Goal: Information Seeking & Learning: Learn about a topic

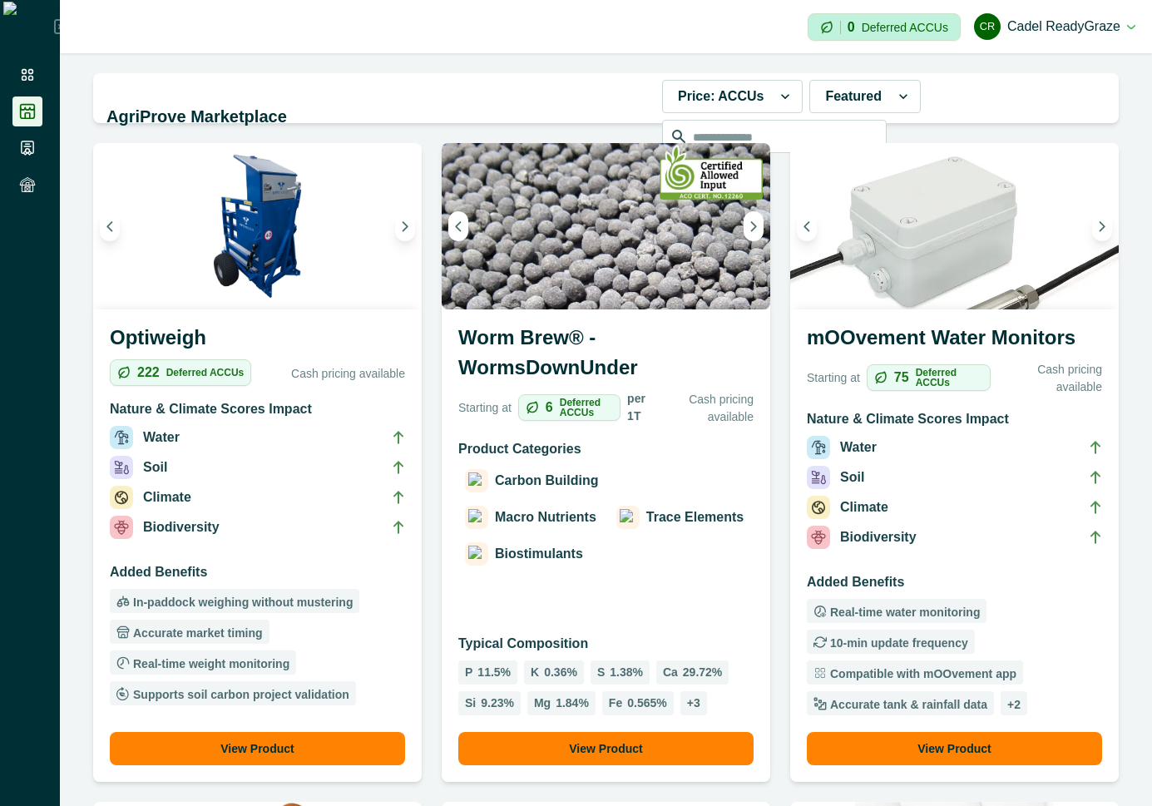
click at [651, 612] on div "Product Categories Carbon Building Macro Nutrients Trace Elements Biostimulants" at bounding box center [605, 528] width 295 height 178
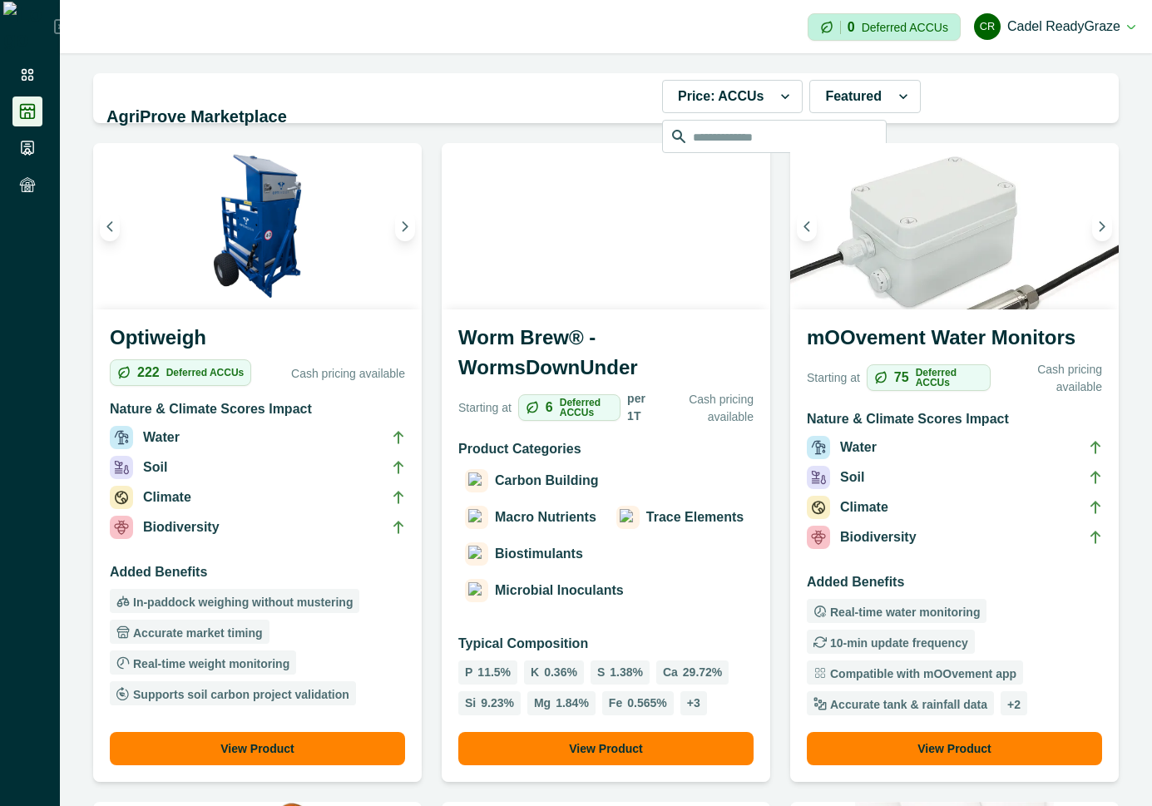
click at [626, 449] on p "Product Categories" at bounding box center [605, 449] width 295 height 20
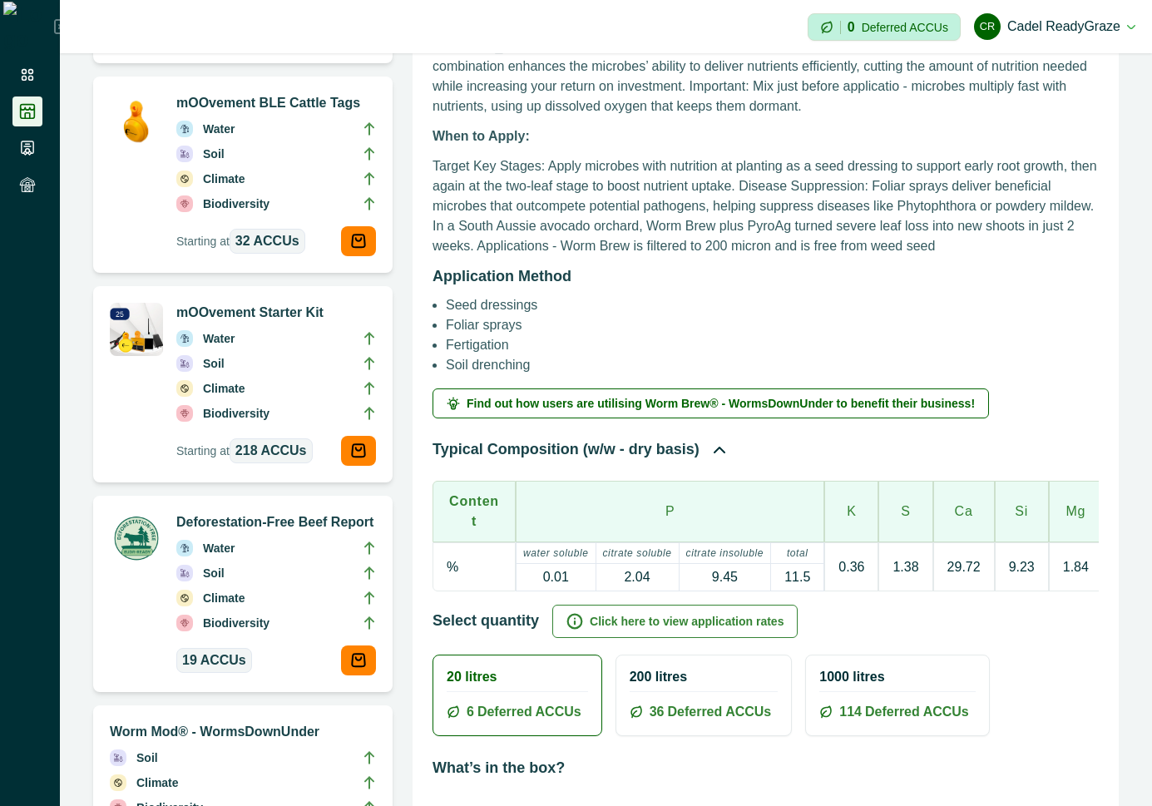
scroll to position [749, 0]
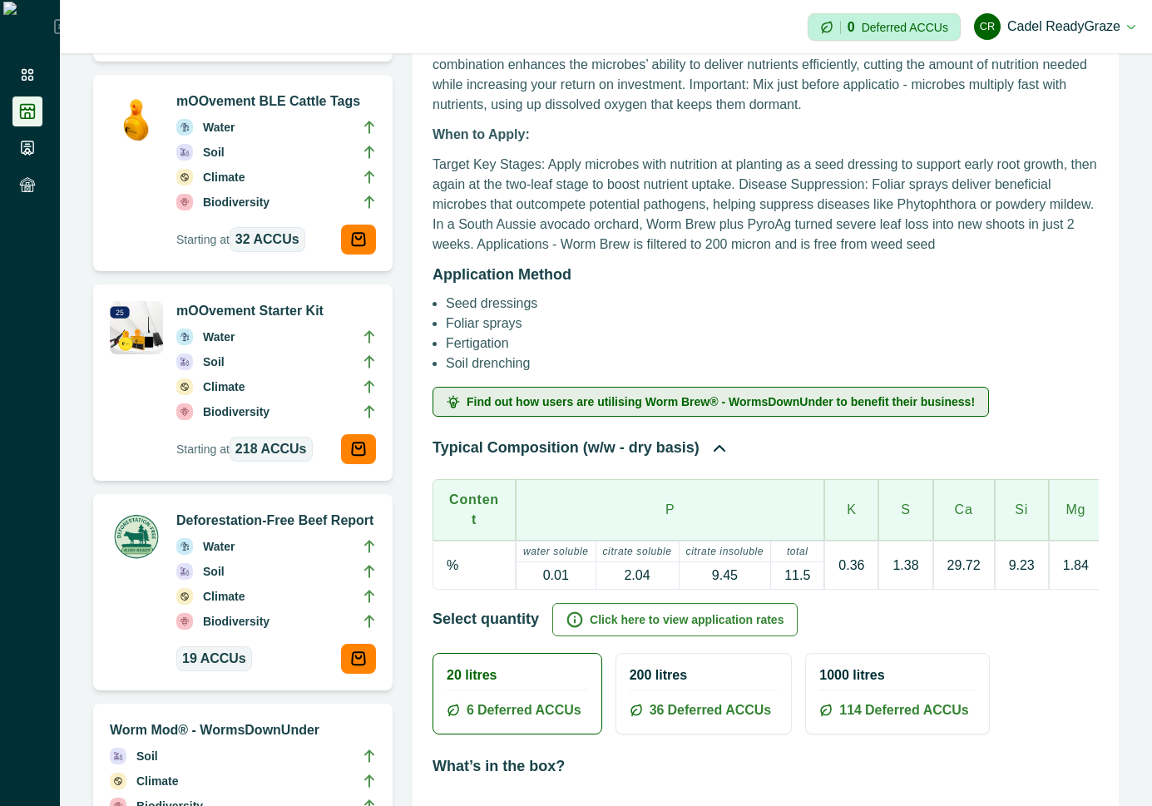
click at [644, 394] on button "Find out how users are utilising Worm Brew® - WormsDownUnder to benefit their b…" at bounding box center [710, 402] width 556 height 30
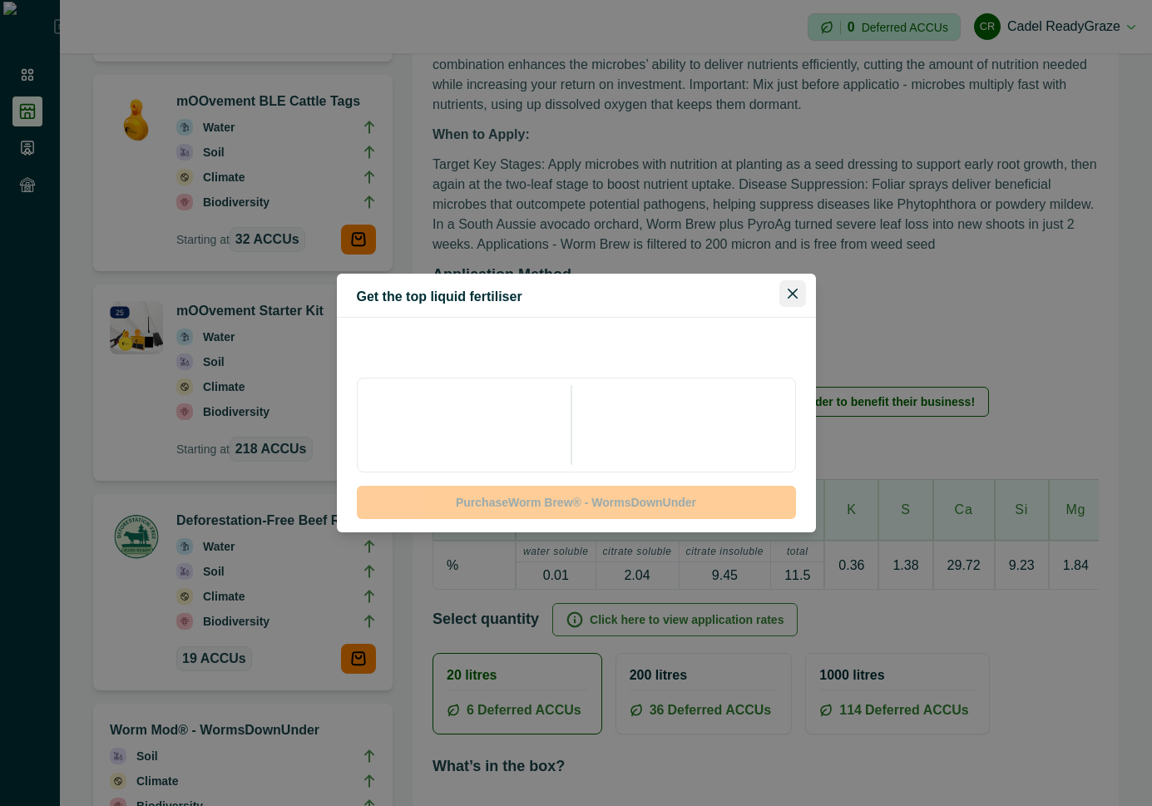
click at [788, 296] on icon "Close" at bounding box center [793, 294] width 10 height 10
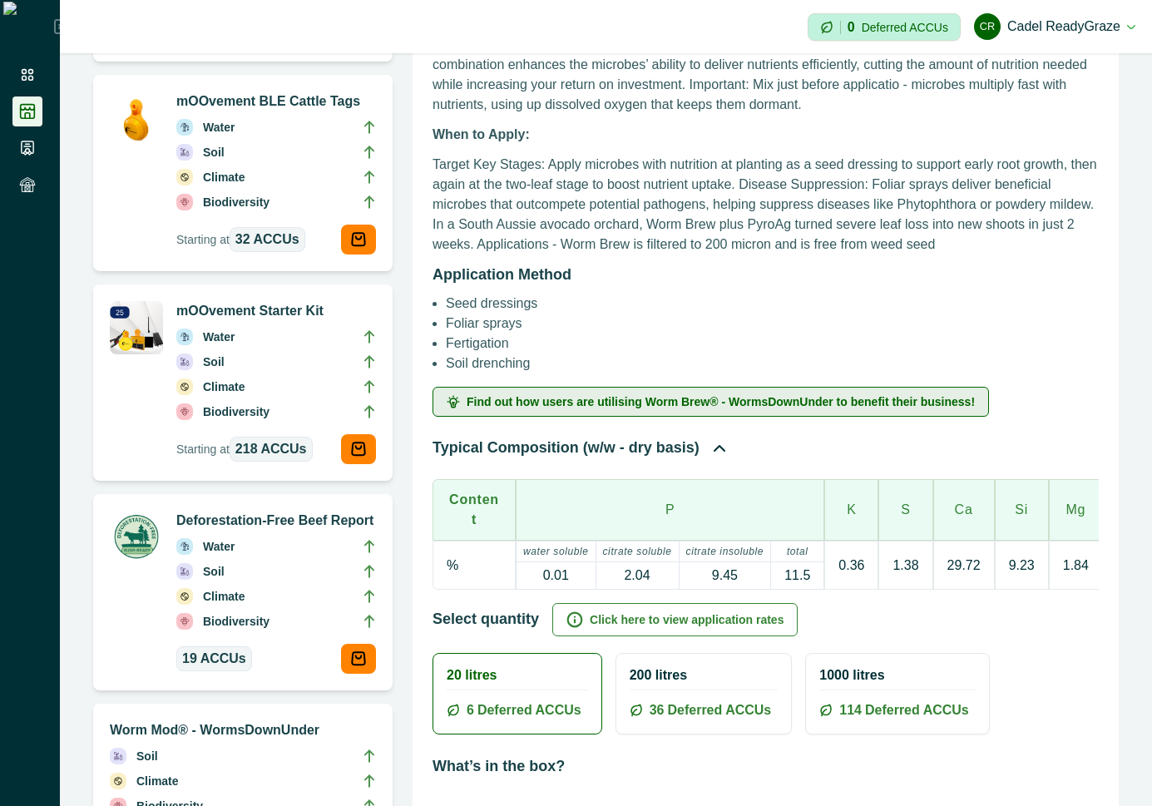
click at [685, 402] on span "Find out how users are utilising Worm Brew® - WormsDownUnder to benefit their b…" at bounding box center [721, 402] width 508 height 12
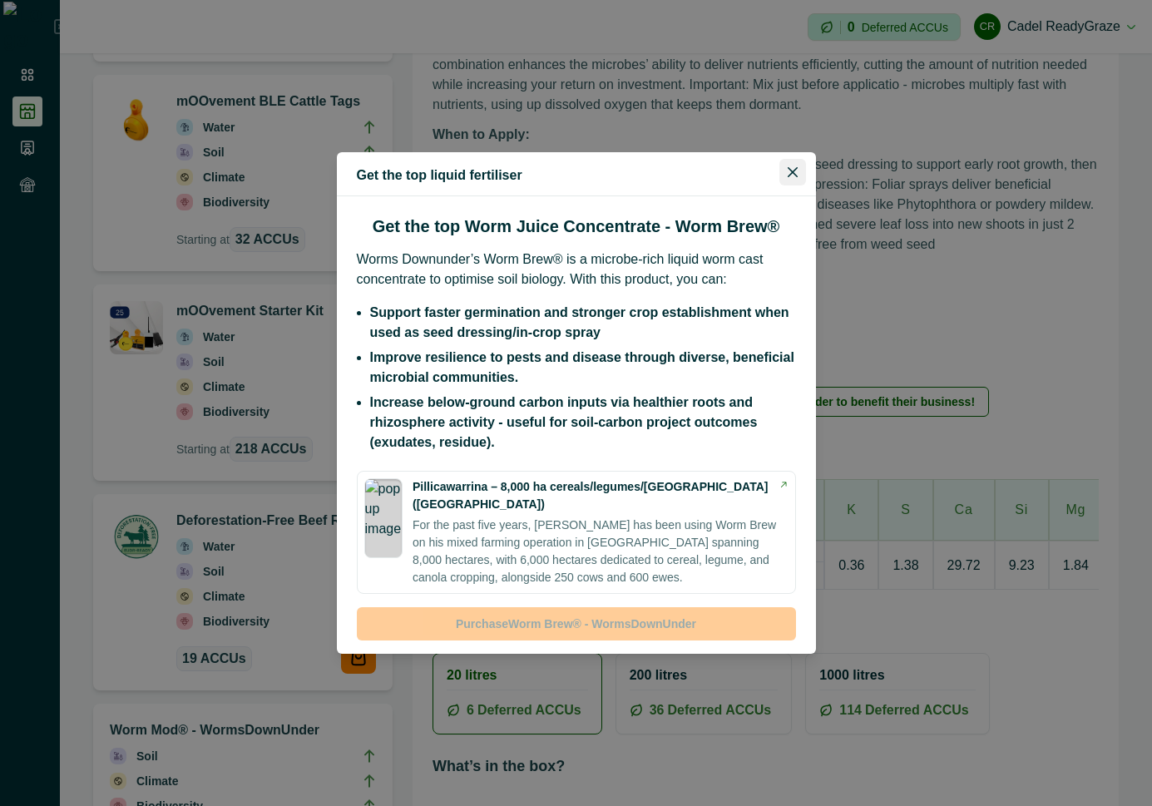
click at [796, 177] on icon "Close" at bounding box center [793, 172] width 10 height 10
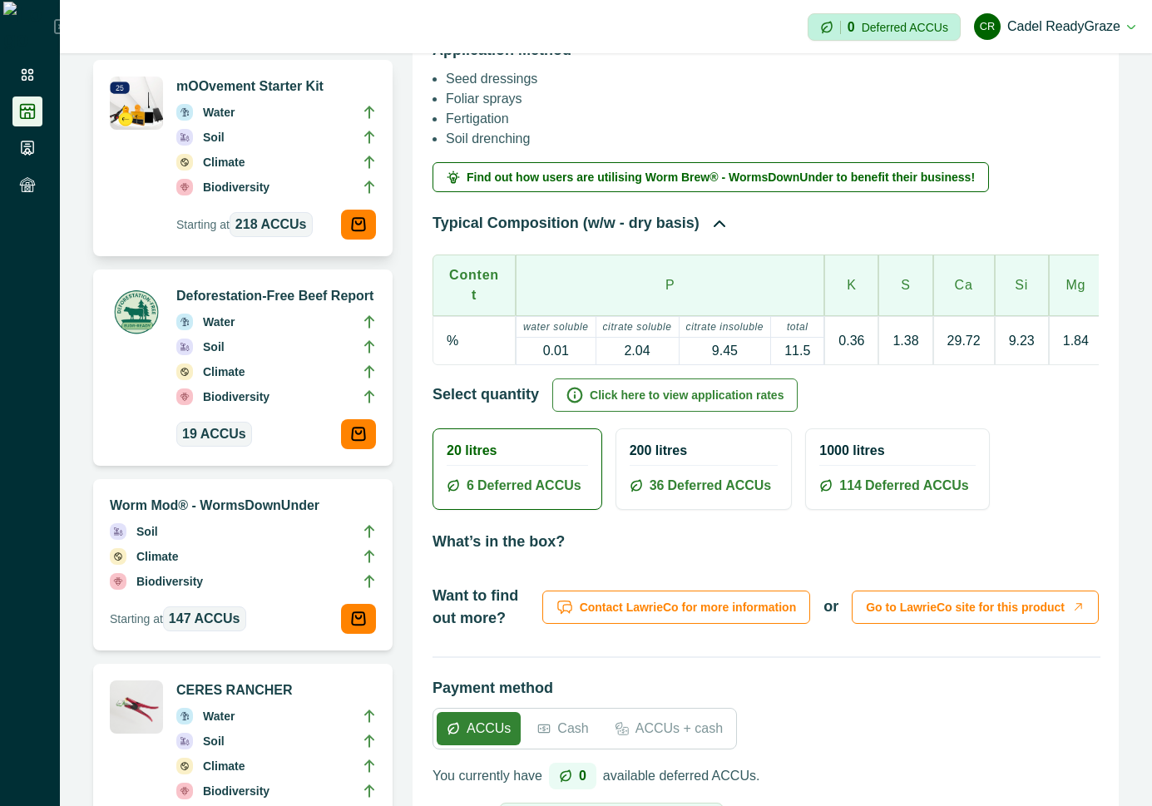
scroll to position [1048, 0]
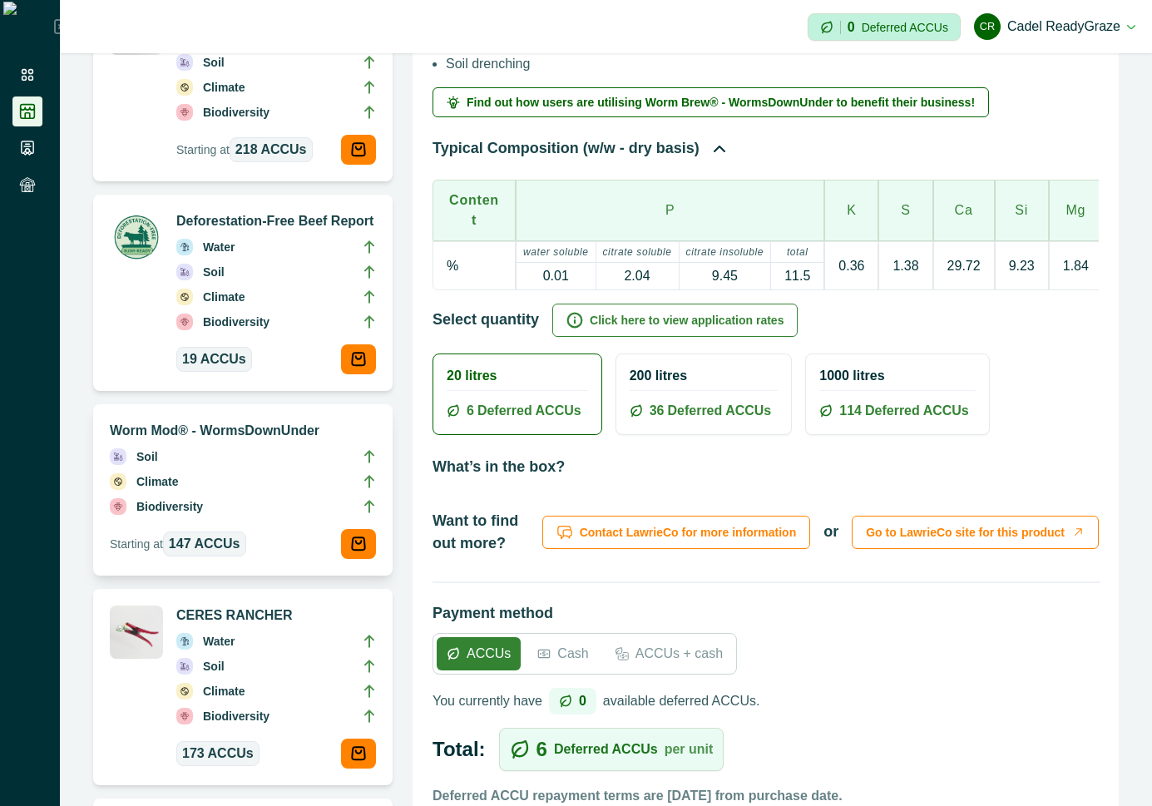
click at [286, 474] on li "Climate" at bounding box center [243, 484] width 266 height 25
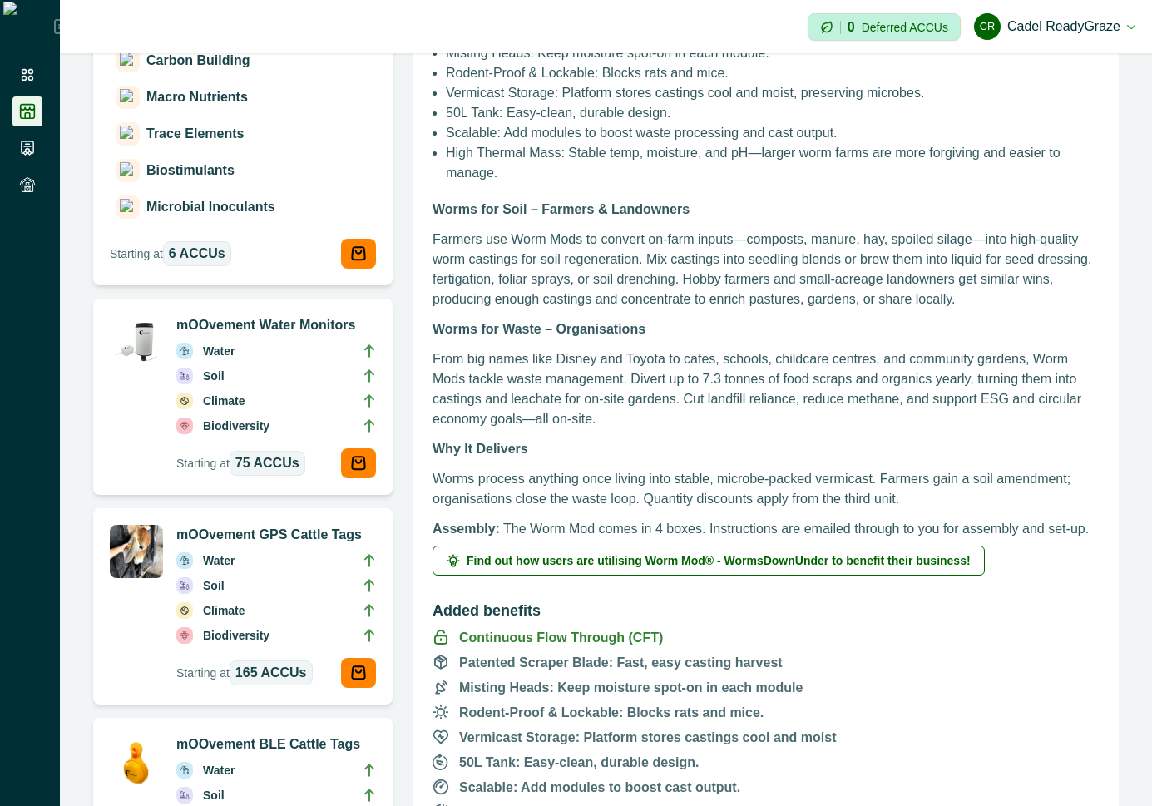
scroll to position [449, 0]
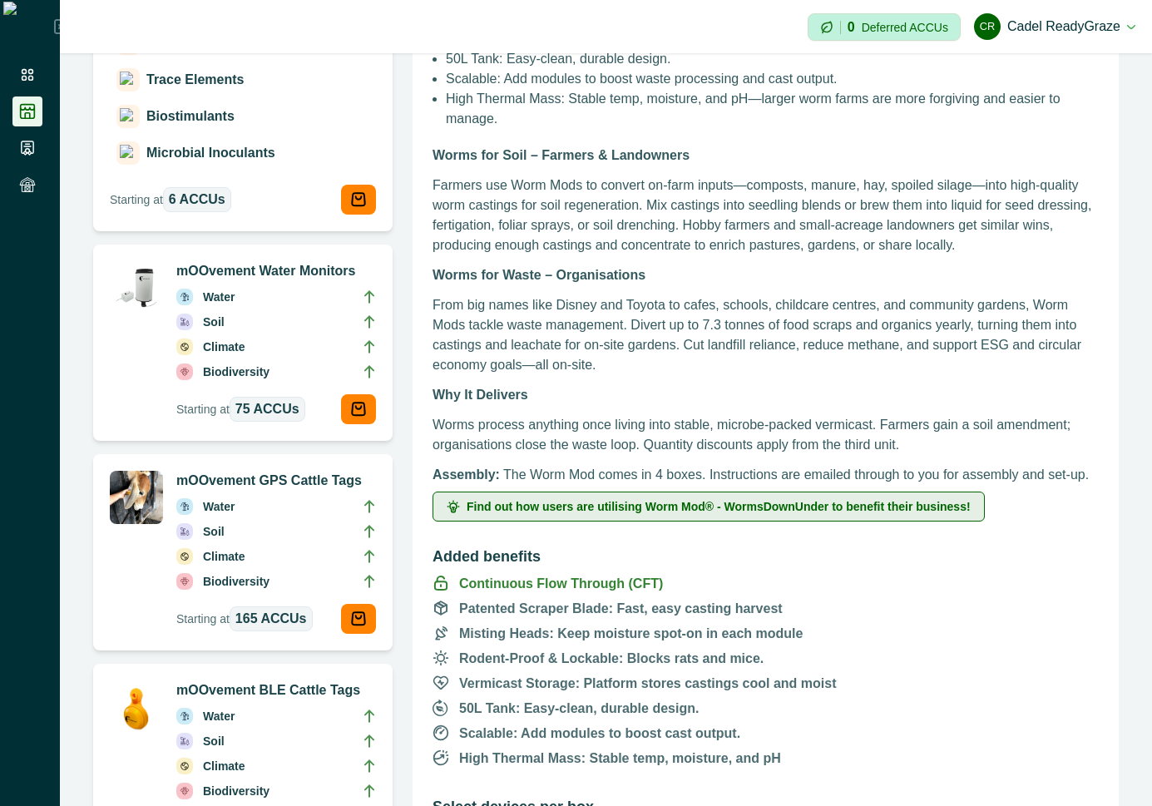
click at [784, 506] on span "Find out how users are utilising Worm Mod® - WormsDownUnder to benefit their bu…" at bounding box center [719, 507] width 504 height 12
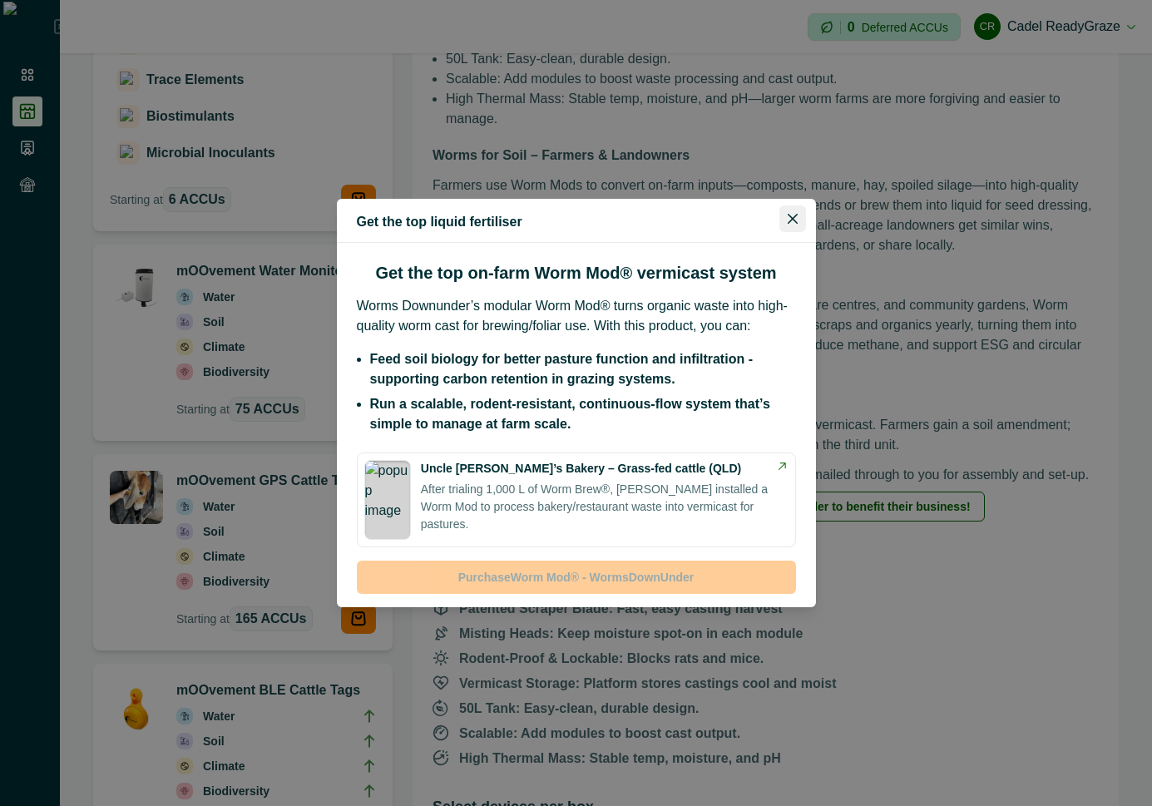
click at [792, 220] on icon "Close" at bounding box center [793, 219] width 10 height 10
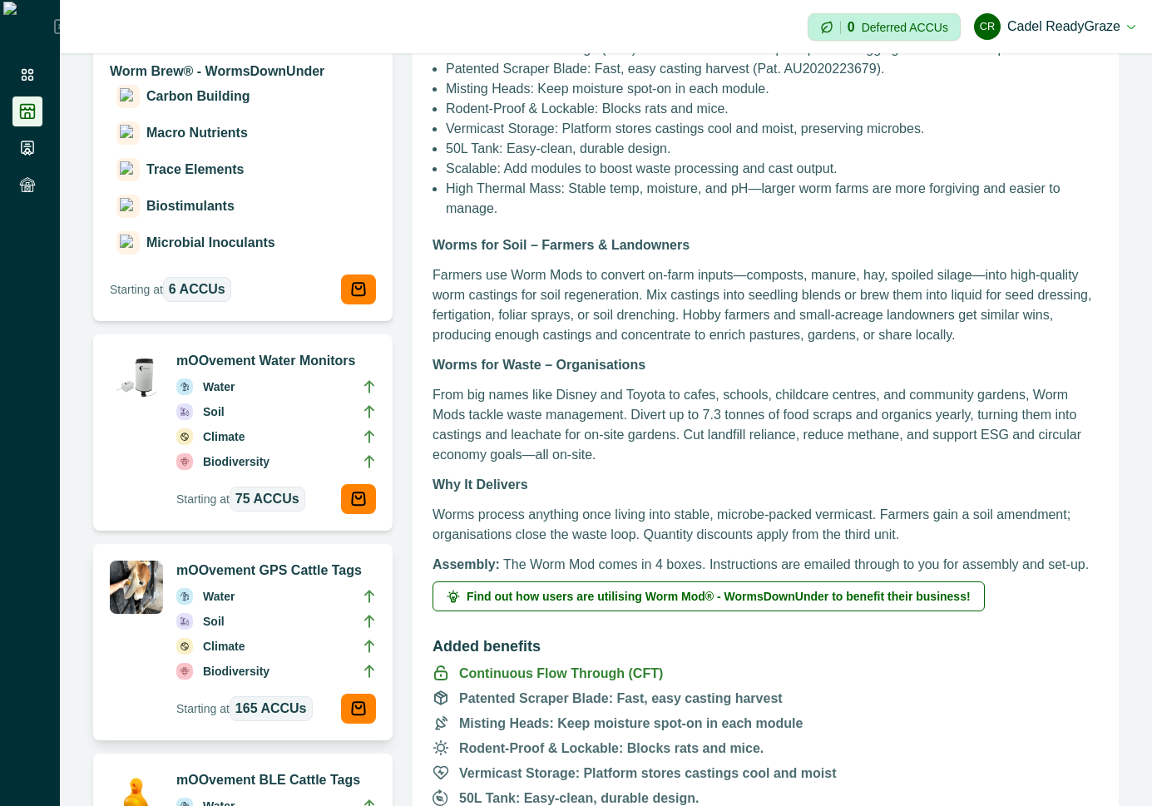
scroll to position [299, 0]
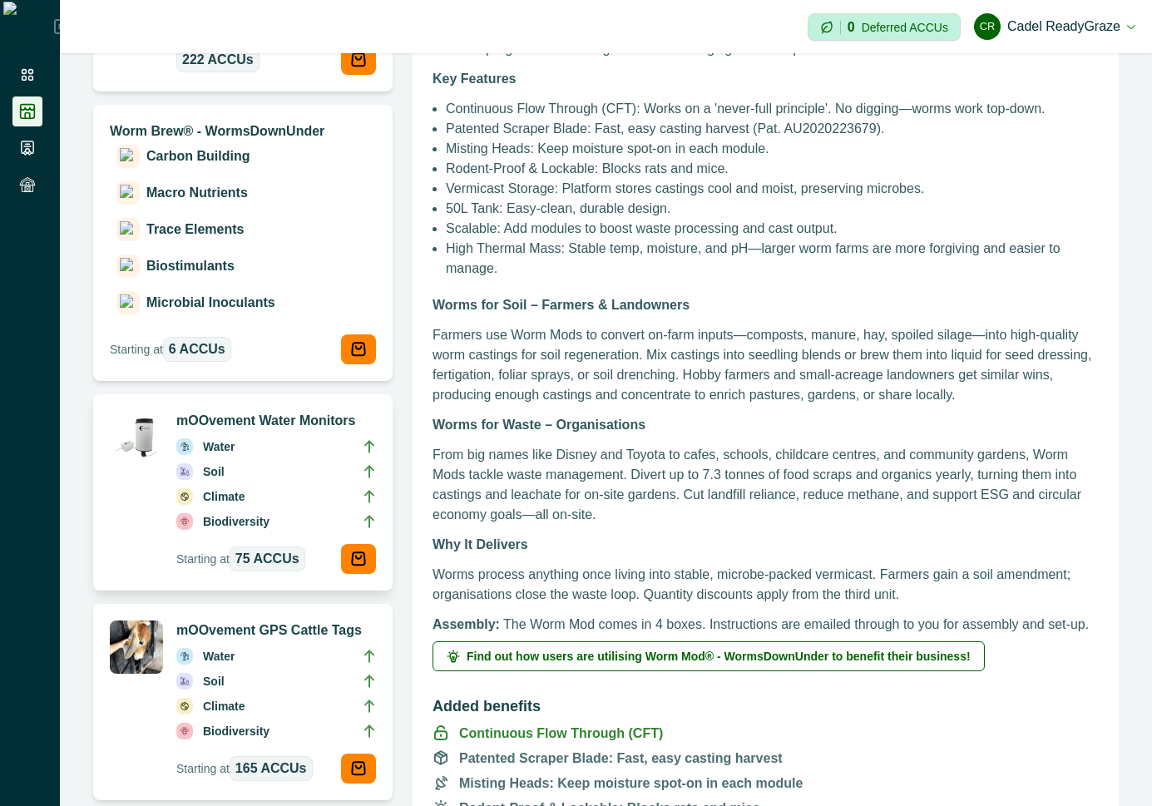
click at [294, 512] on li "Biodiversity" at bounding box center [276, 524] width 200 height 25
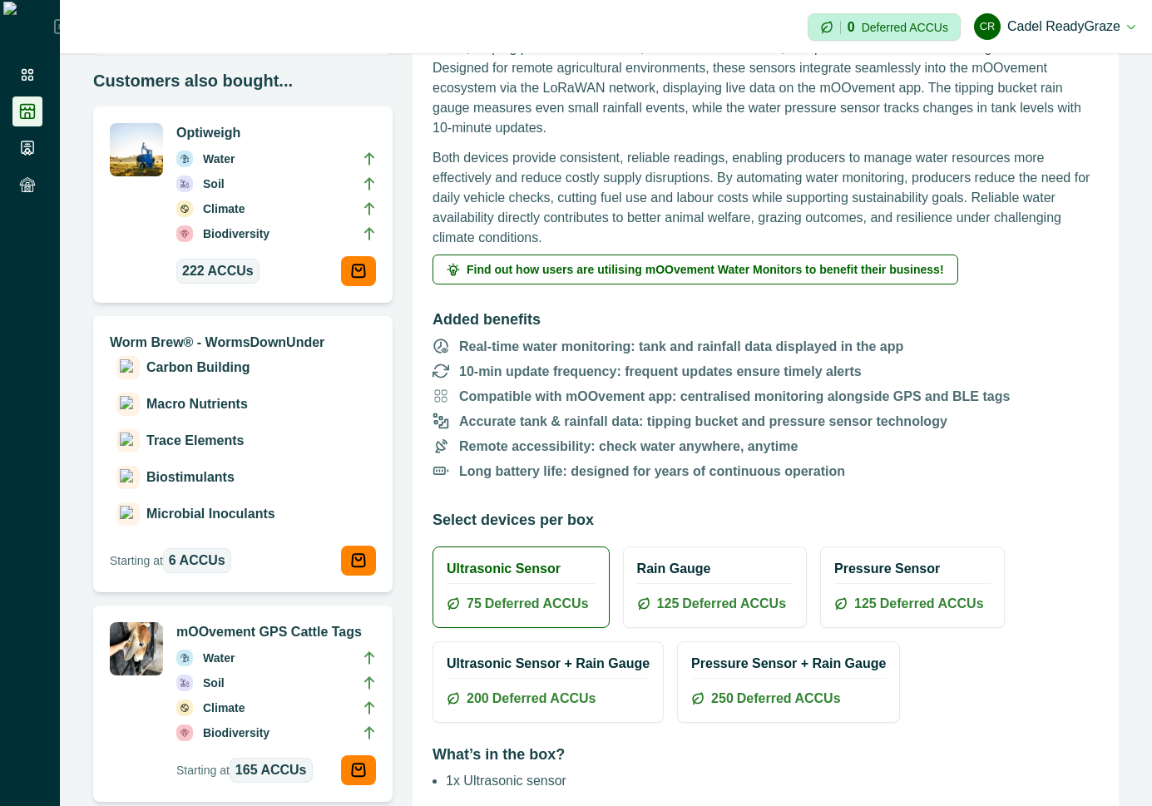
scroll to position [299, 0]
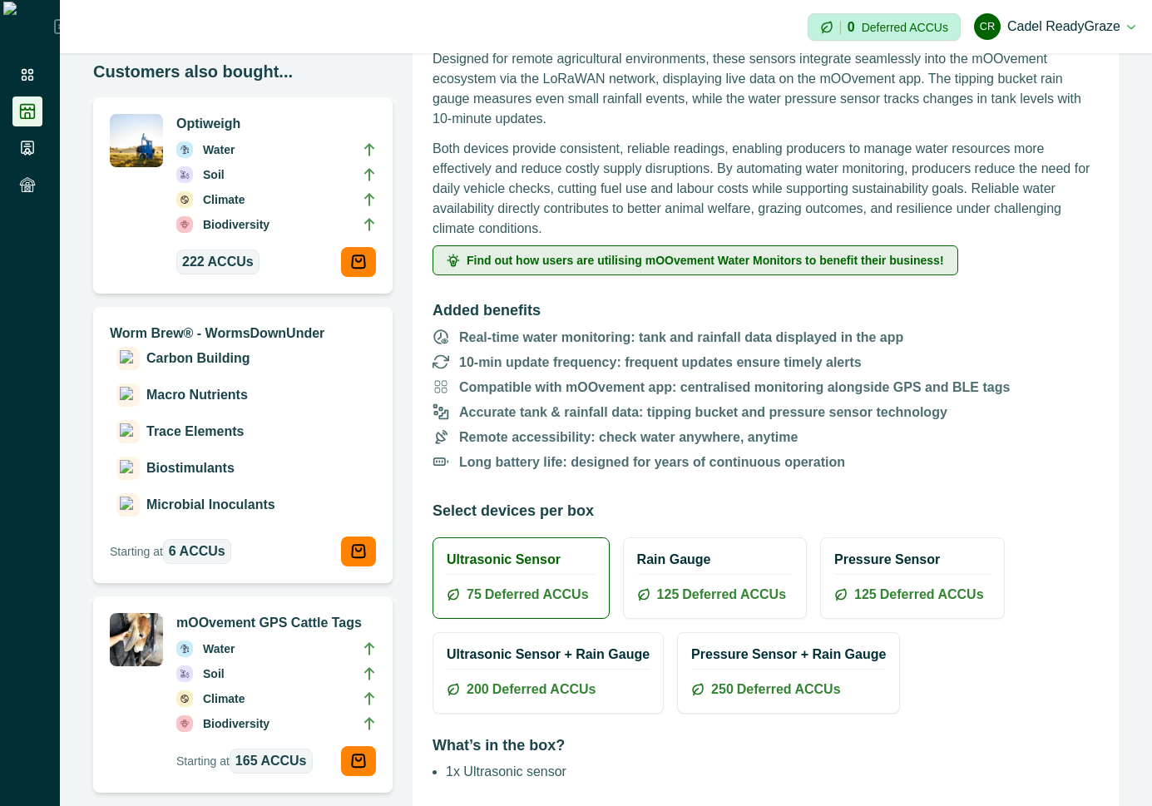
click at [789, 261] on span "Find out how users are utilising mOOvement Water Monitors to benefit their busi…" at bounding box center [705, 261] width 477 height 12
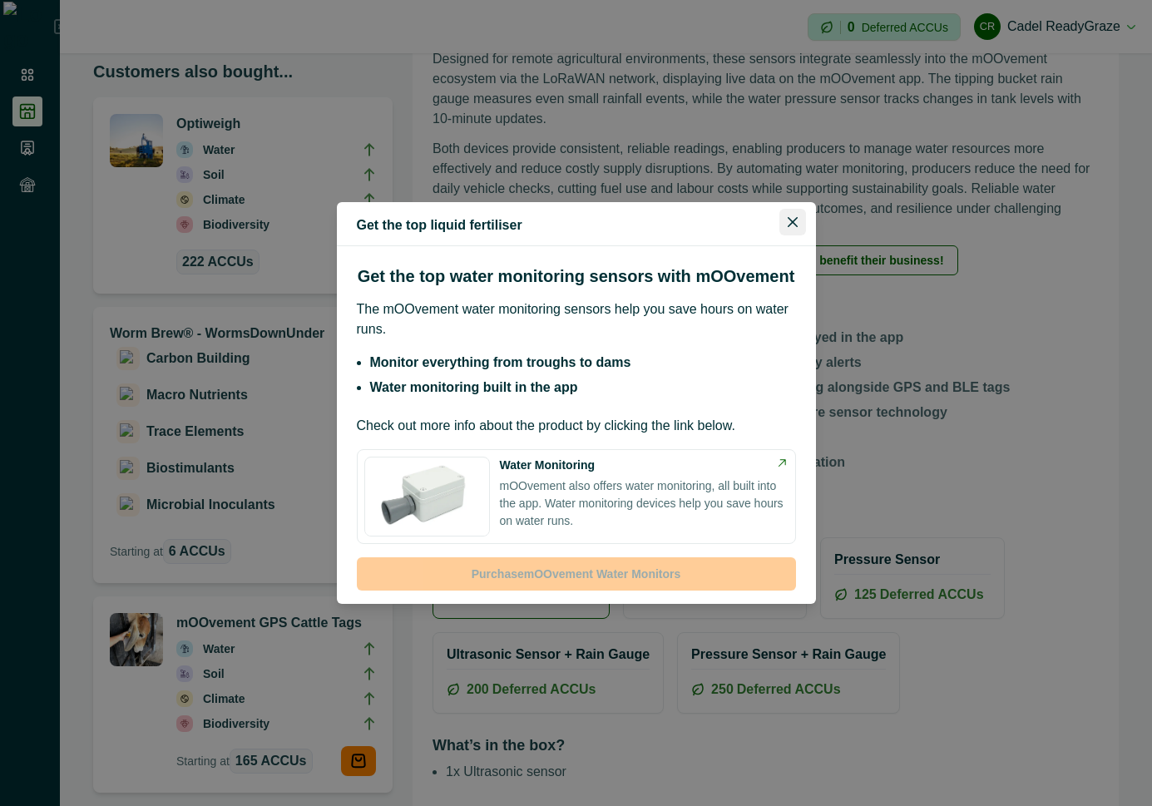
click at [786, 216] on button "Close" at bounding box center [792, 222] width 27 height 27
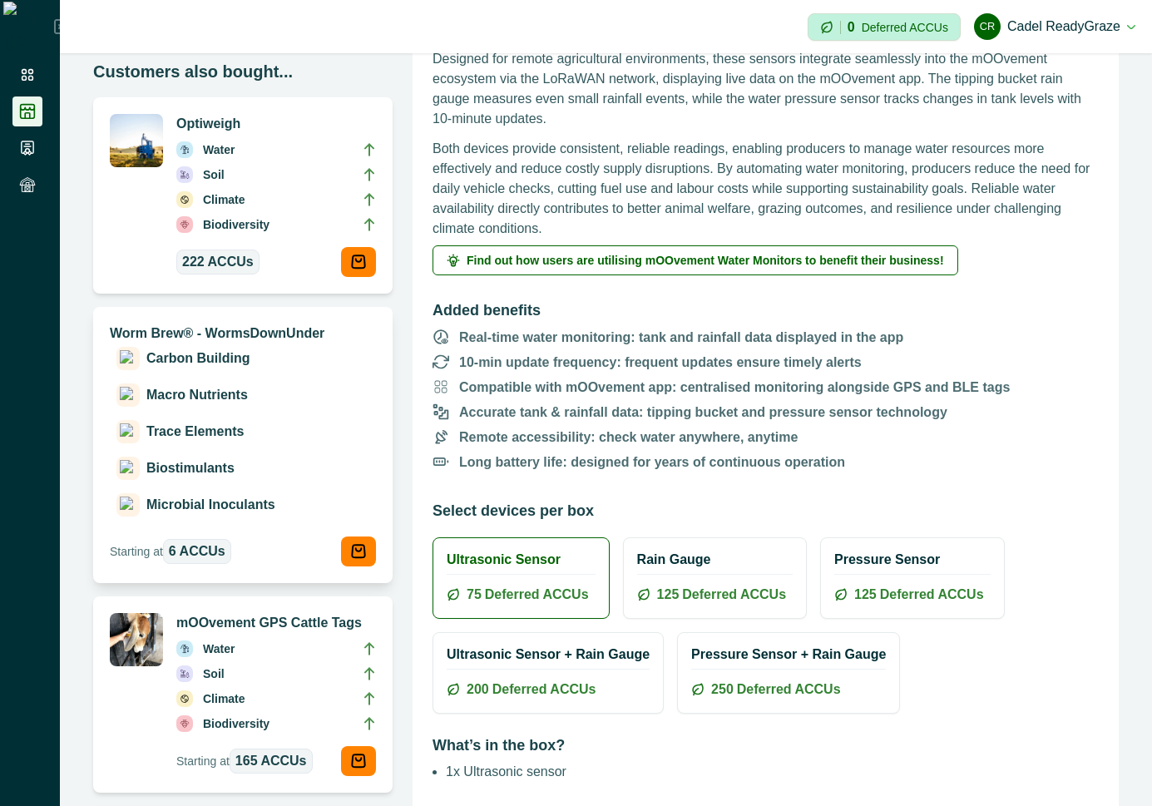
click at [278, 363] on div "Carbon Building Macro Nutrients Trace Elements Biostimulants Microbial Inoculan…" at bounding box center [243, 432] width 266 height 176
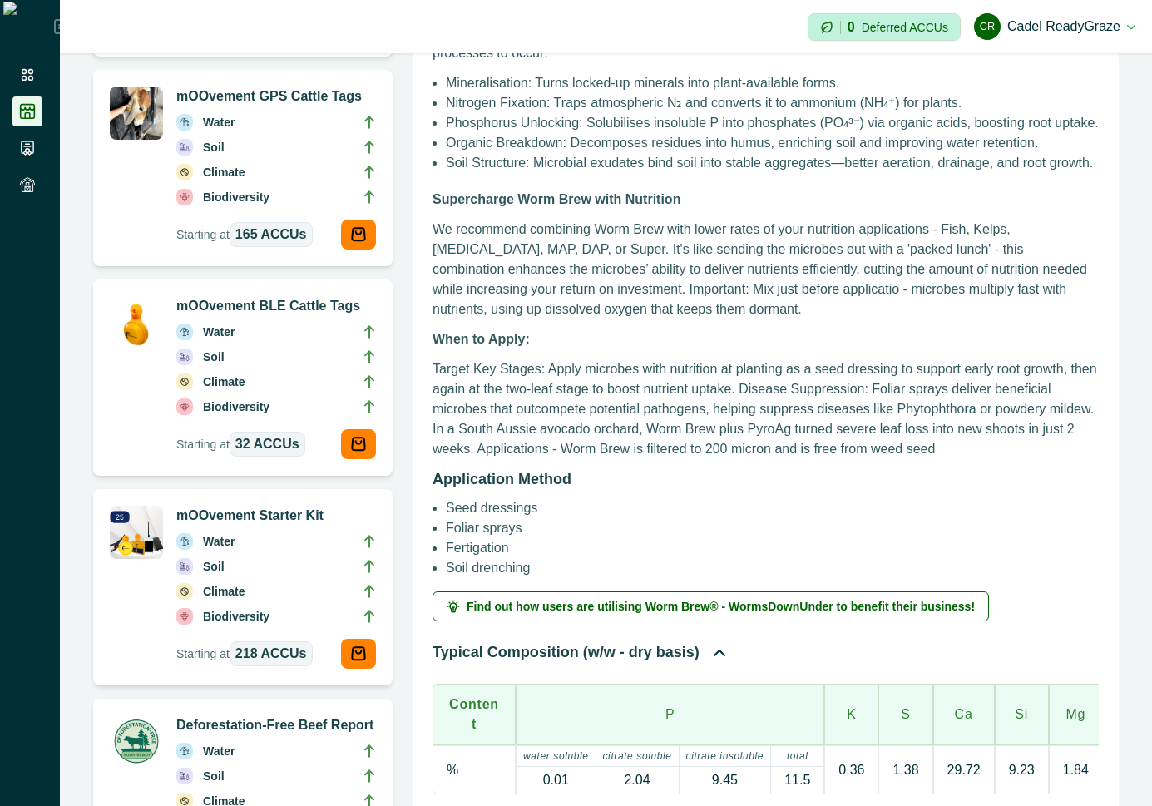
scroll to position [749, 0]
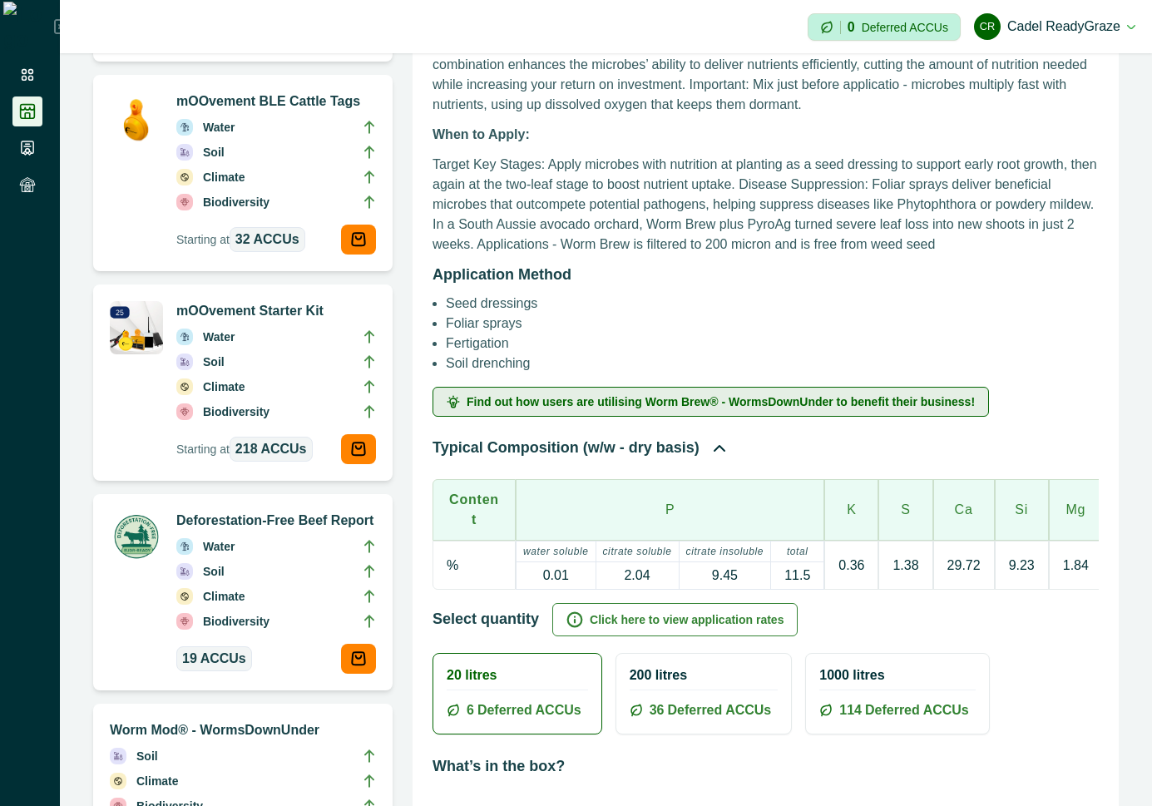
click at [778, 409] on button "Find out how users are utilising Worm Brew® - WormsDownUnder to benefit their b…" at bounding box center [710, 402] width 556 height 30
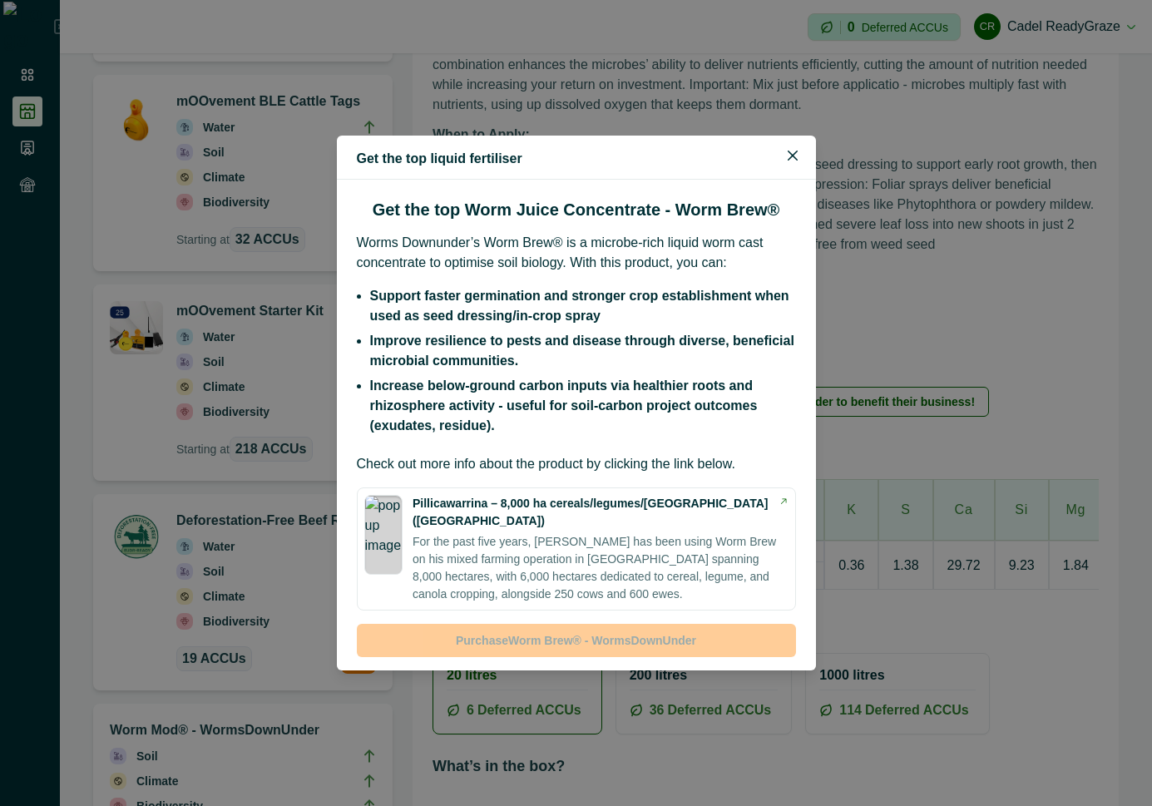
click at [809, 168] on header "Get the top liquid fertiliser" at bounding box center [576, 158] width 479 height 44
click at [783, 169] on button "Close" at bounding box center [792, 155] width 27 height 27
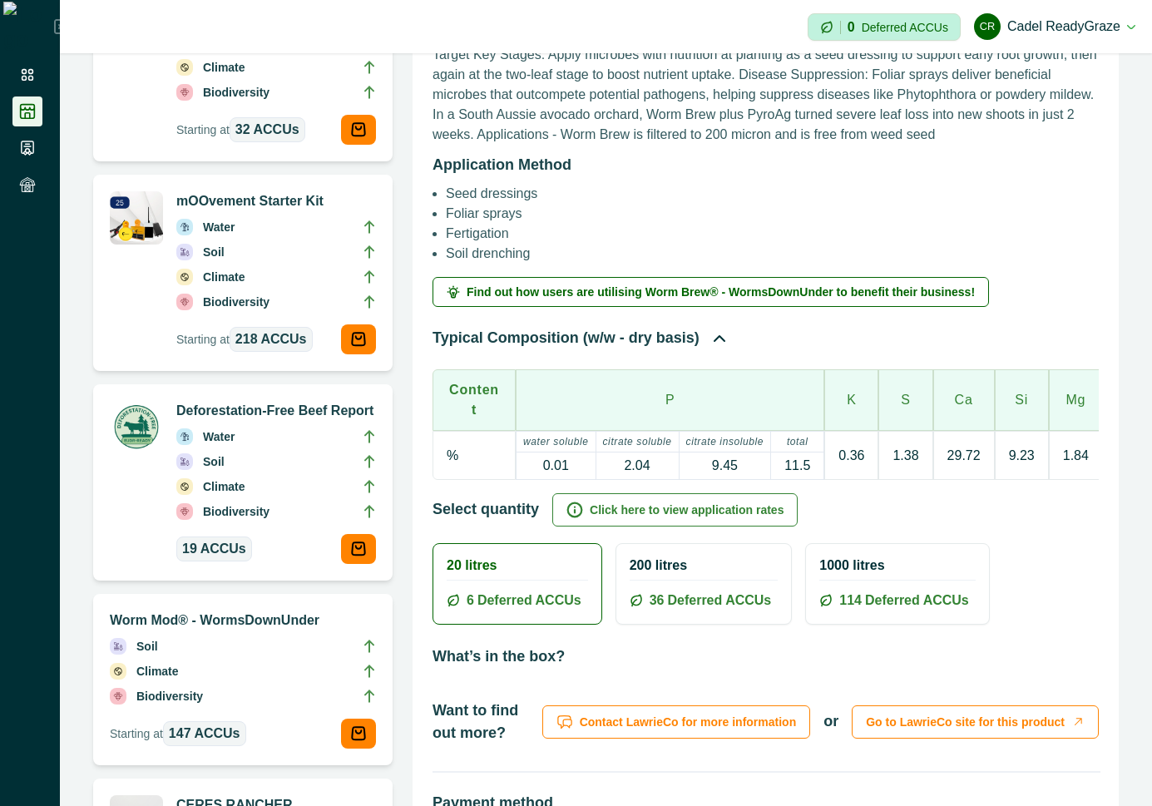
scroll to position [898, 0]
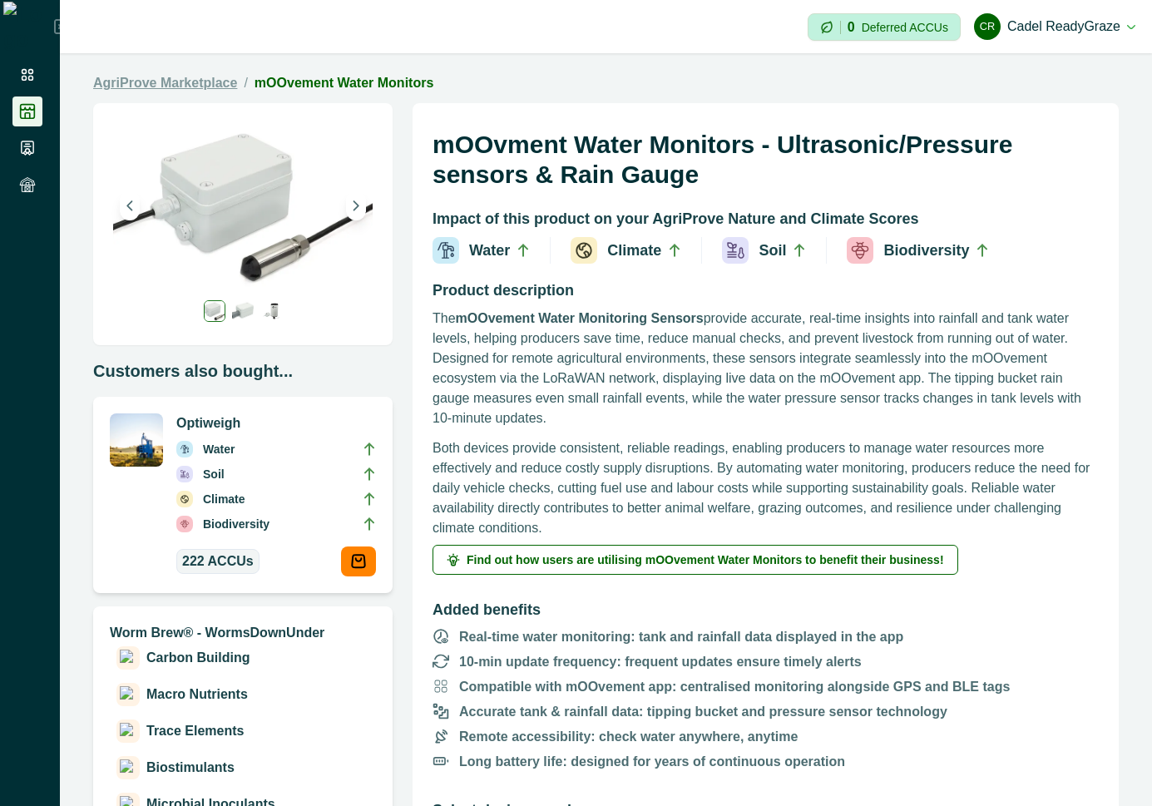
click at [205, 82] on link "AgriProve Marketplace" at bounding box center [165, 83] width 144 height 20
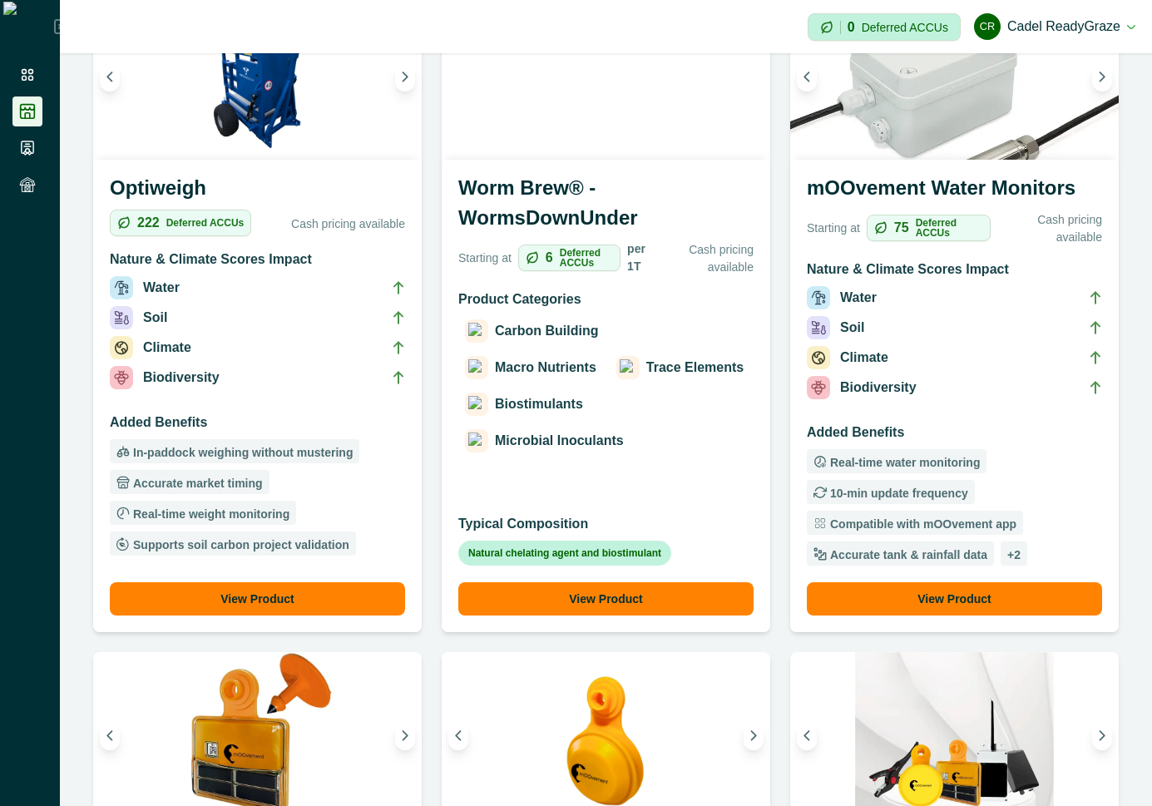
scroll to position [299, 0]
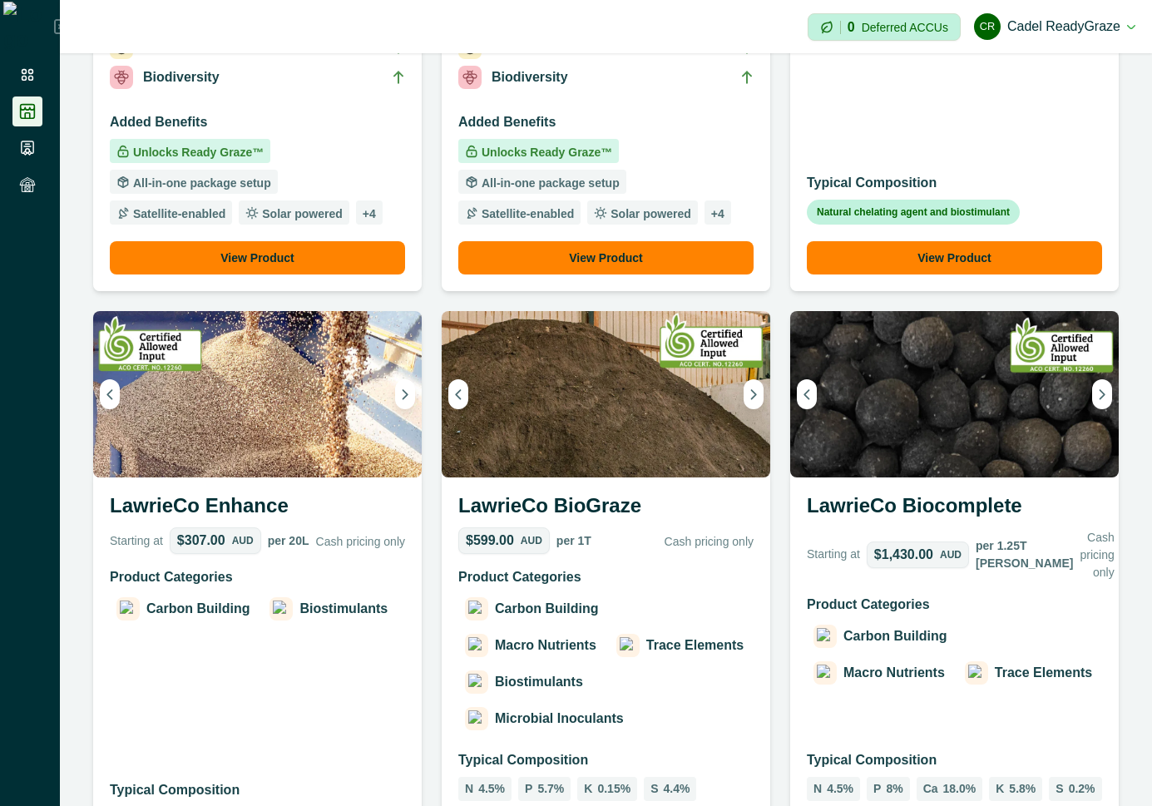
scroll to position [2545, 0]
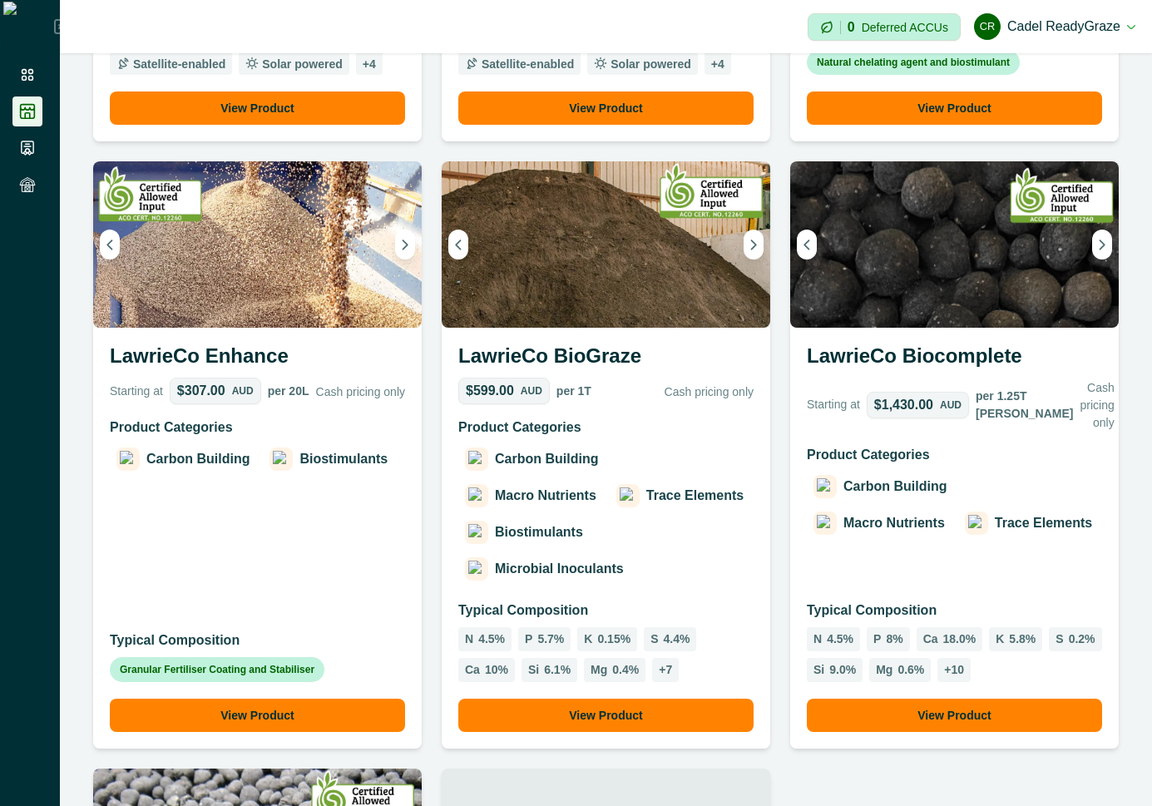
click at [653, 536] on div "Carbon Building Macro Nutrients Trace Elements Biostimulants Microbial Inoculan…" at bounding box center [605, 514] width 295 height 140
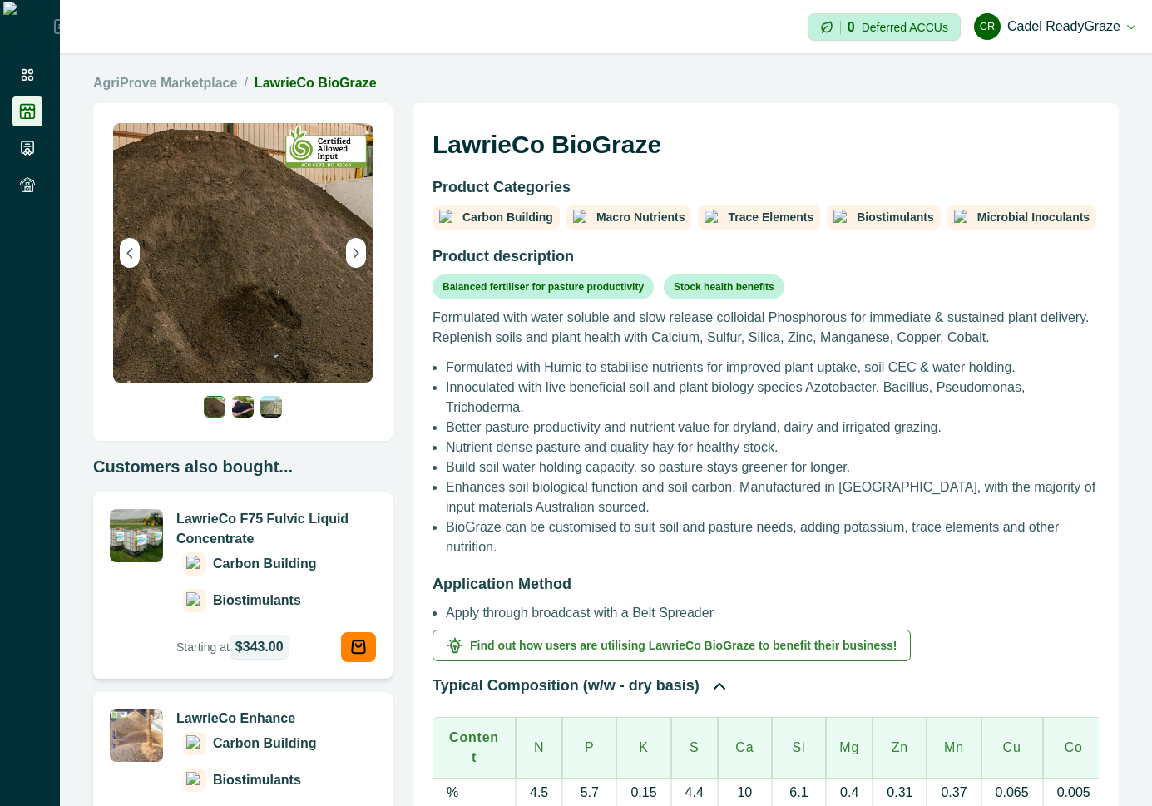
scroll to position [299, 0]
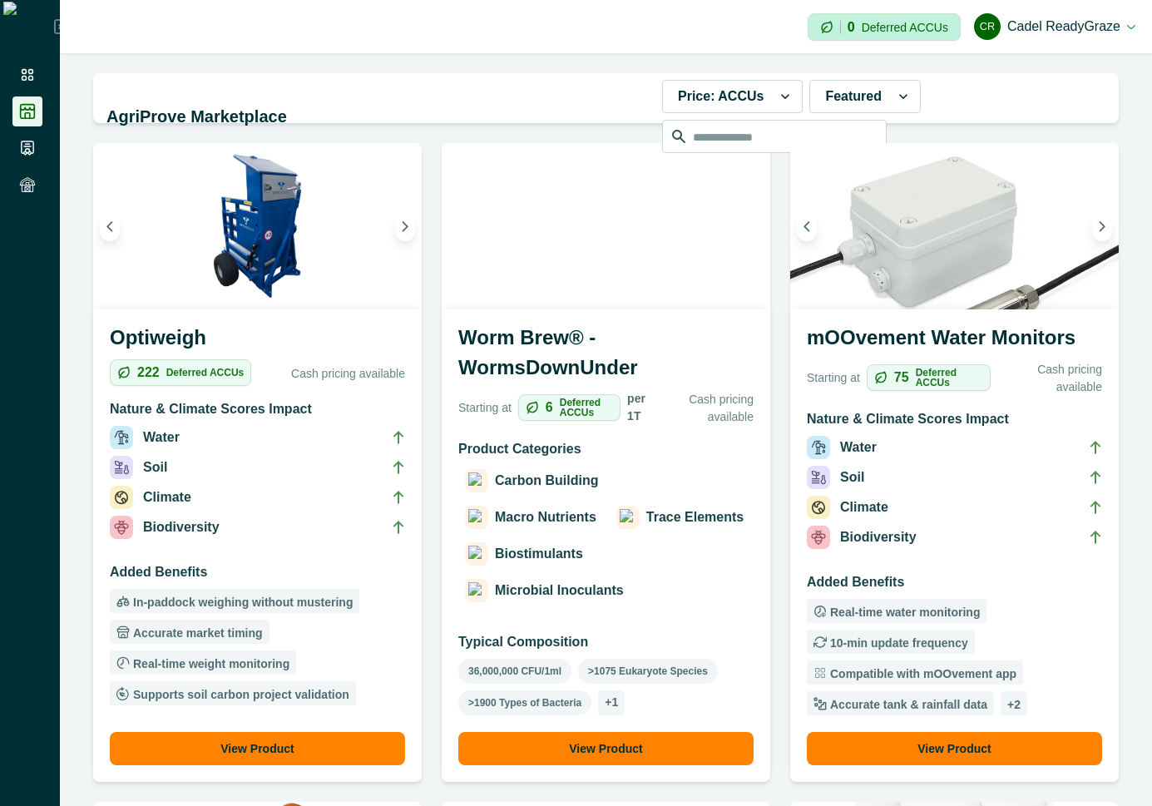
scroll to position [150, 0]
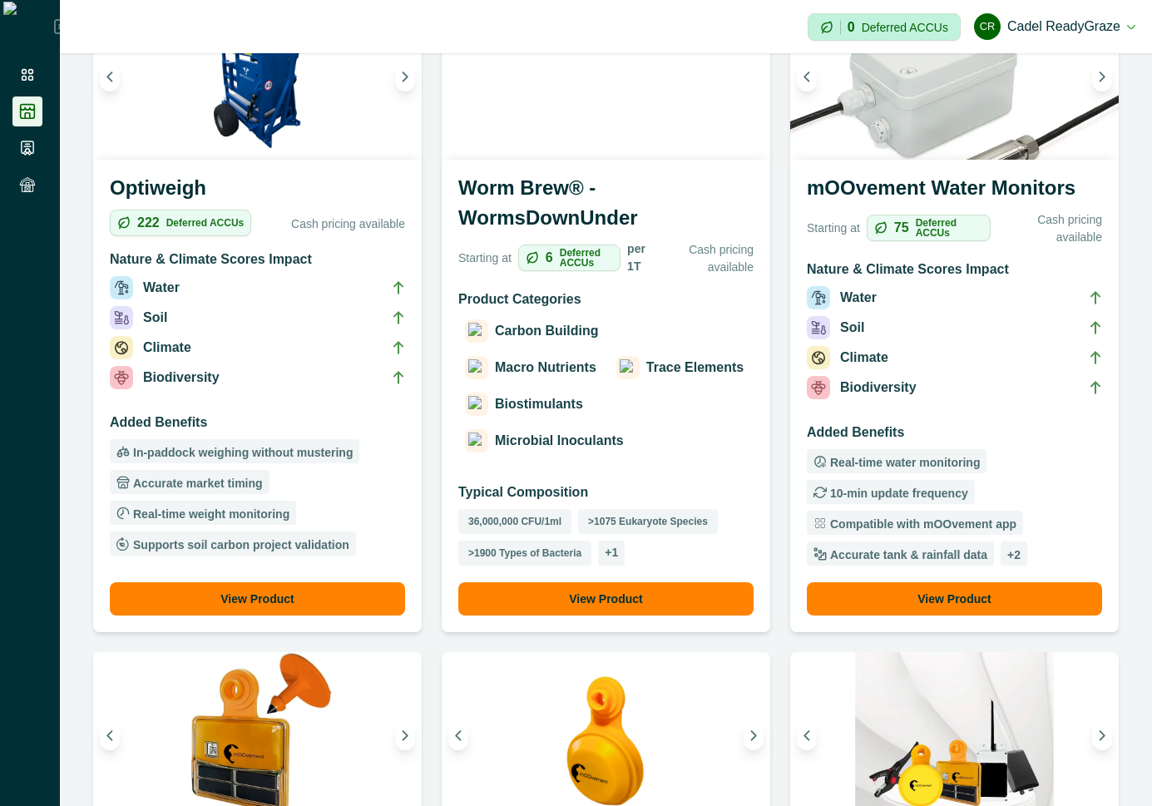
click at [560, 497] on p "Typical Composition" at bounding box center [605, 492] width 295 height 20
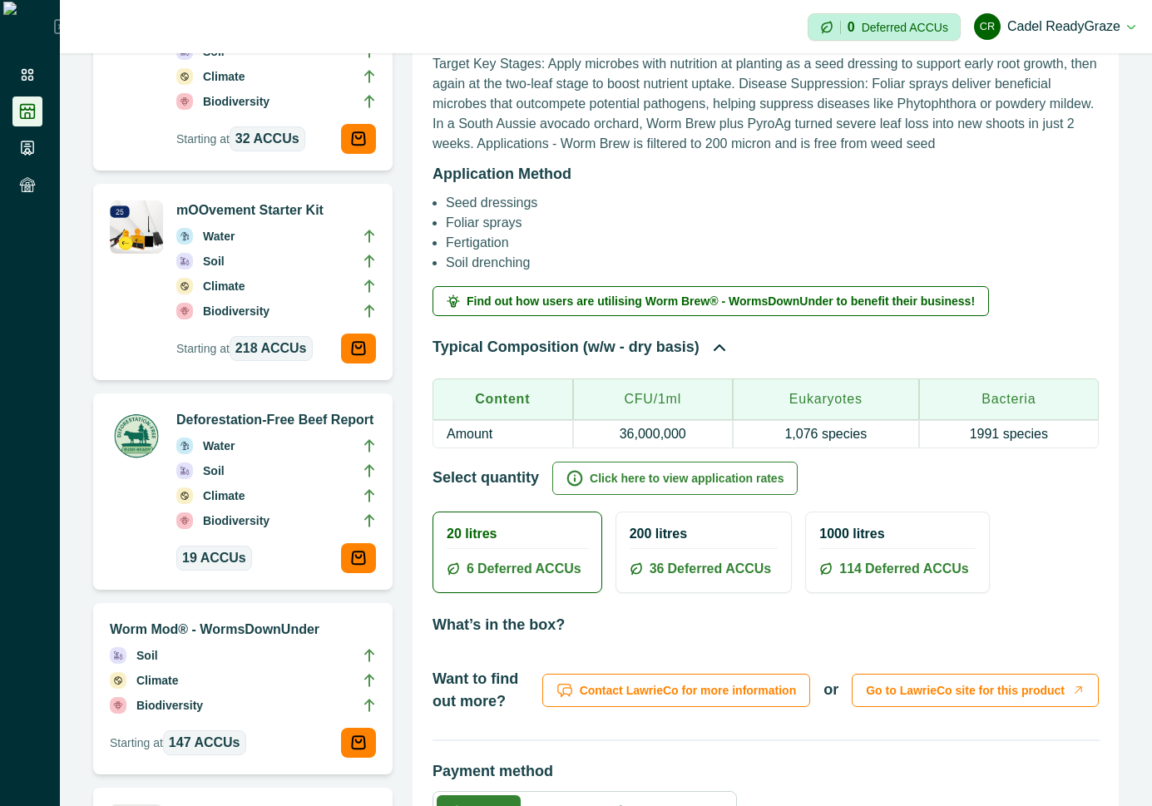
scroll to position [1048, 0]
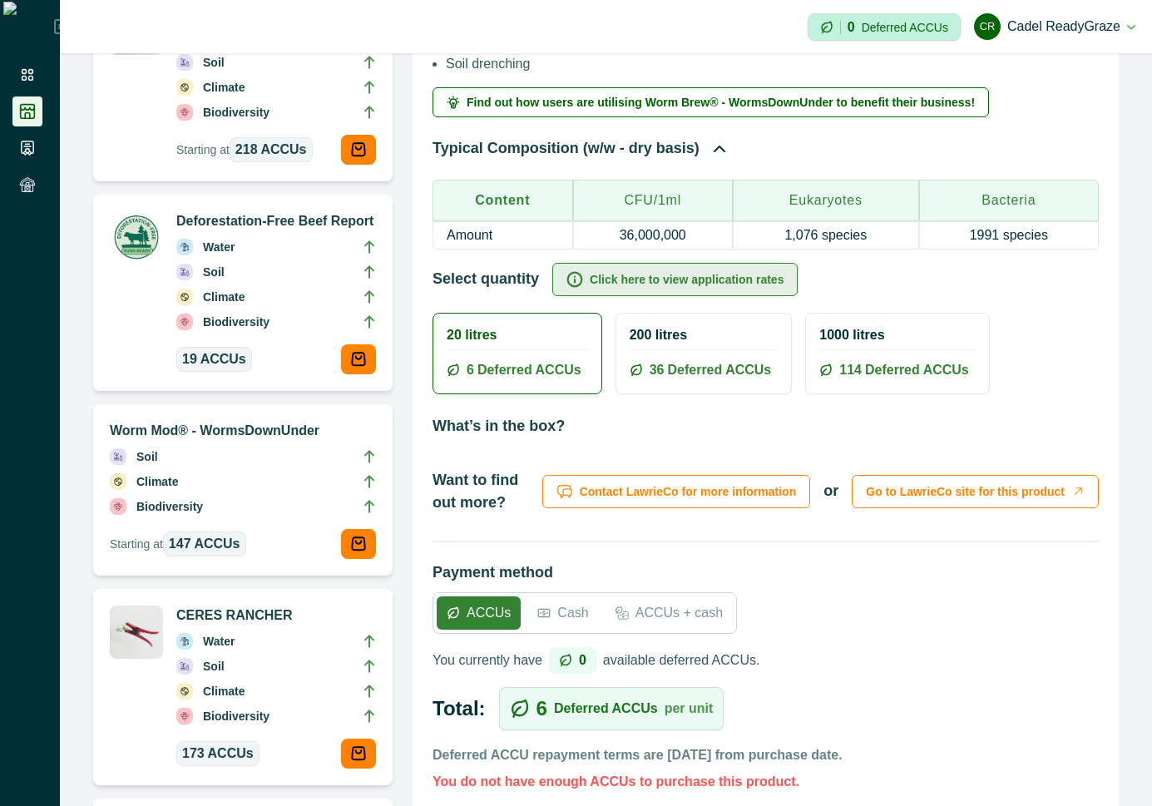
click at [761, 276] on button "Click here to view application rates" at bounding box center [674, 279] width 245 height 33
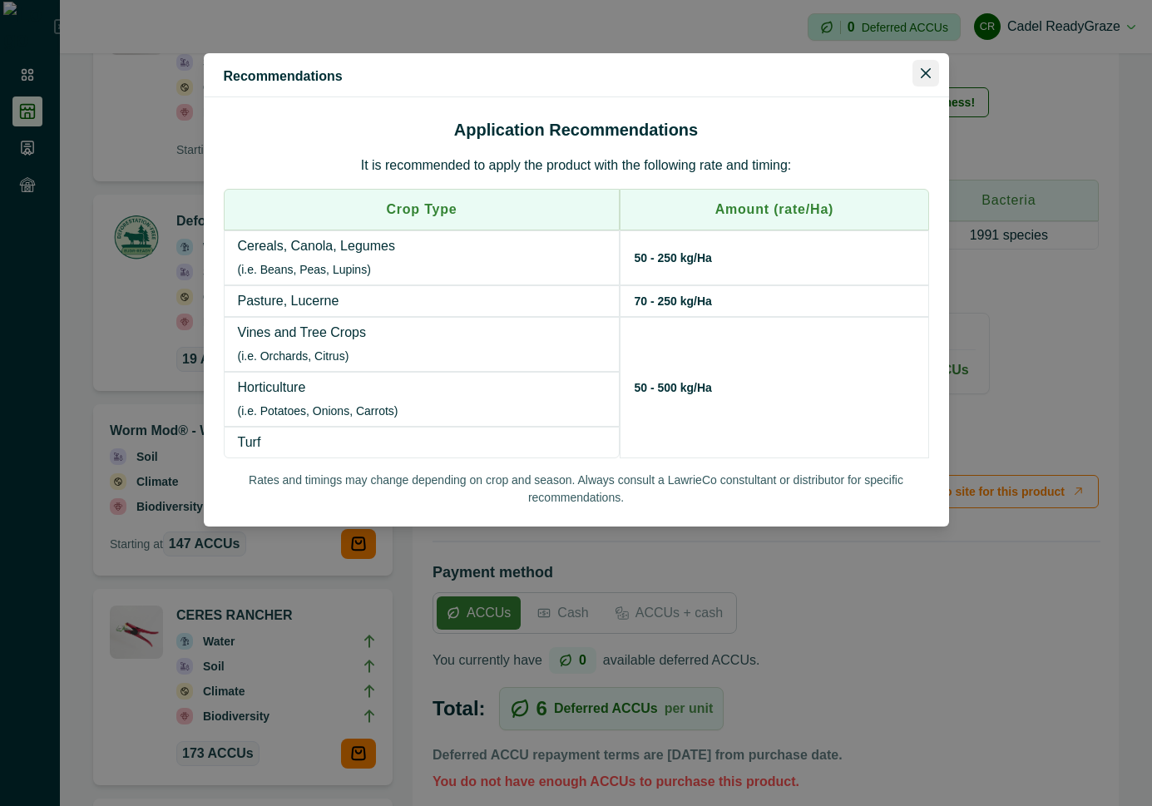
click at [922, 72] on icon "Close" at bounding box center [926, 73] width 10 height 10
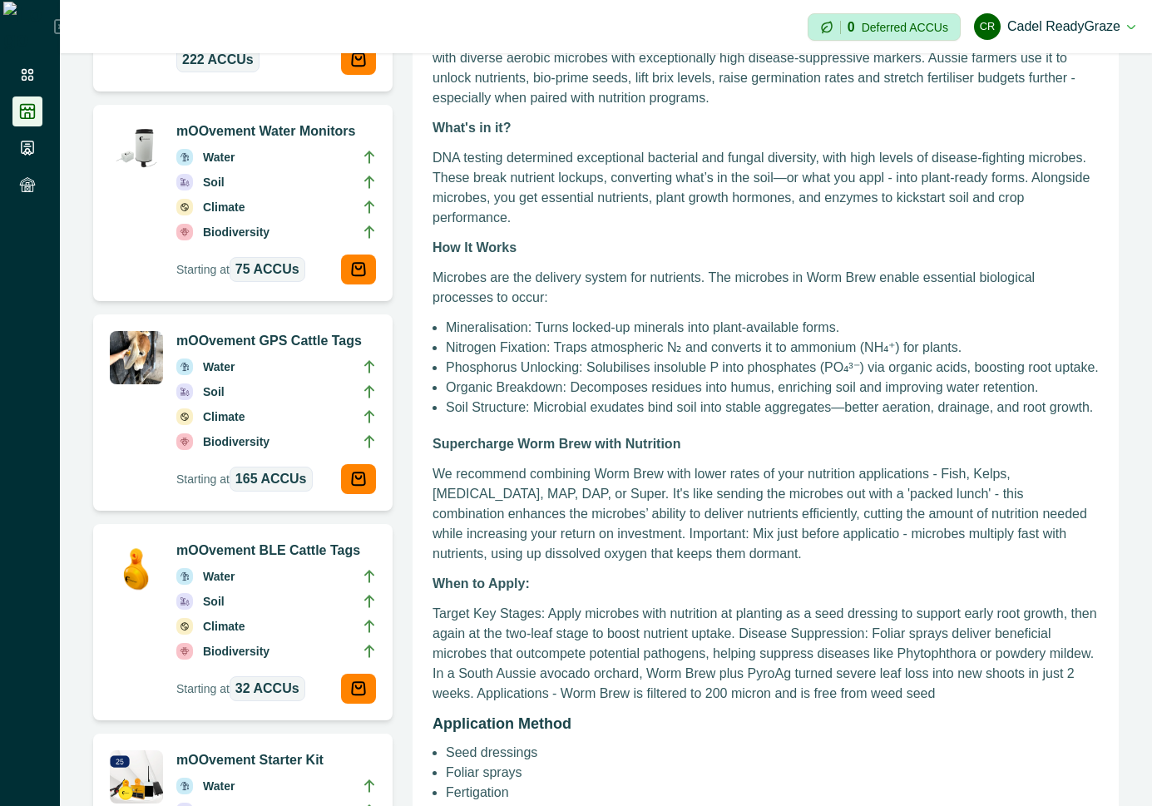
scroll to position [0, 0]
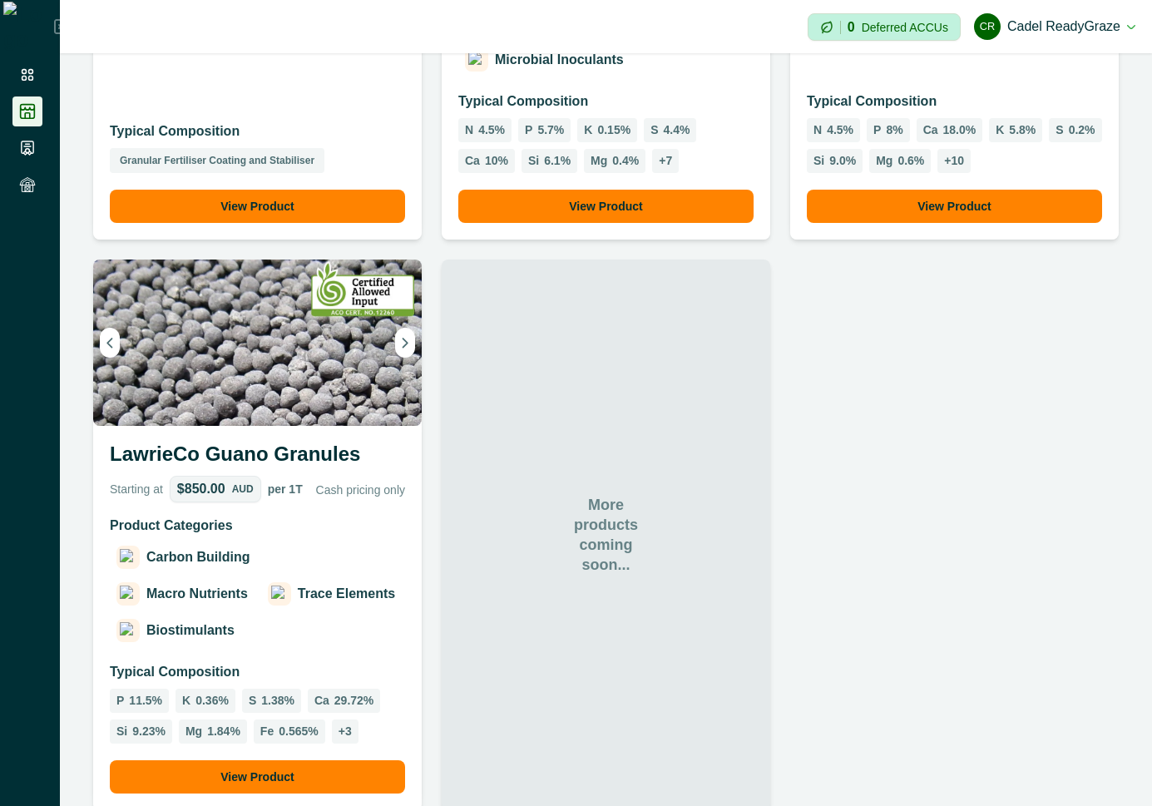
scroll to position [3065, 0]
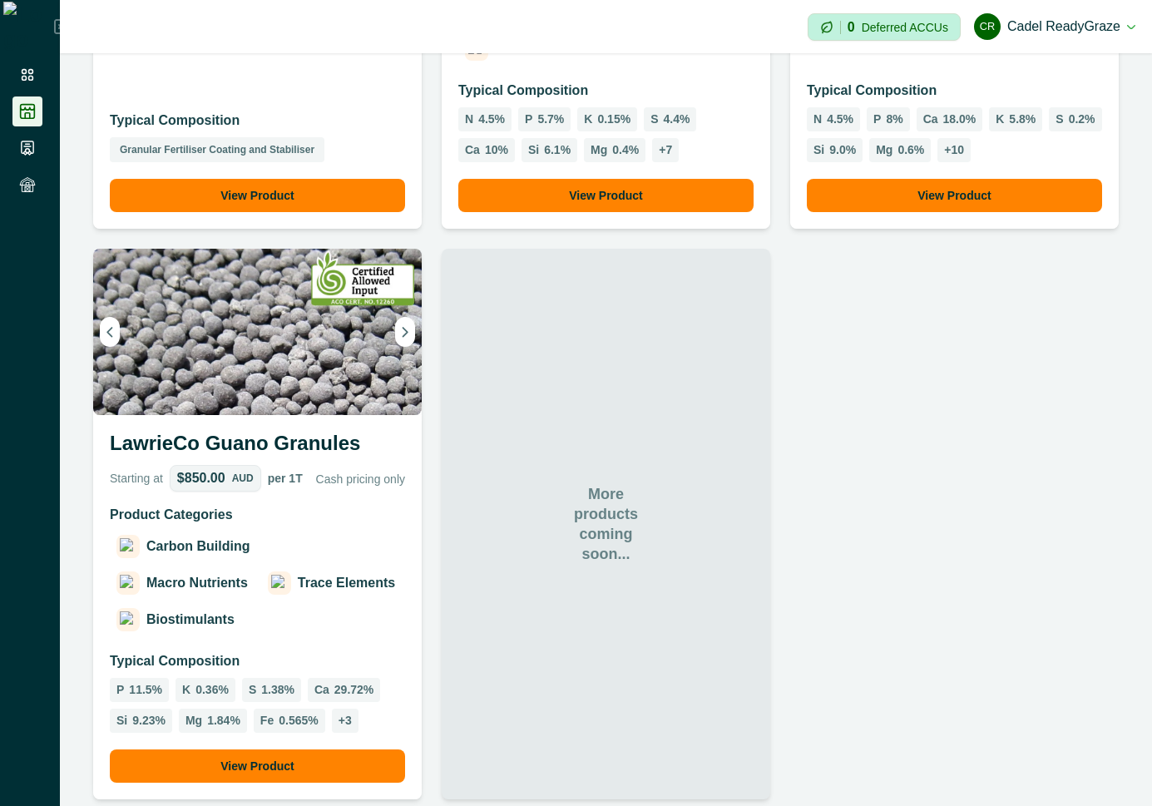
click at [318, 505] on p "Product Categories" at bounding box center [257, 515] width 295 height 20
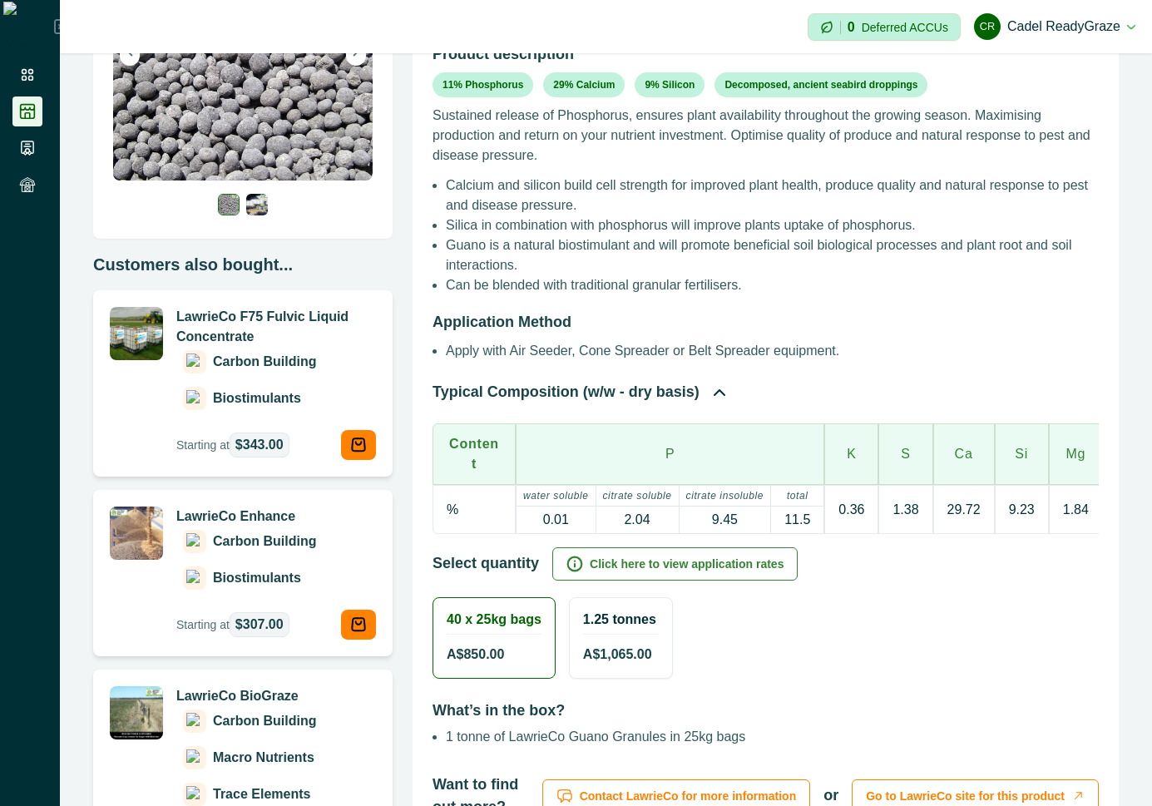
scroll to position [352, 0]
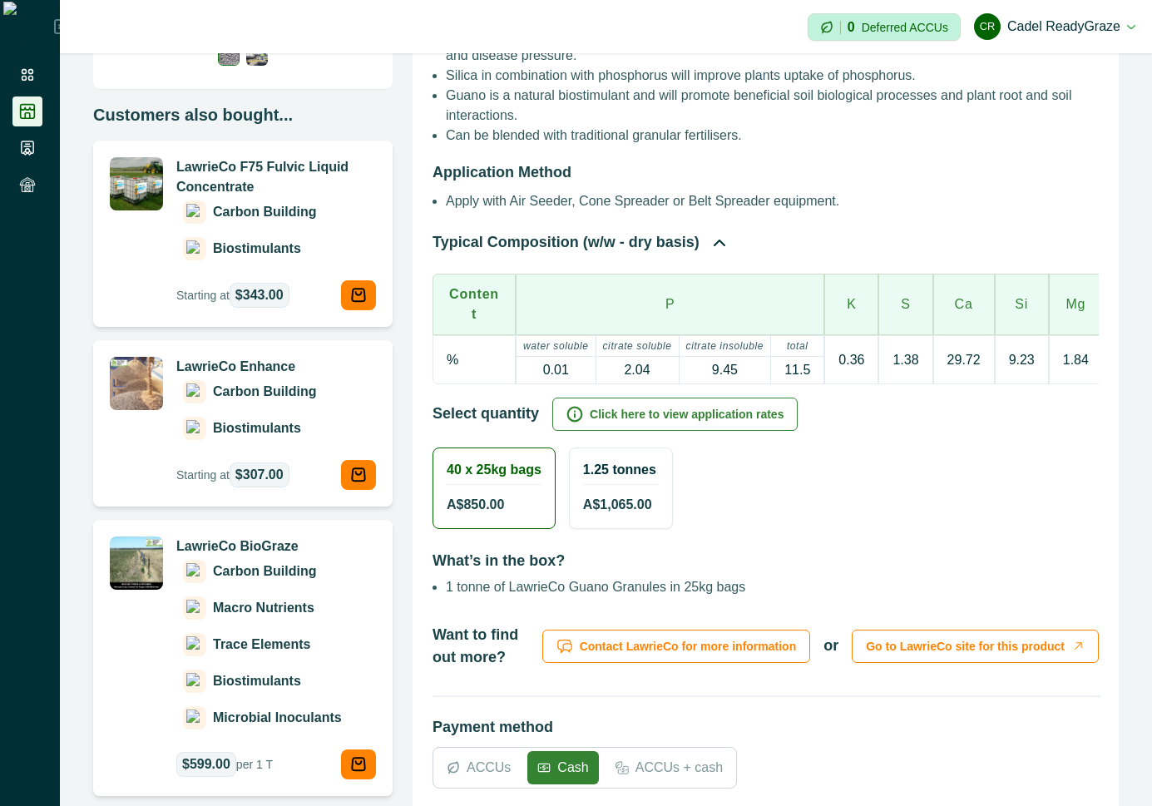
click at [601, 503] on span "A$ 1,065.00" at bounding box center [617, 505] width 69 height 20
click at [522, 501] on div "A$ 850.00" at bounding box center [494, 505] width 95 height 20
click at [596, 495] on span "A$ 1,065.00" at bounding box center [617, 505] width 69 height 20
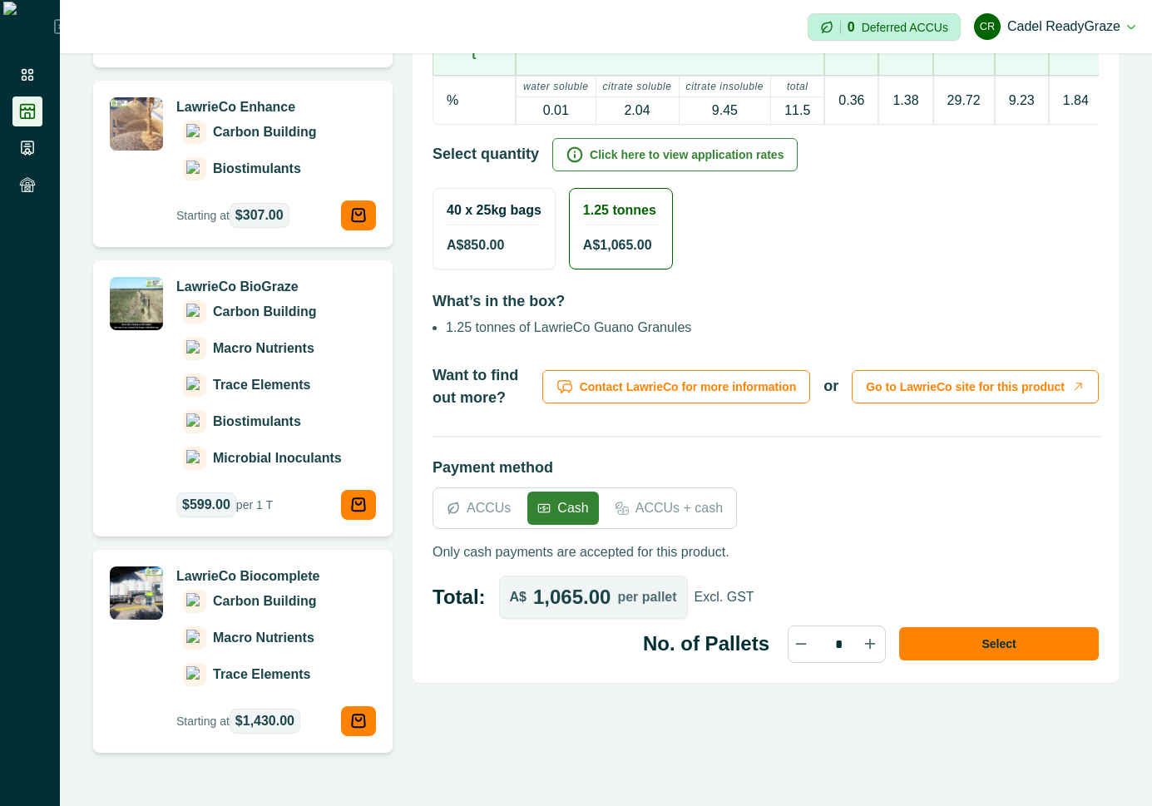
scroll to position [651, 0]
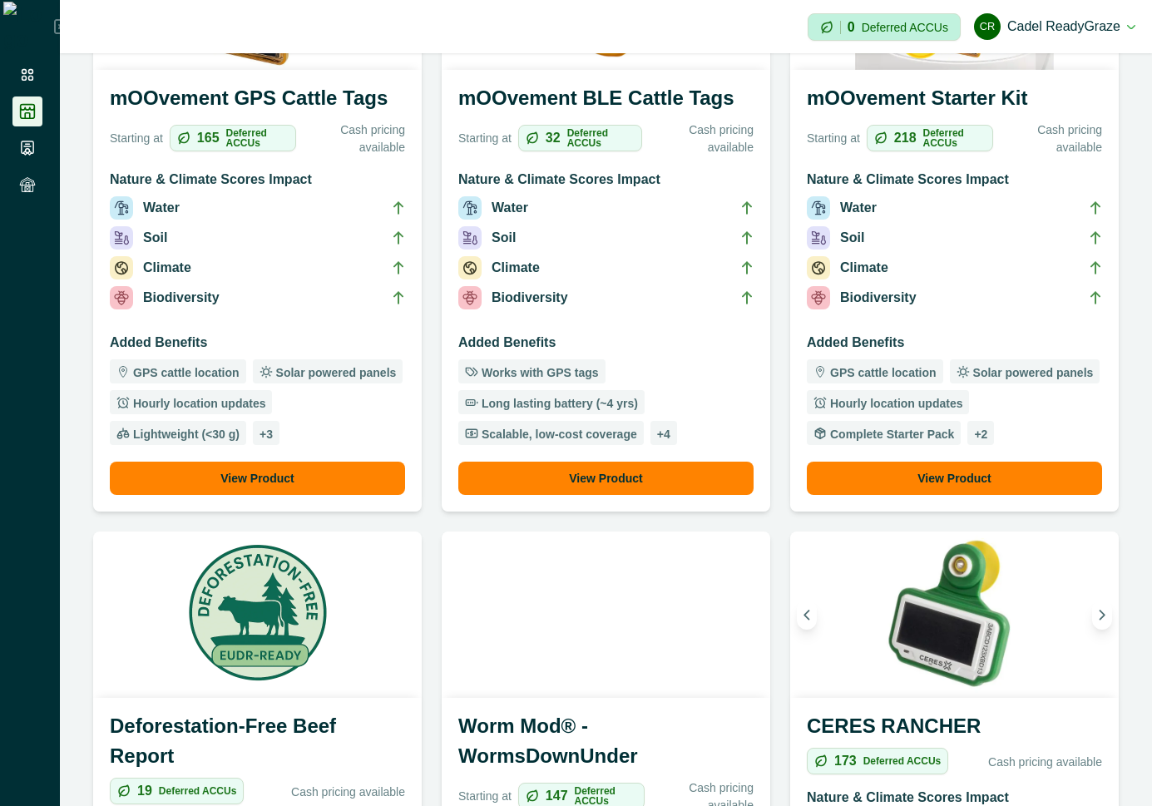
scroll to position [1347, 0]
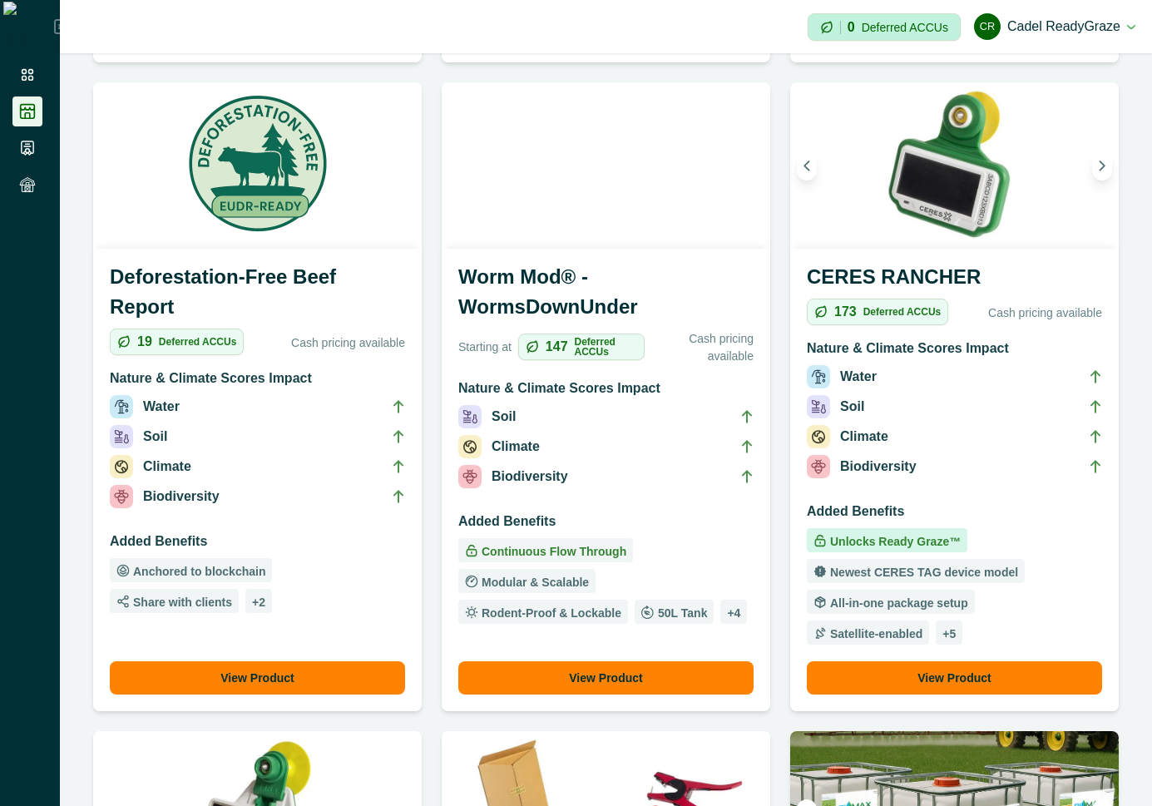
click at [581, 486] on li "Biodiversity" at bounding box center [605, 480] width 295 height 30
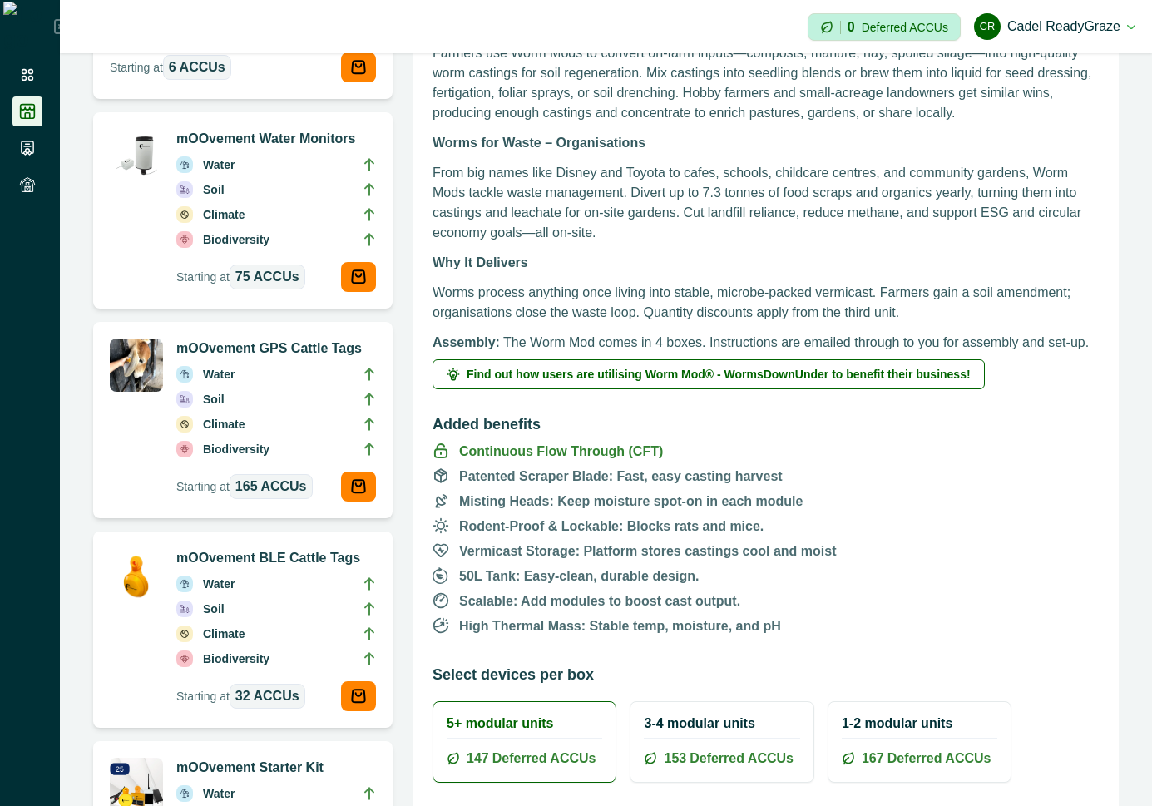
scroll to position [260, 0]
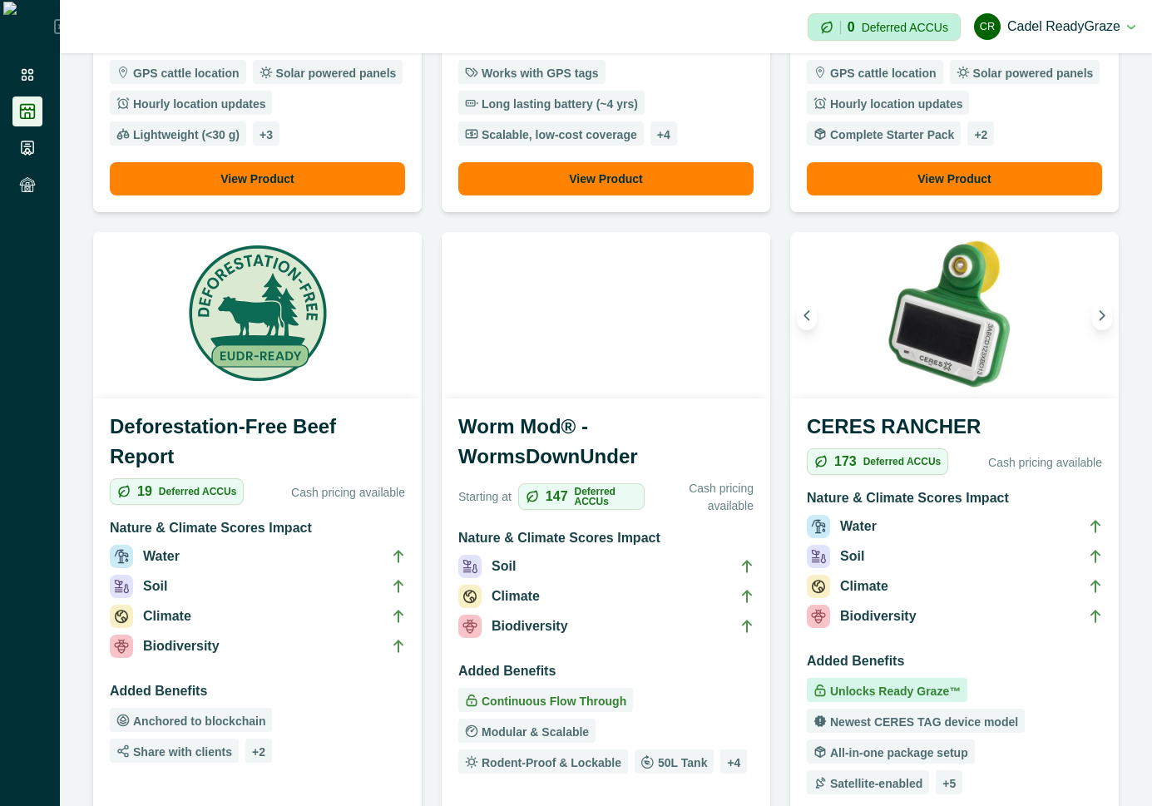
scroll to position [1347, 0]
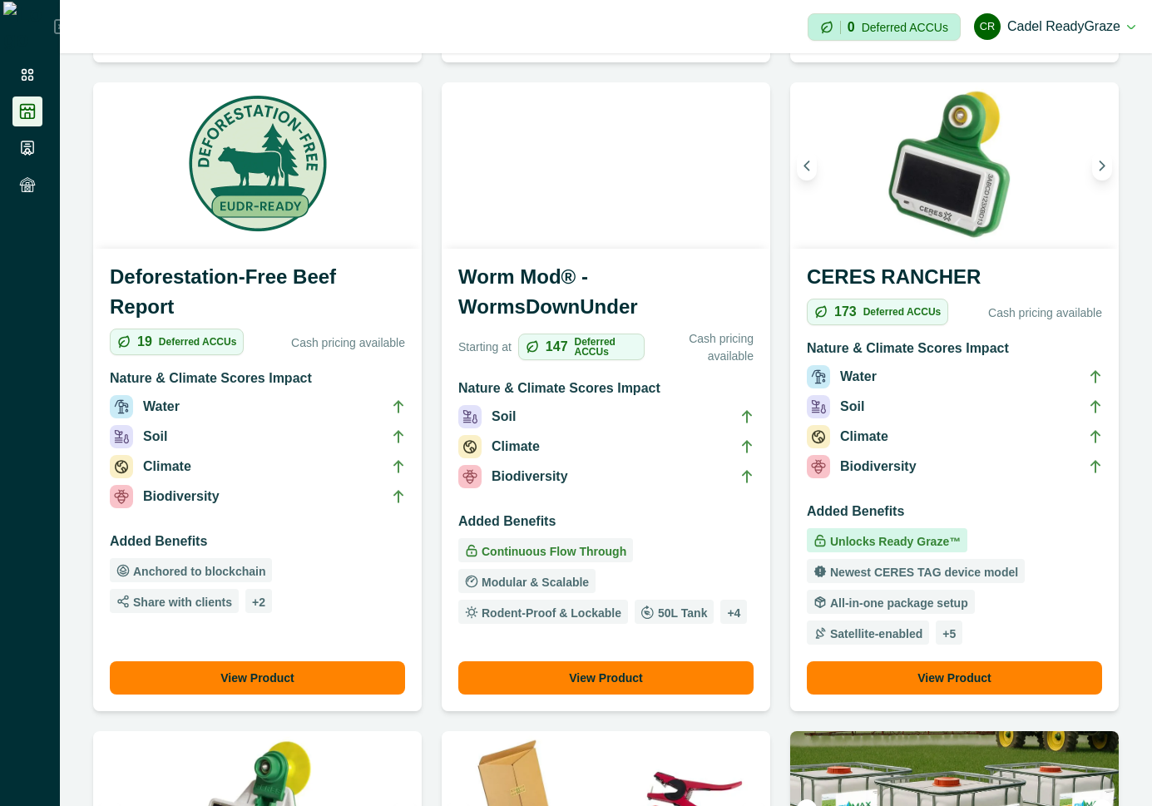
click at [601, 499] on div "Worm Mod® - WormsDownUnder Starting at 147 Deferred ACCUs Cash pricing availabl…" at bounding box center [606, 480] width 329 height 462
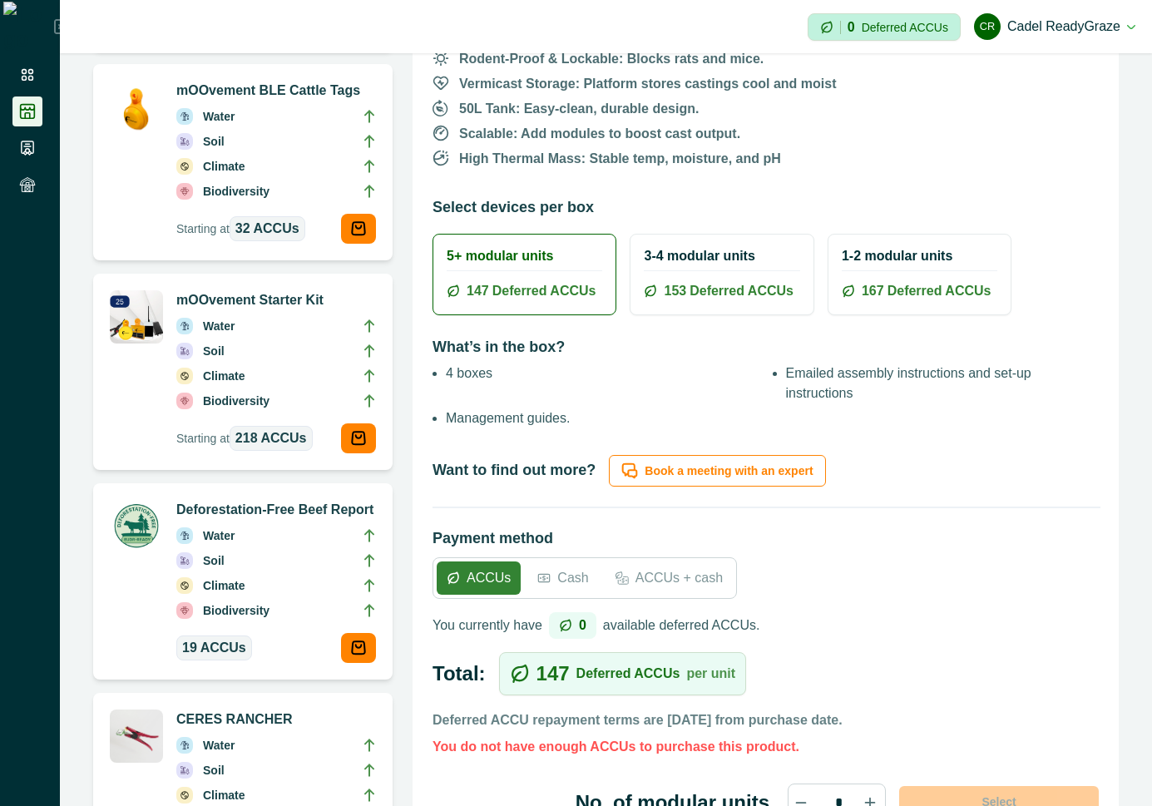
scroll to position [1048, 0]
click at [670, 273] on div "3-4 modular units 153 Deferred ACCUs" at bounding box center [721, 275] width 182 height 80
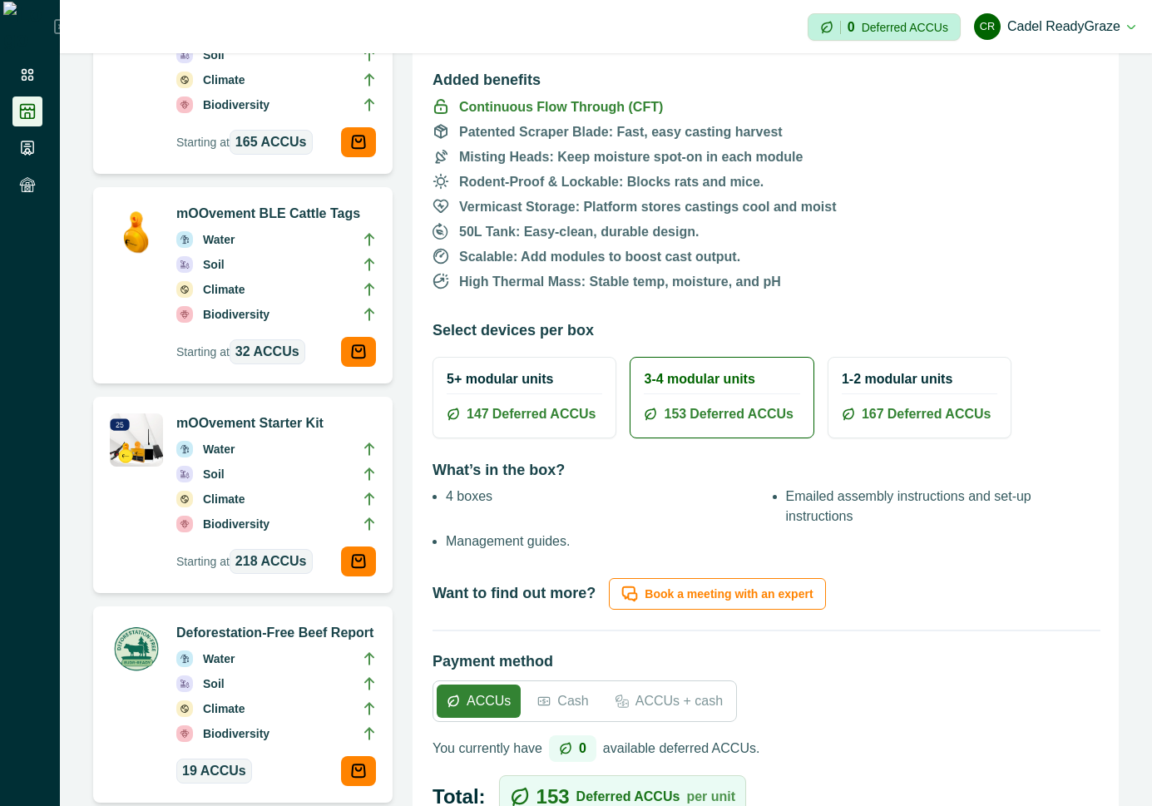
scroll to position [898, 0]
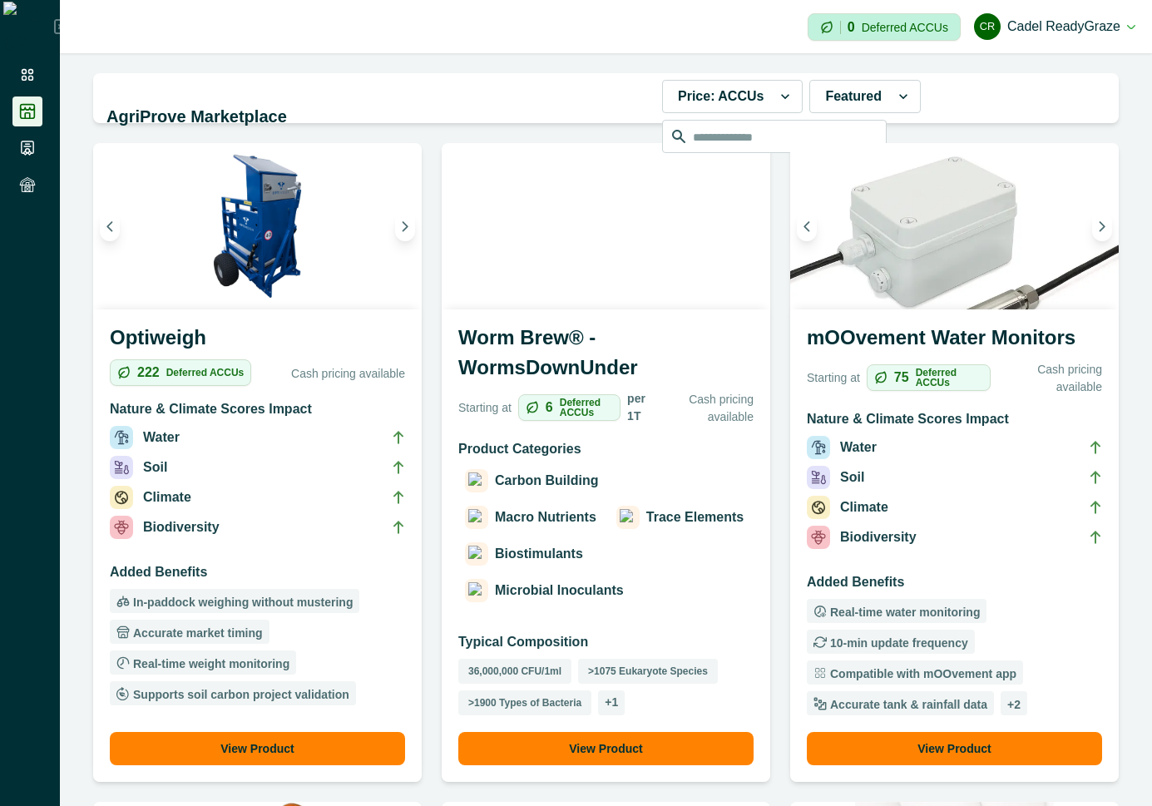
drag, startPoint x: 286, startPoint y: 411, endPoint x: 512, endPoint y: 413, distance: 225.4
click at [512, 413] on div "Starting at 6 Deferred ACCUs per 1T Cash pricing available" at bounding box center [605, 414] width 295 height 50
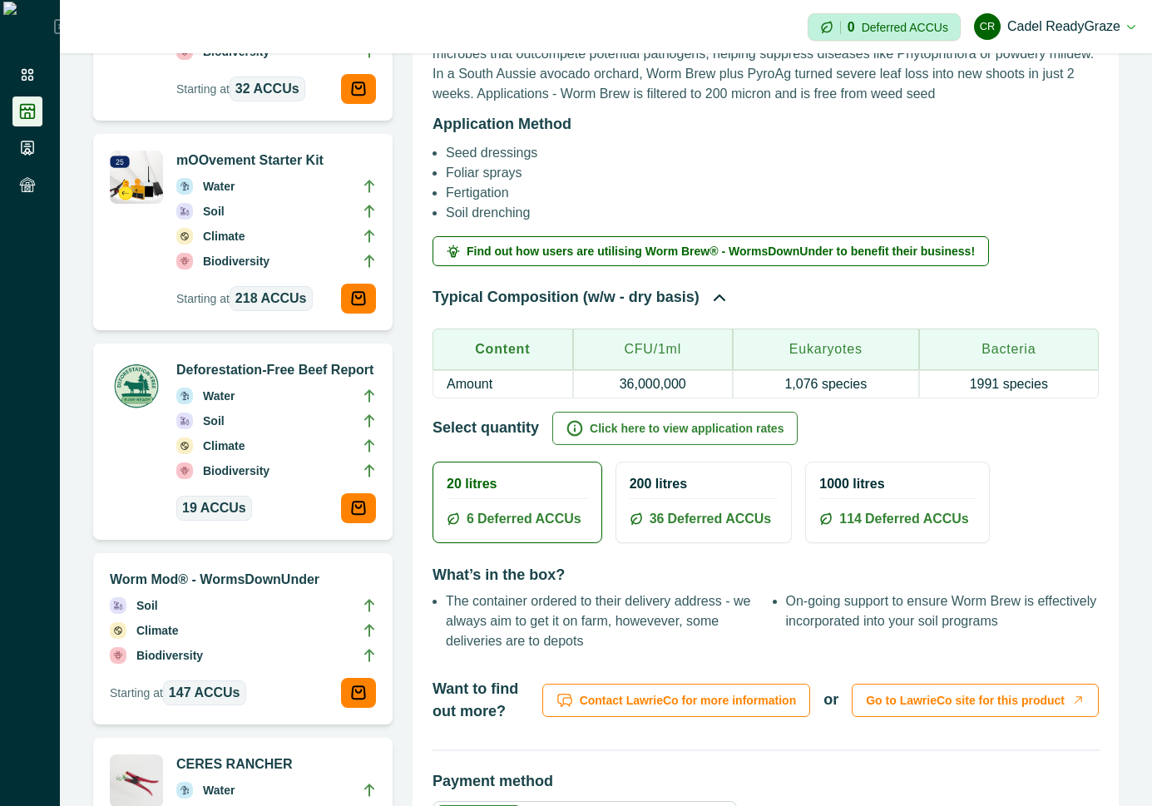
scroll to position [1198, 0]
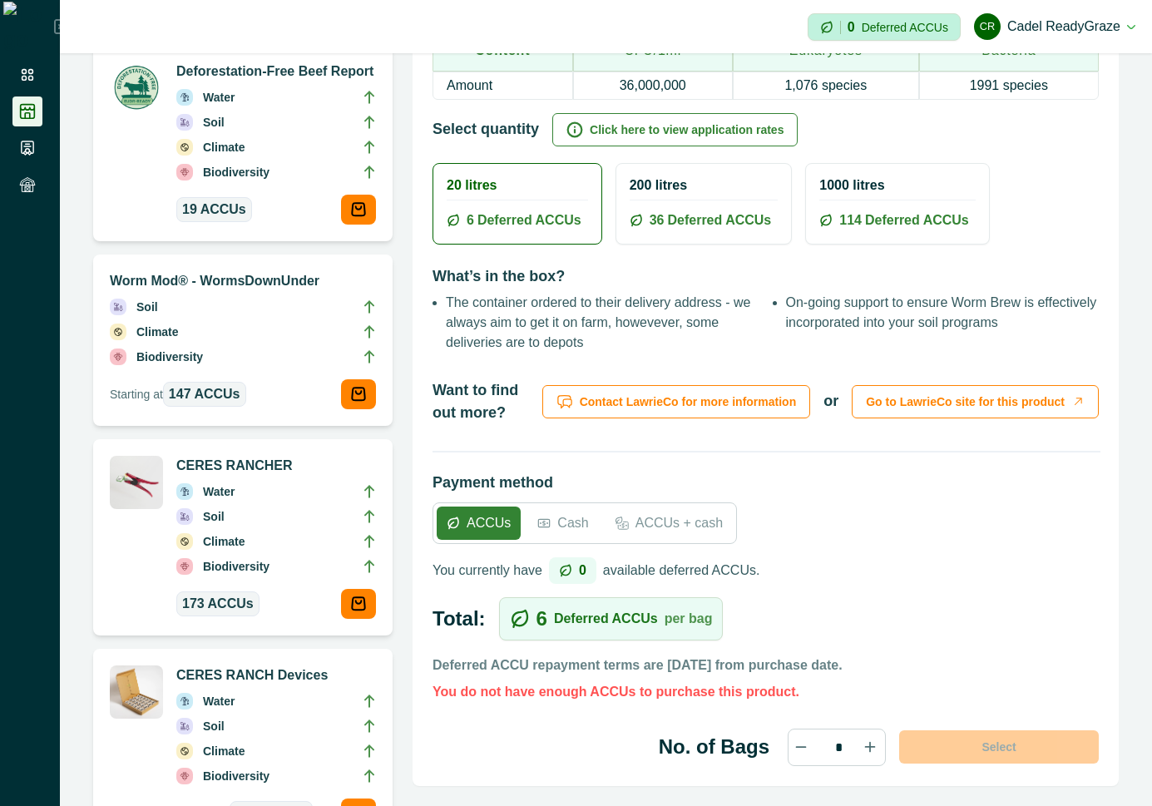
click at [673, 201] on div "200 litres 36 Deferred ACCUs" at bounding box center [703, 204] width 175 height 80
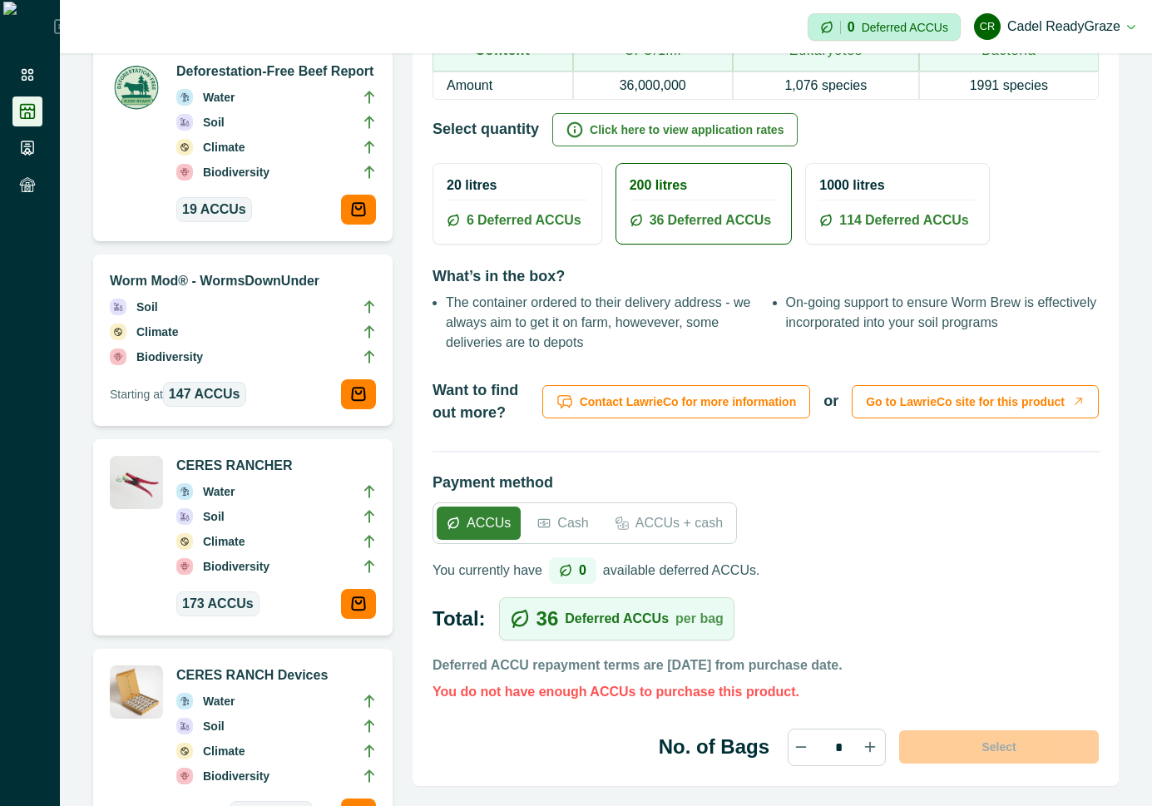
click at [855, 203] on div "1000 litres 114 Deferred ACCUs" at bounding box center [897, 204] width 182 height 80
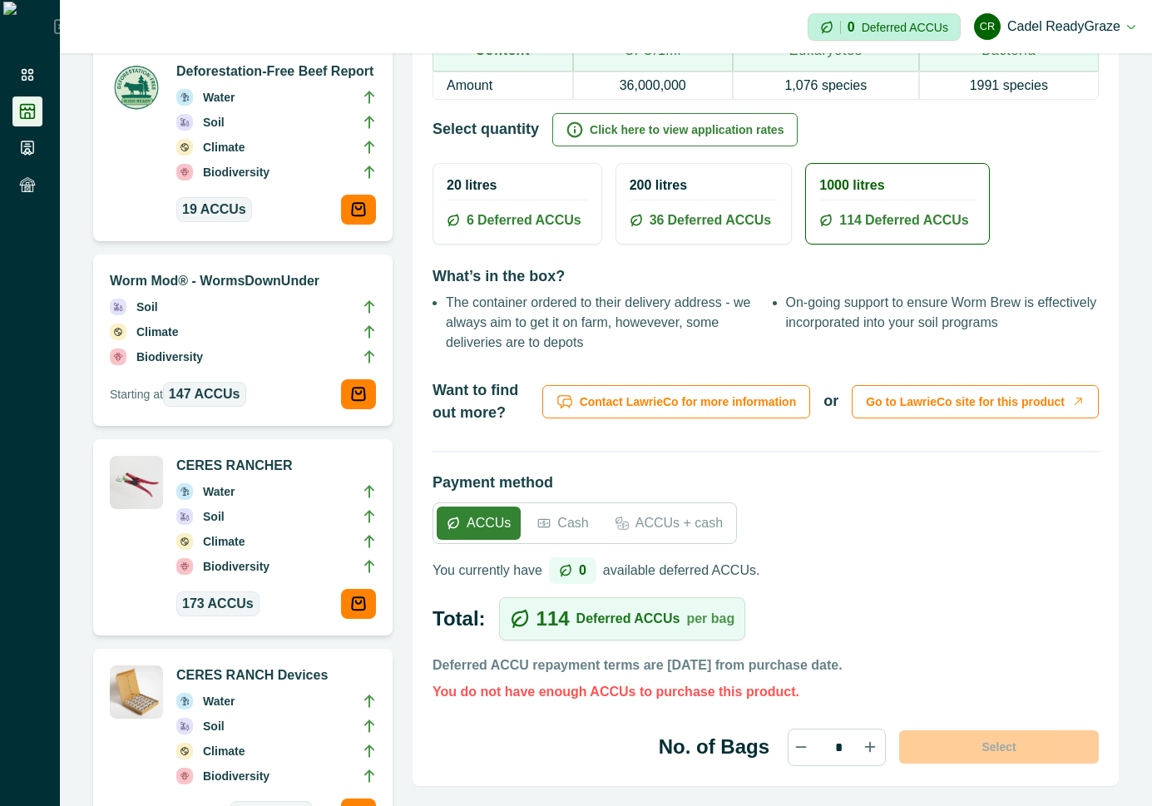
scroll to position [1048, 0]
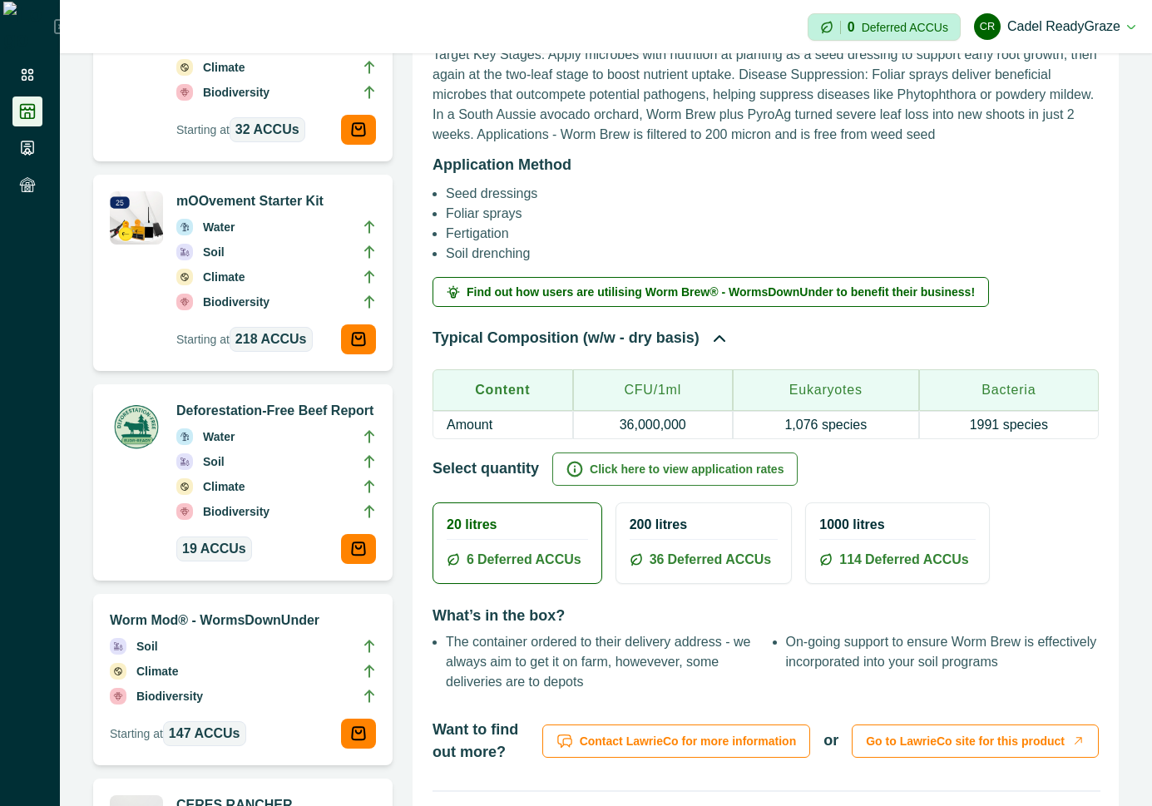
scroll to position [1048, 0]
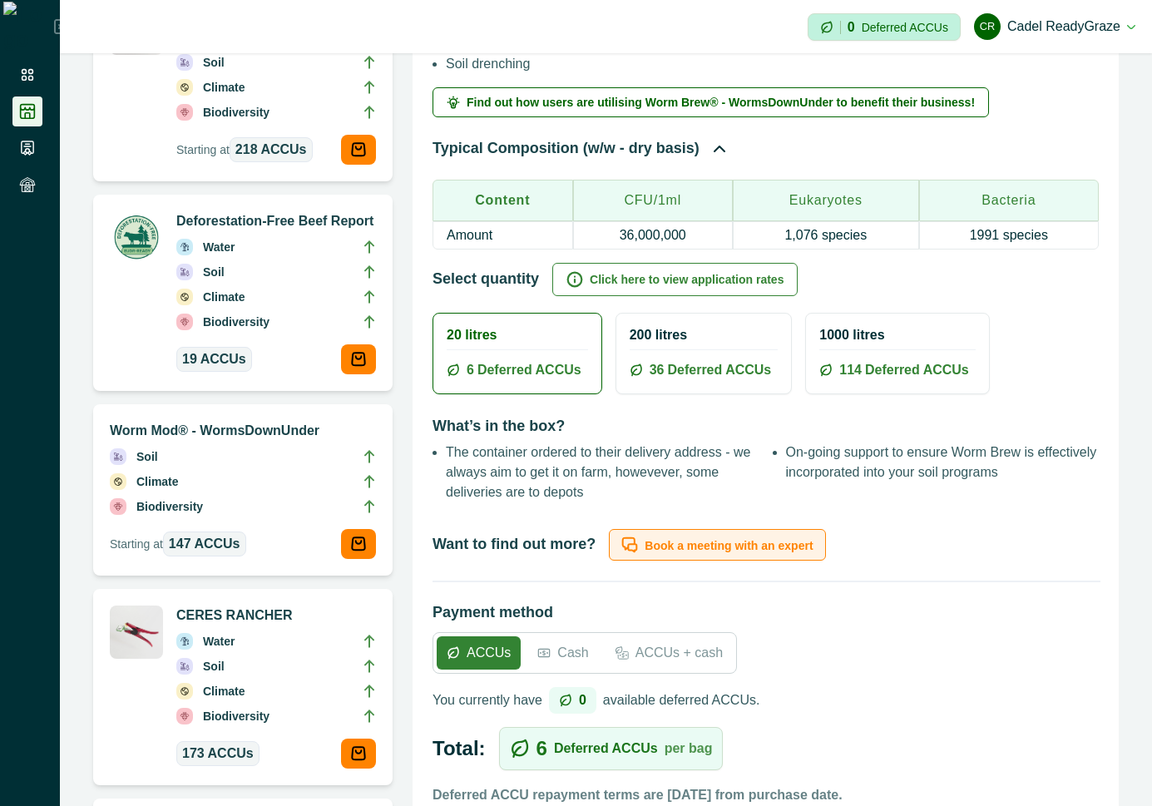
click at [704, 539] on p "Book a meeting with an expert" at bounding box center [729, 546] width 168 height 14
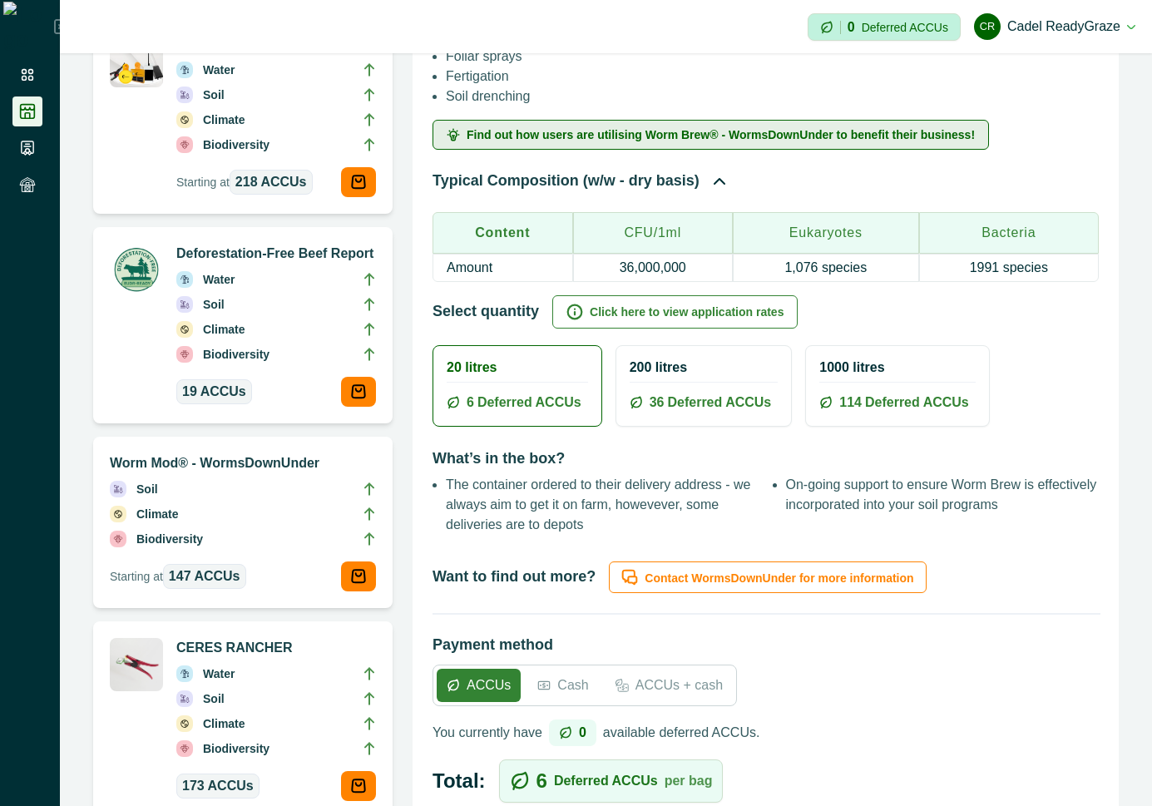
scroll to position [1048, 0]
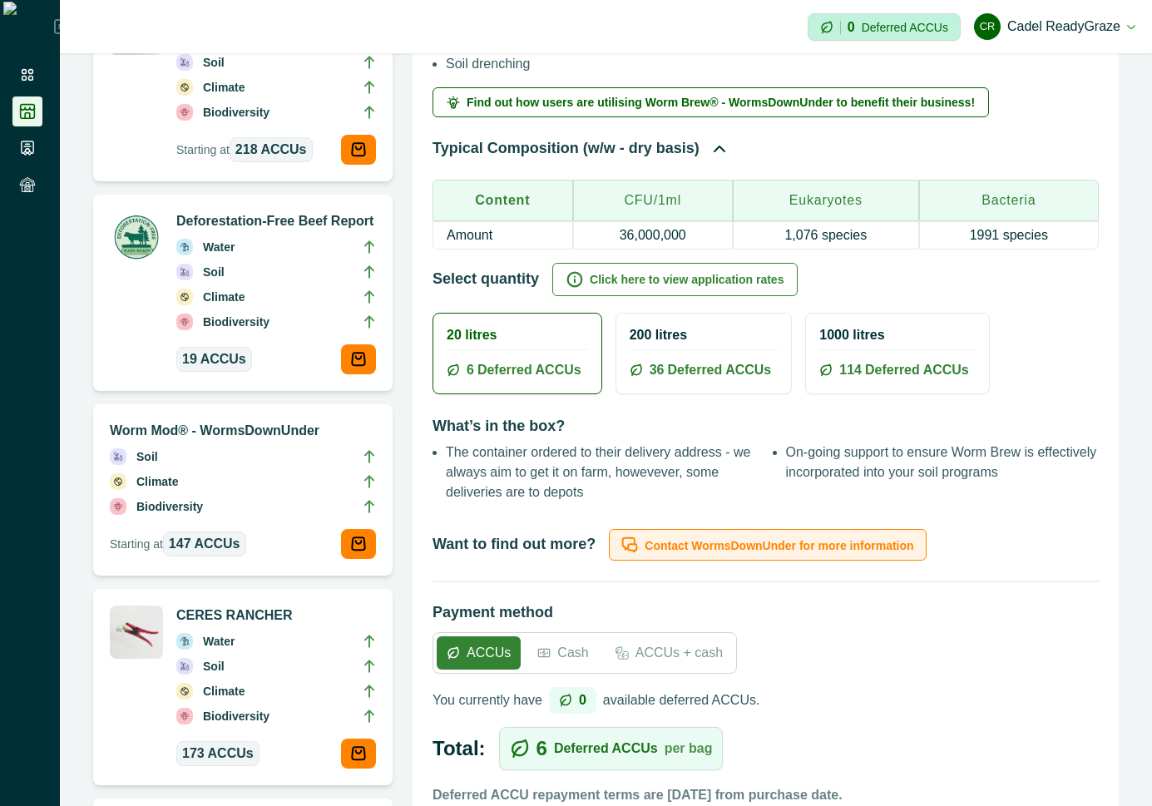
click at [744, 548] on p "Contact WormsDownUnder for more information" at bounding box center [779, 546] width 269 height 14
click at [299, 675] on li "Soil" at bounding box center [276, 669] width 200 height 25
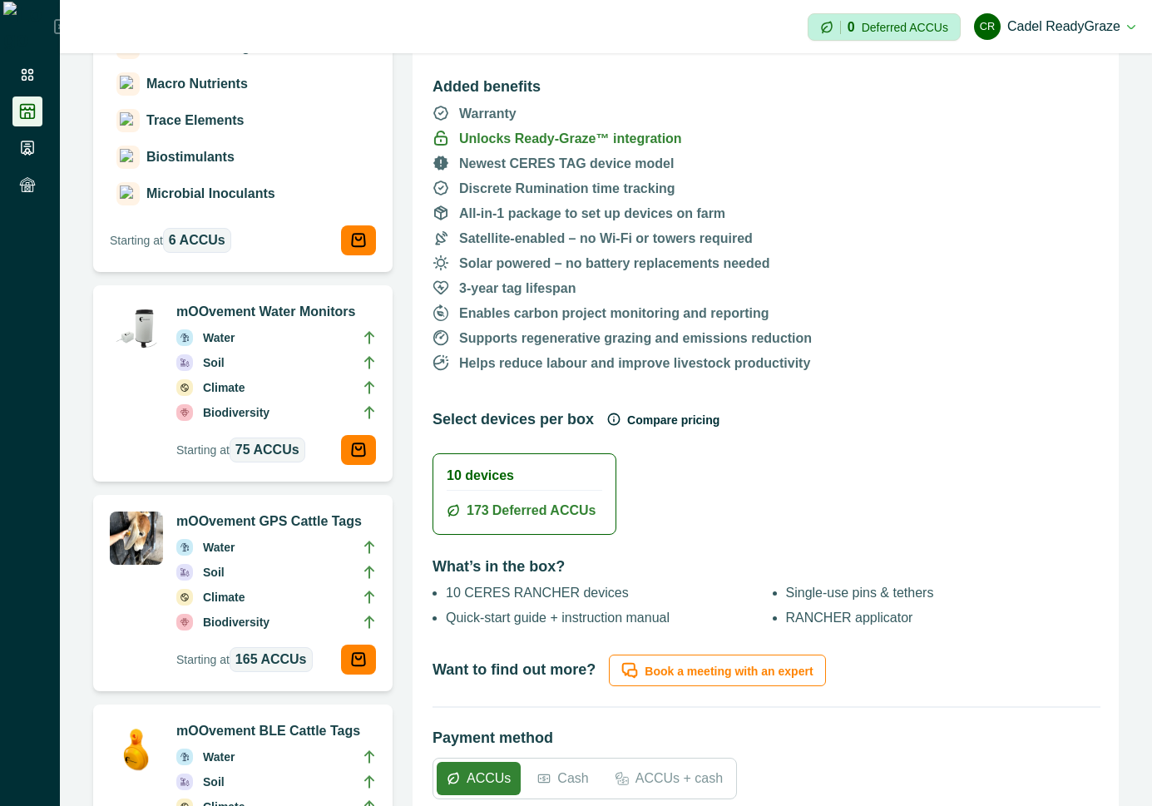
scroll to position [599, 0]
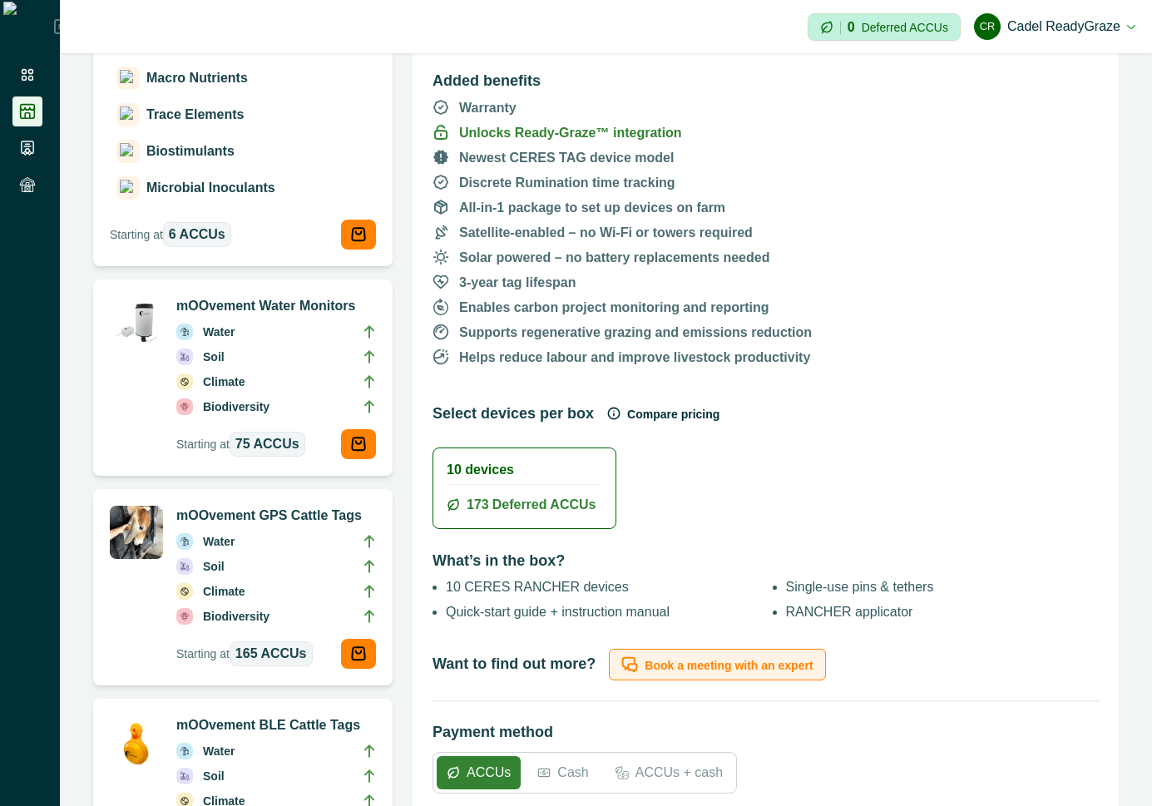
click at [790, 662] on p "Book a meeting with an expert" at bounding box center [729, 666] width 168 height 14
click at [281, 557] on li "Soil" at bounding box center [276, 569] width 200 height 25
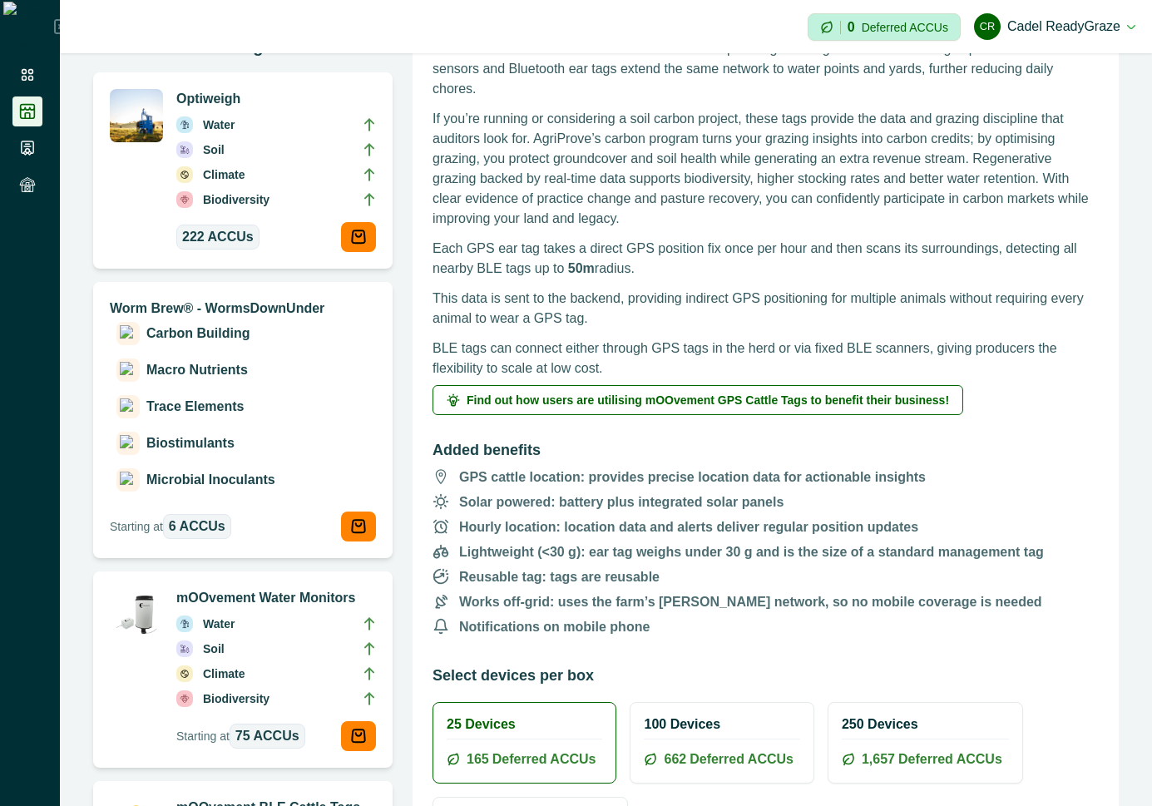
scroll to position [898, 0]
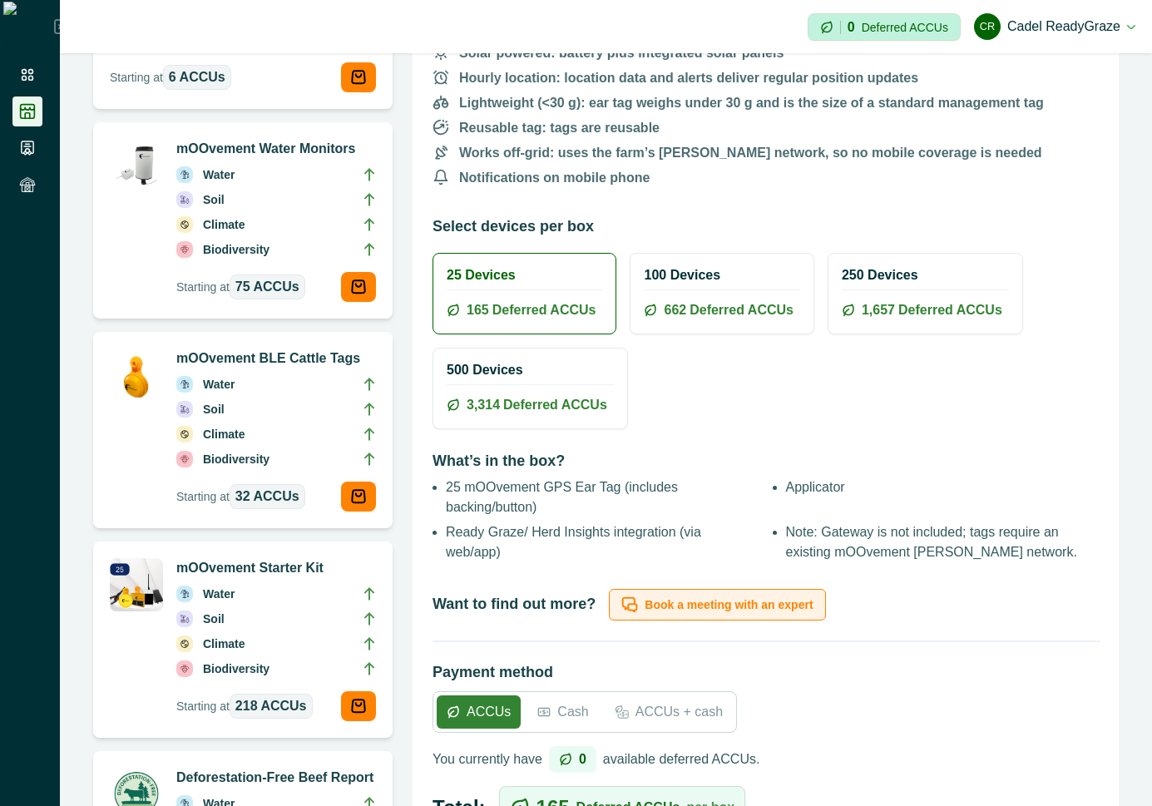
click at [713, 604] on p "Book a meeting with an expert" at bounding box center [729, 605] width 168 height 14
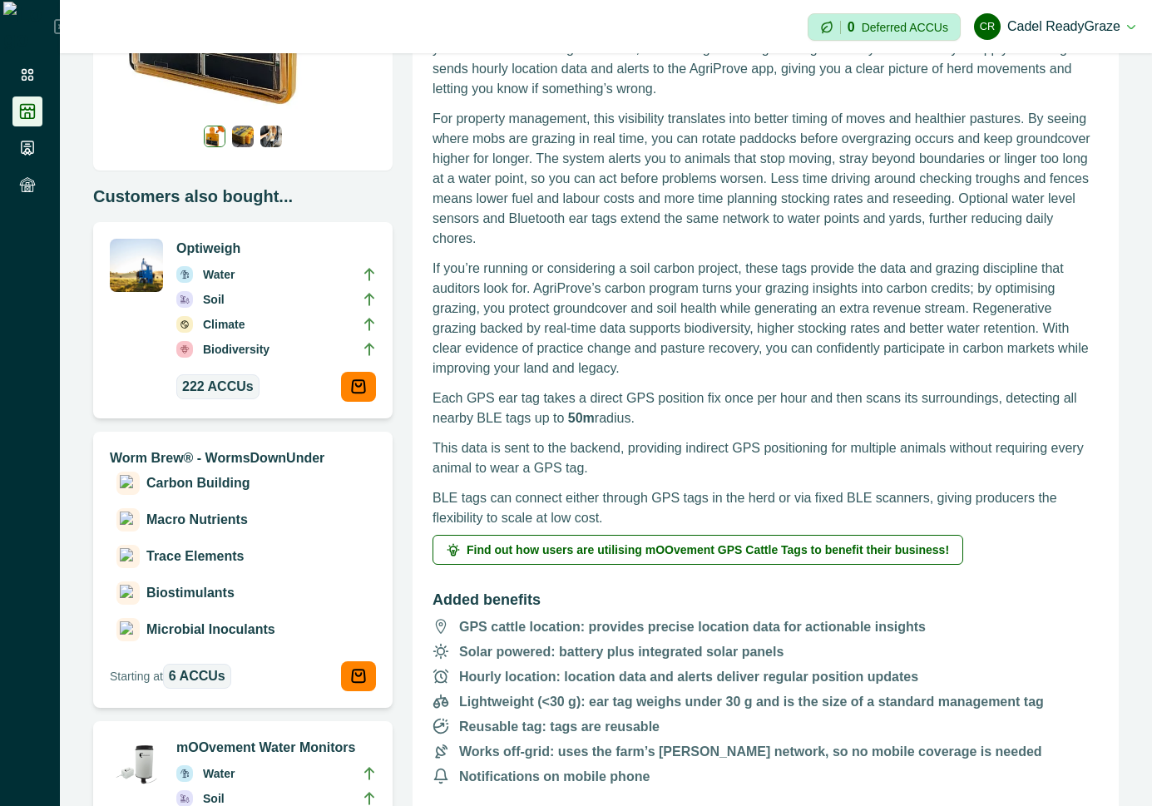
scroll to position [0, 0]
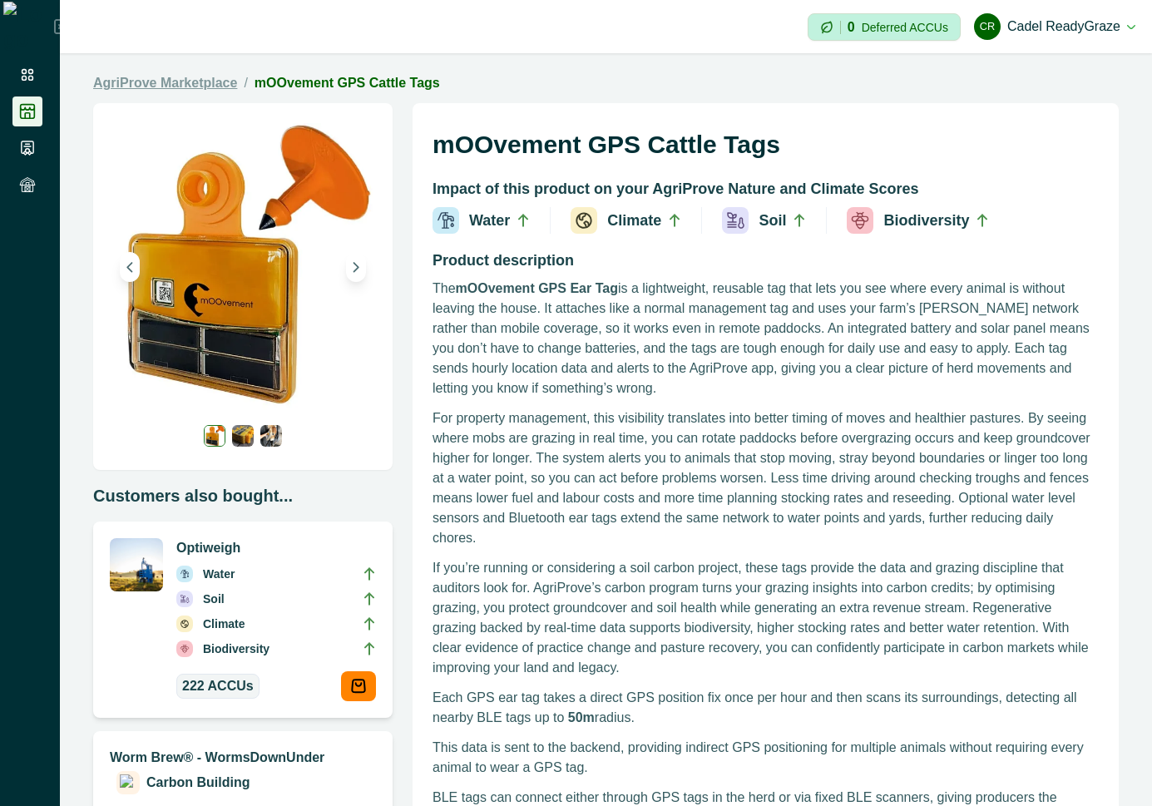
click at [185, 80] on link "AgriProve Marketplace" at bounding box center [165, 83] width 144 height 20
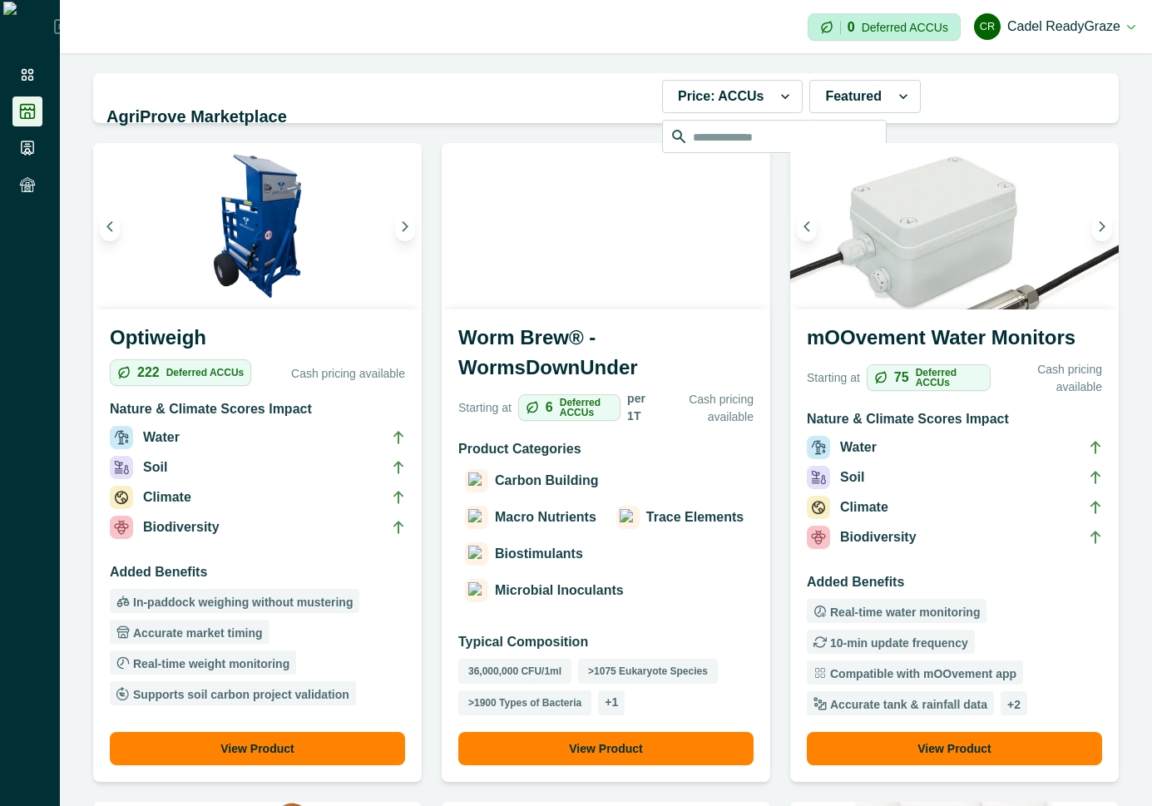
click at [695, 566] on div "Carbon Building Macro Nutrients Trace Elements Biostimulants Microbial Inoculan…" at bounding box center [605, 536] width 295 height 140
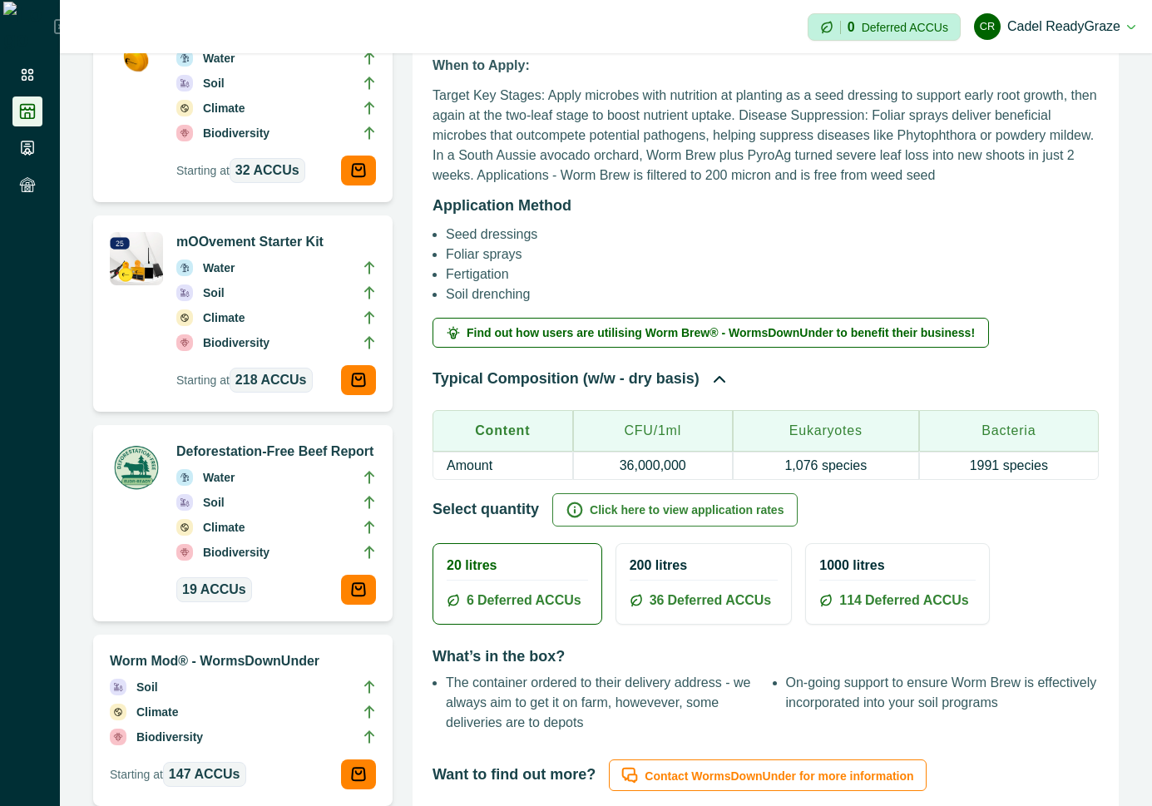
scroll to position [898, 0]
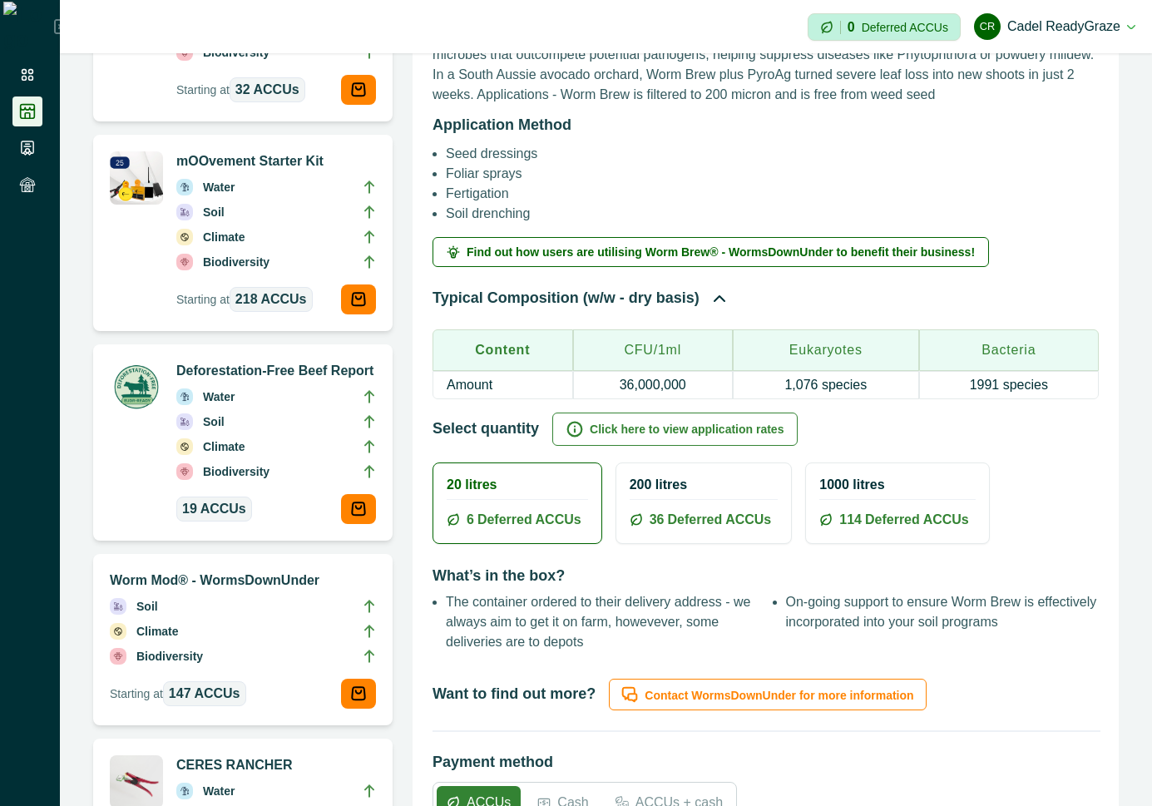
drag, startPoint x: 1072, startPoint y: 490, endPoint x: 984, endPoint y: 489, distance: 88.2
click at [984, 489] on div "20 litres 6 Deferred ACCUs 200 litres 36 Deferred ACCUs 1000 litres 114 Deferre…" at bounding box center [765, 503] width 666 height 82
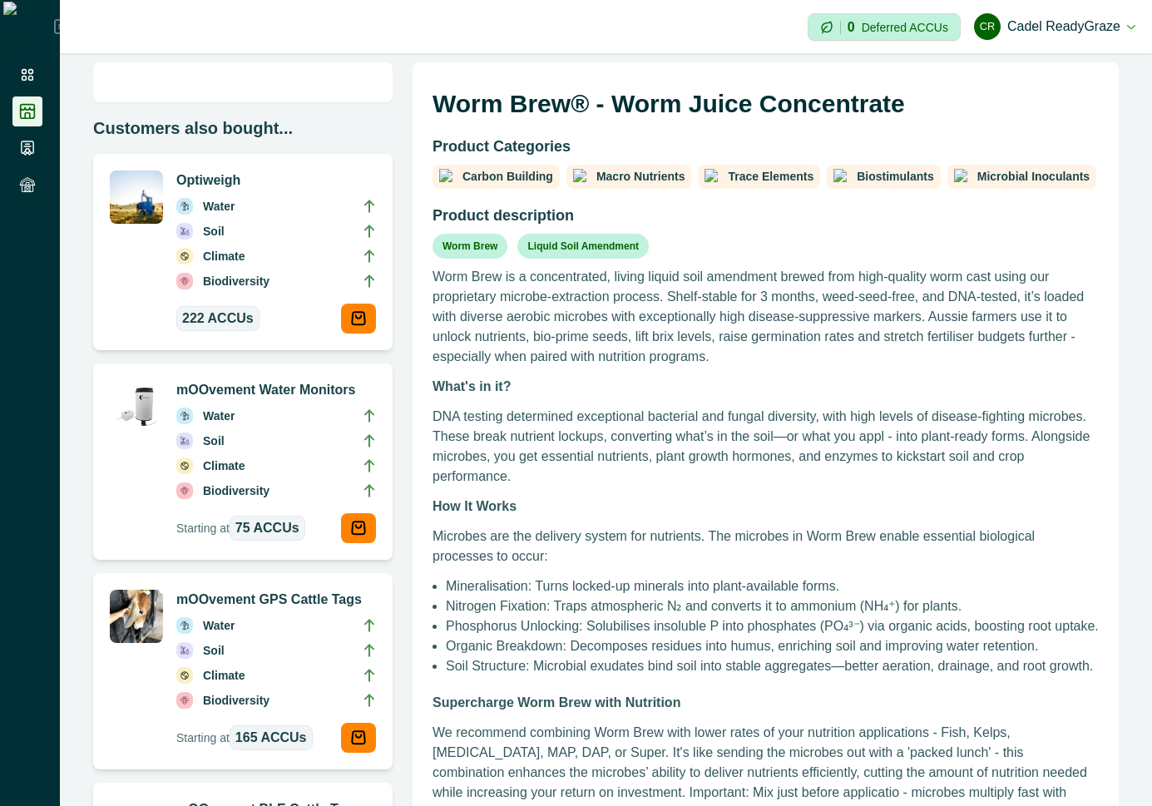
scroll to position [0, 0]
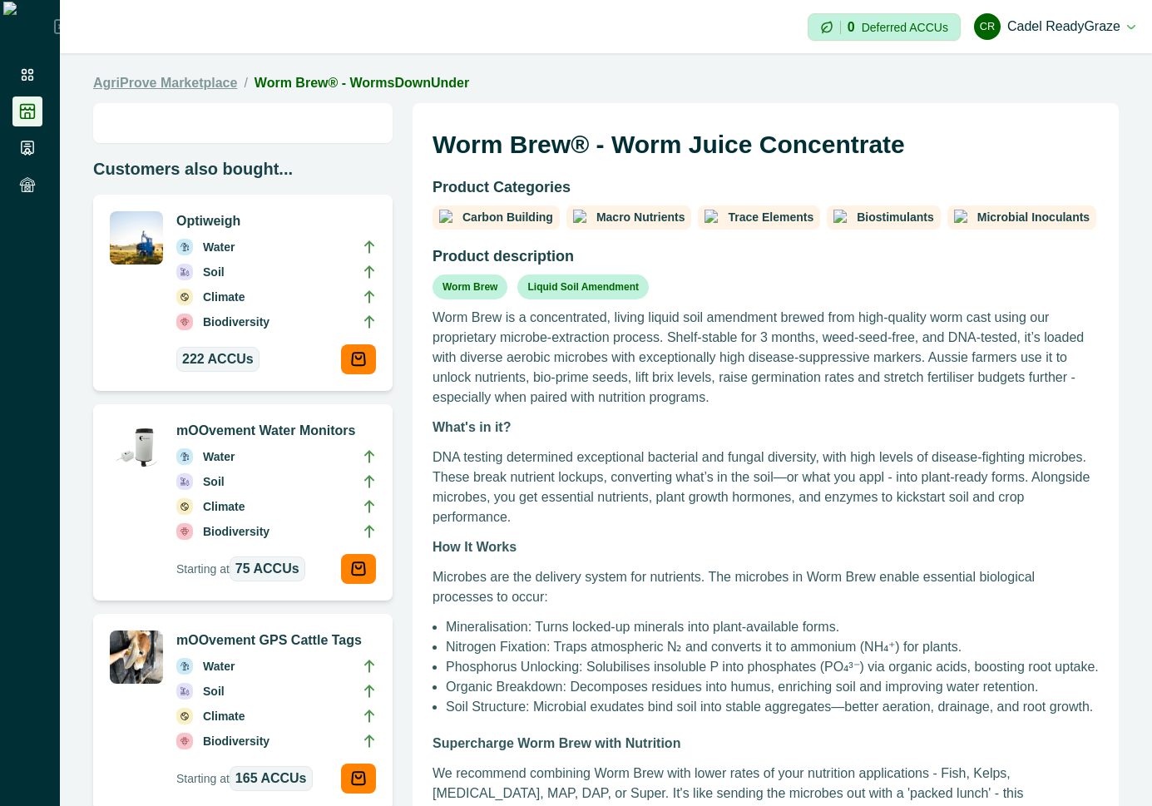
click at [192, 81] on link "AgriProve Marketplace" at bounding box center [165, 83] width 144 height 20
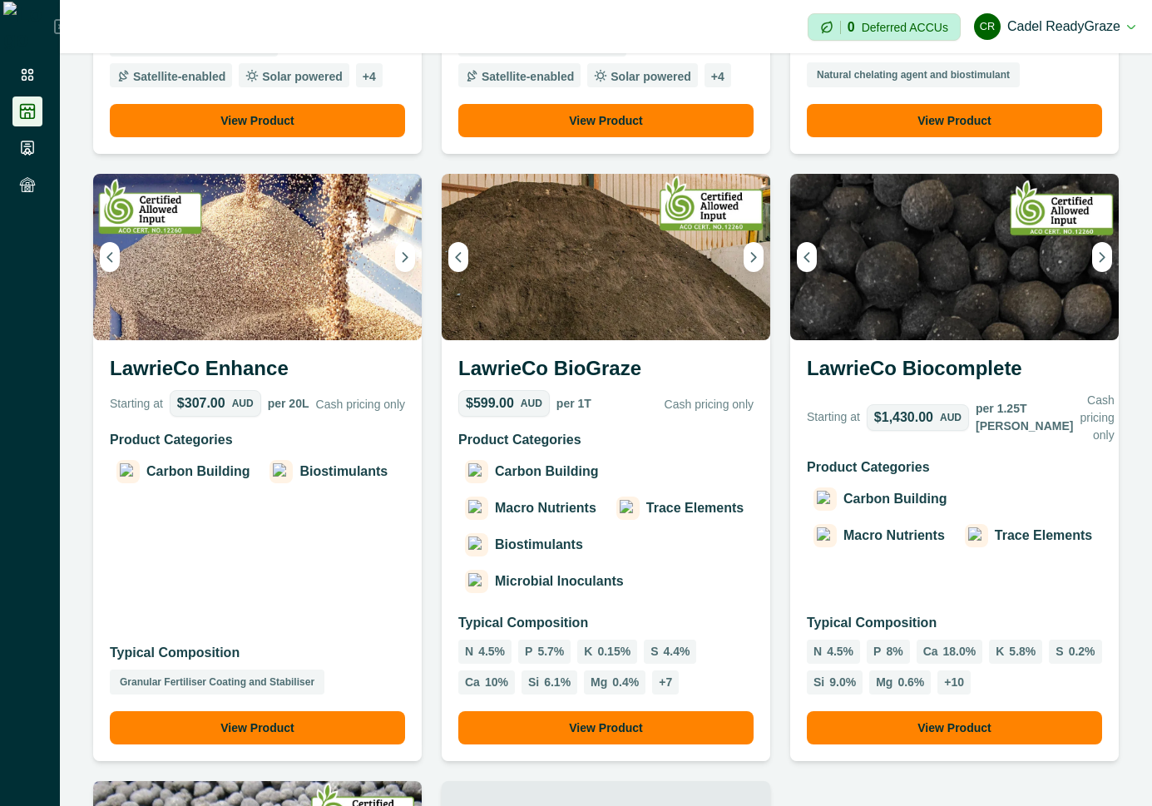
scroll to position [2545, 0]
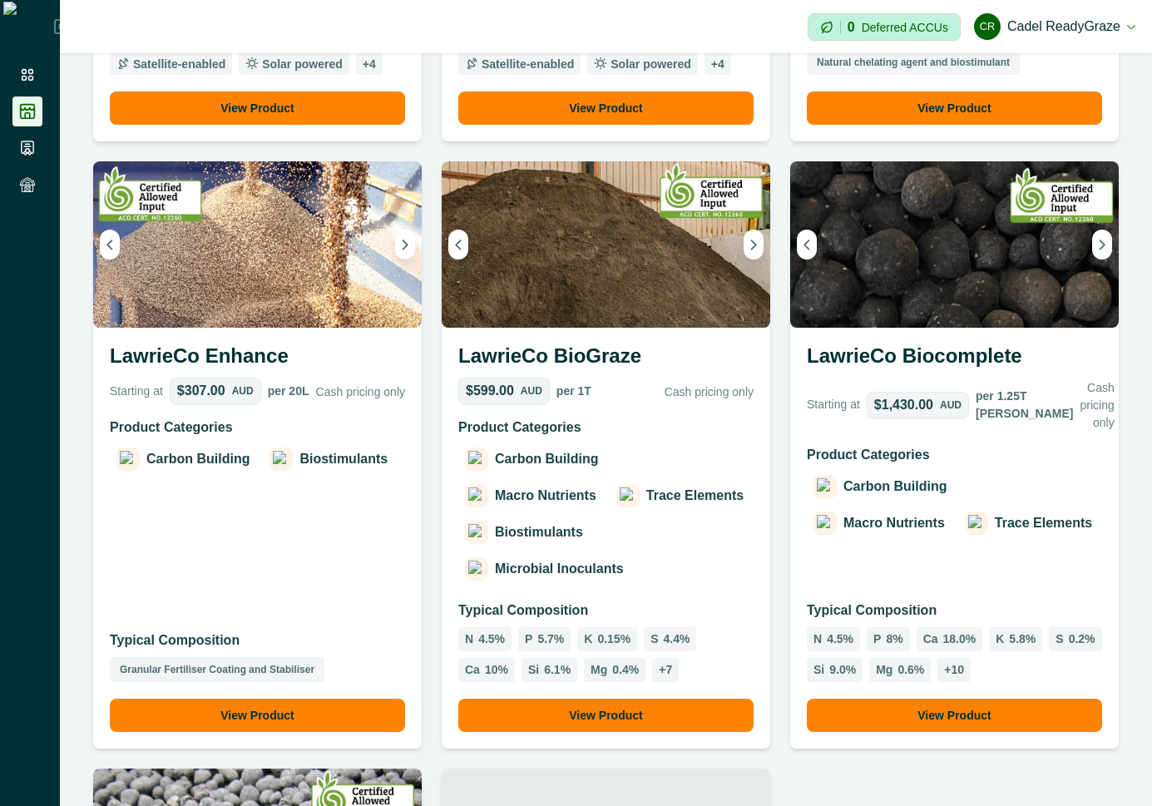
click at [283, 513] on div "Product Categories Carbon Building Biostimulants" at bounding box center [257, 516] width 295 height 196
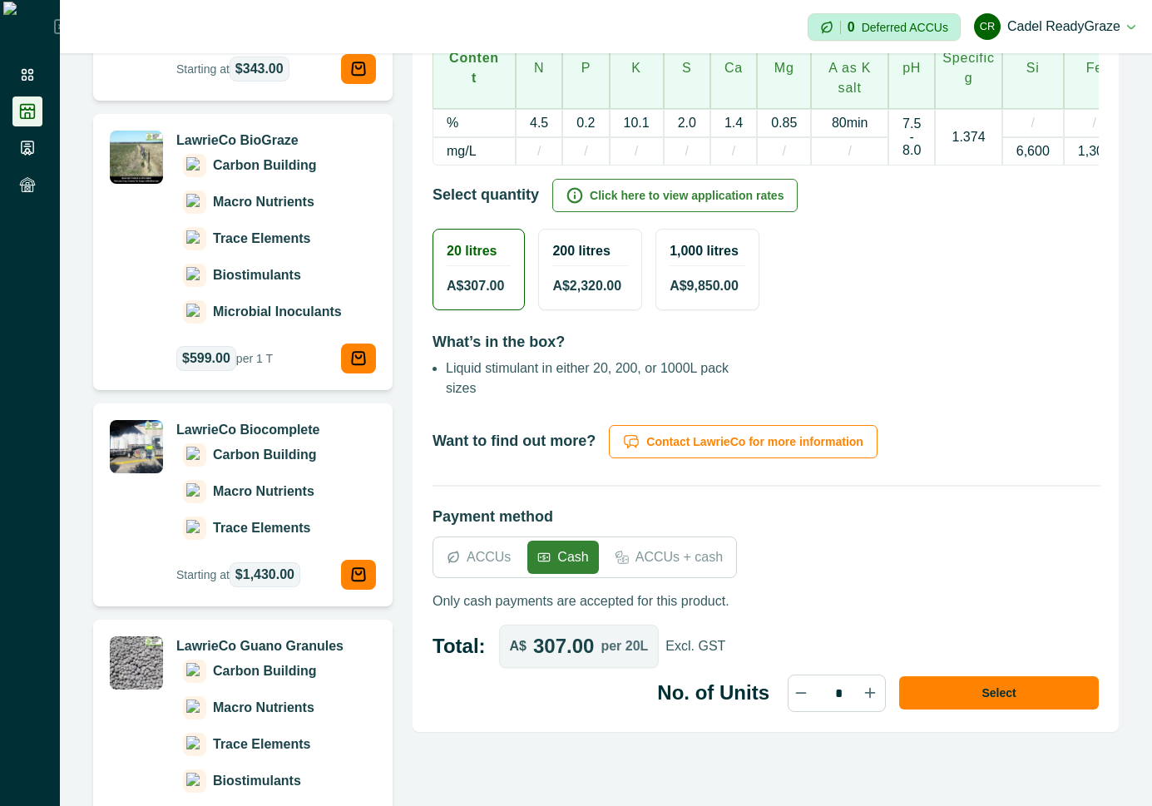
scroll to position [599, 0]
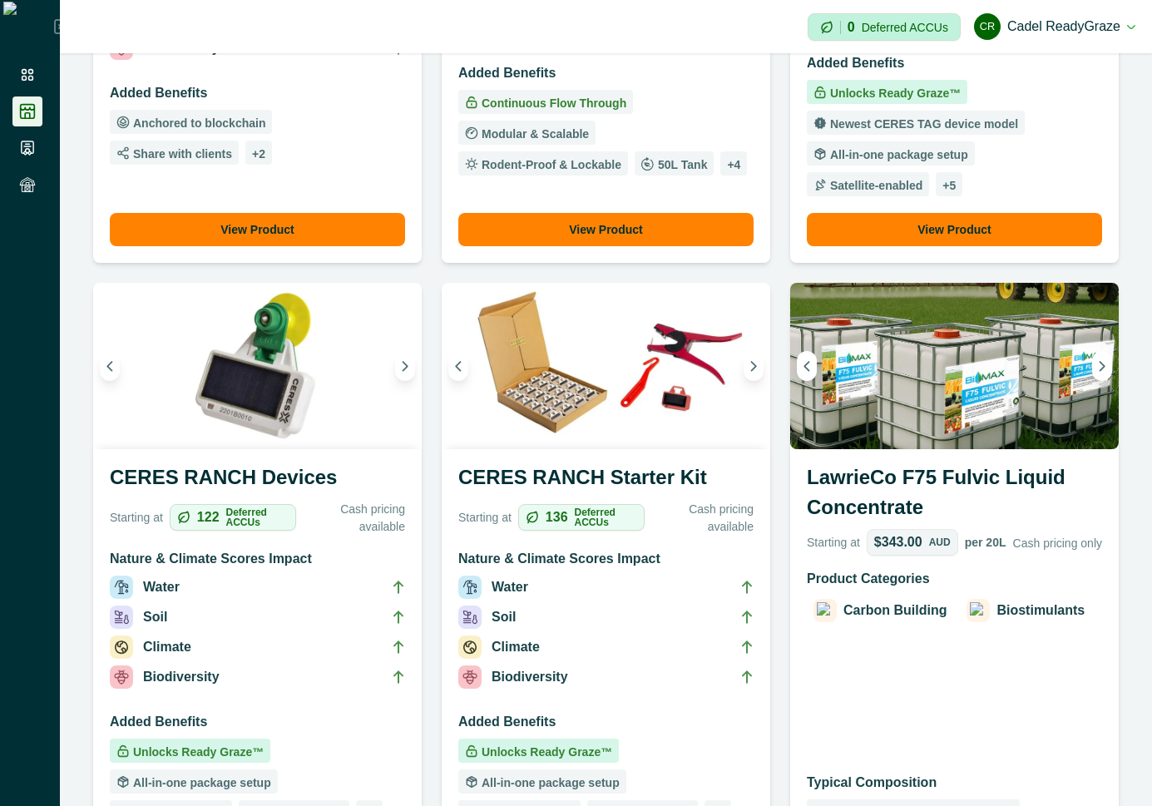
scroll to position [1797, 0]
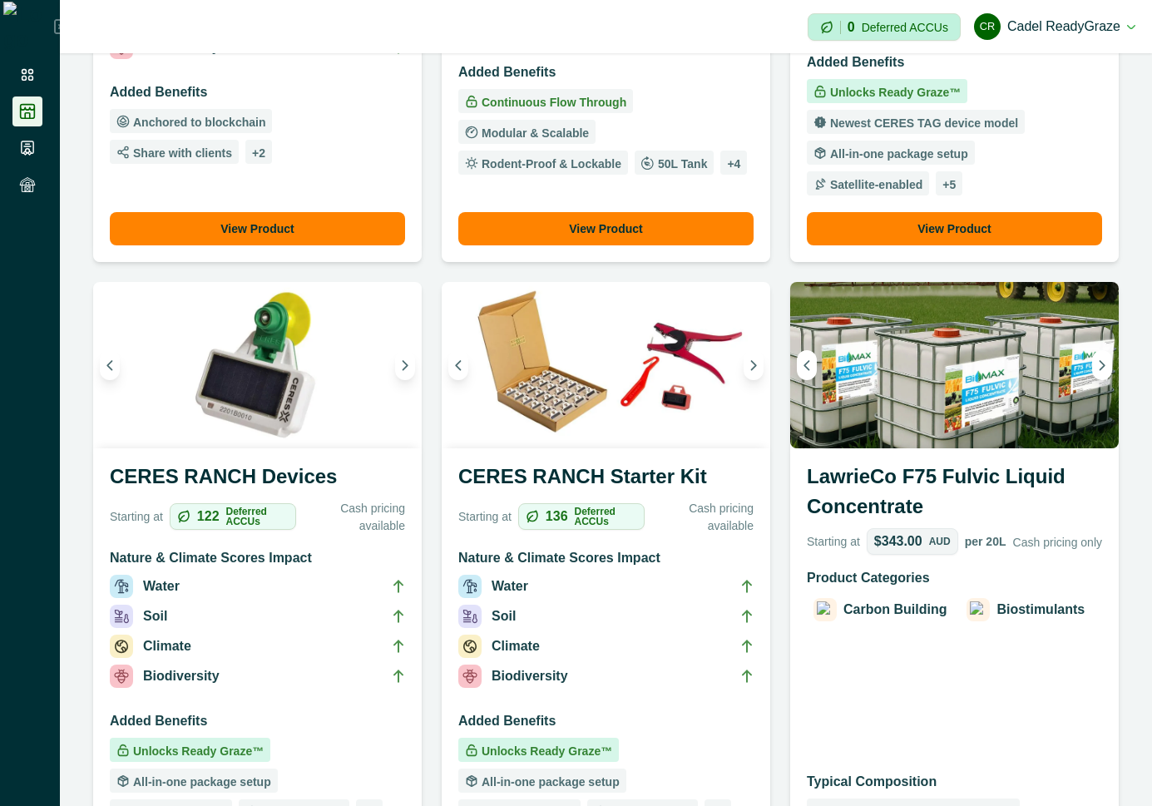
click at [965, 605] on div "Biostimulants" at bounding box center [1025, 610] width 131 height 30
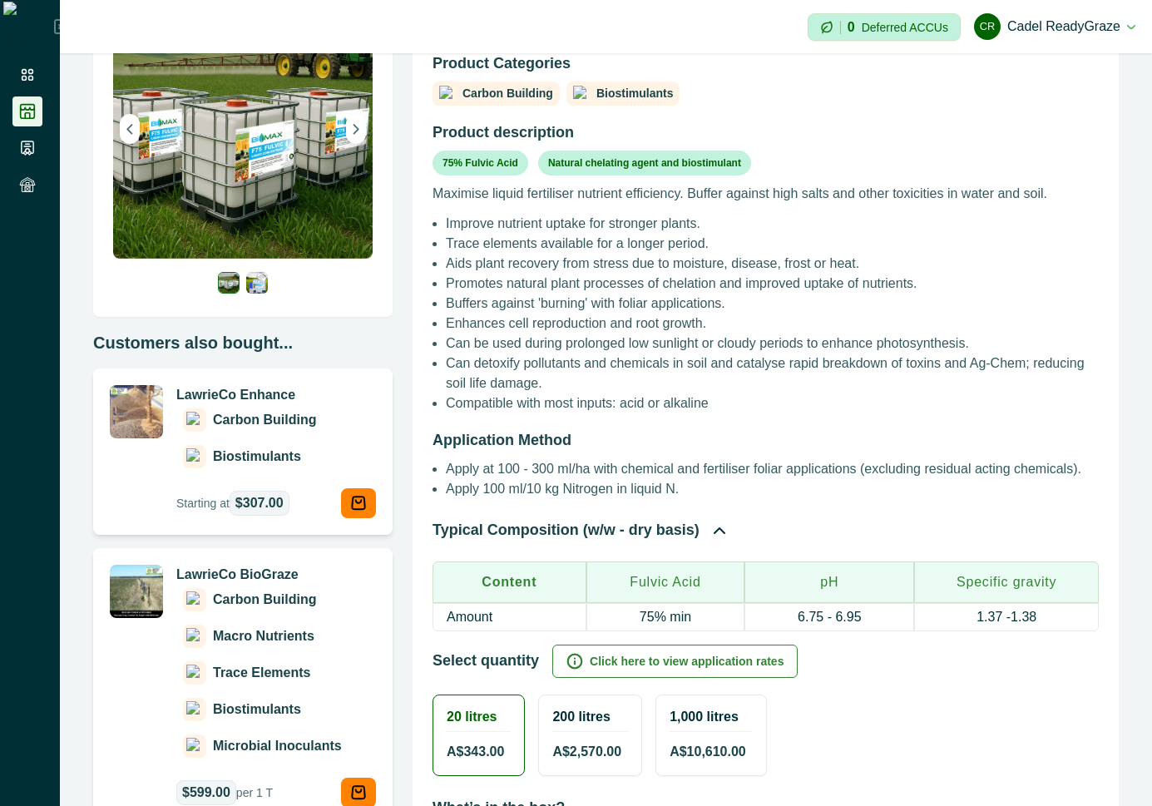
scroll to position [106, 0]
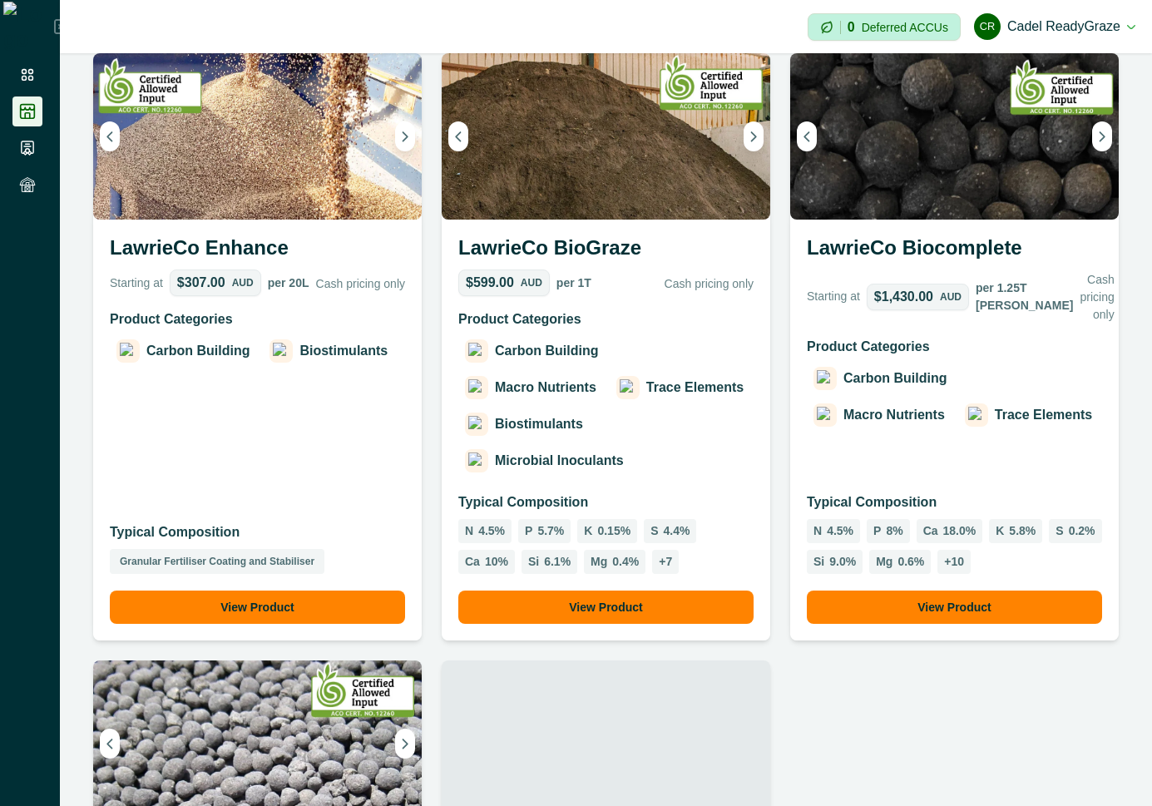
scroll to position [2695, 0]
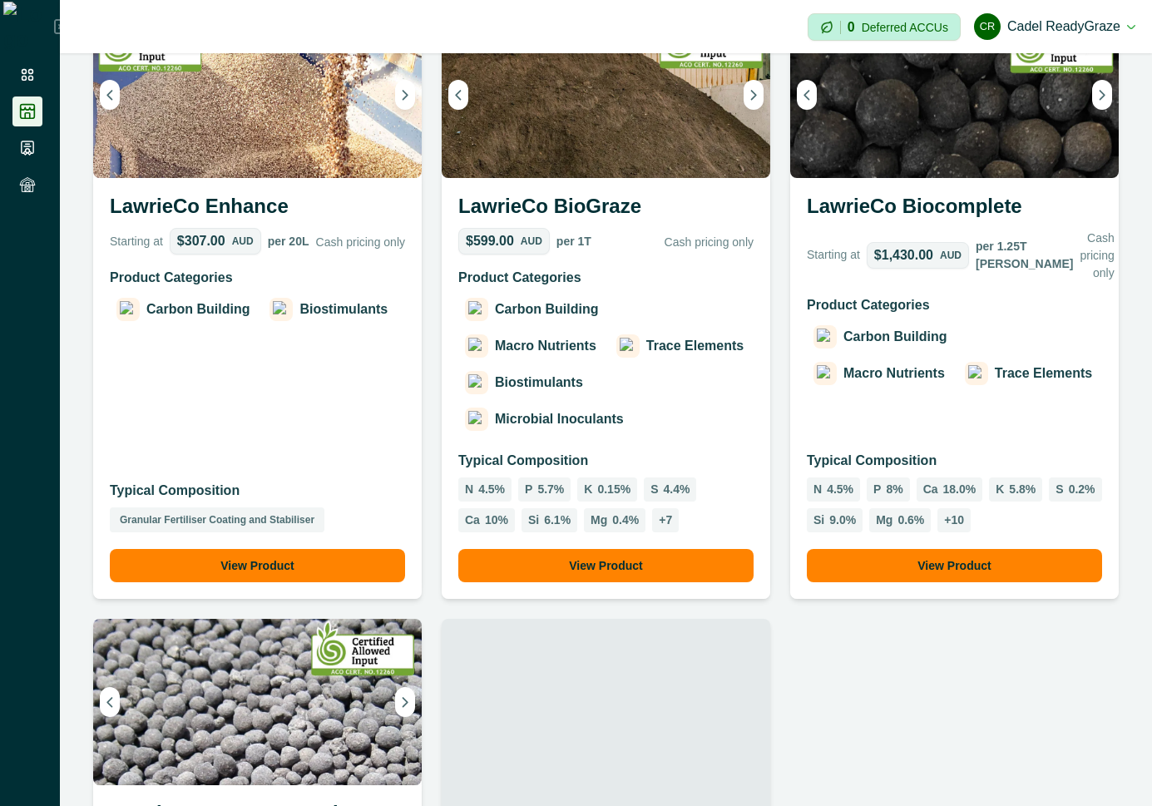
click at [638, 382] on div "Carbon Building Macro Nutrients Trace Elements Biostimulants Microbial Inoculan…" at bounding box center [605, 364] width 295 height 140
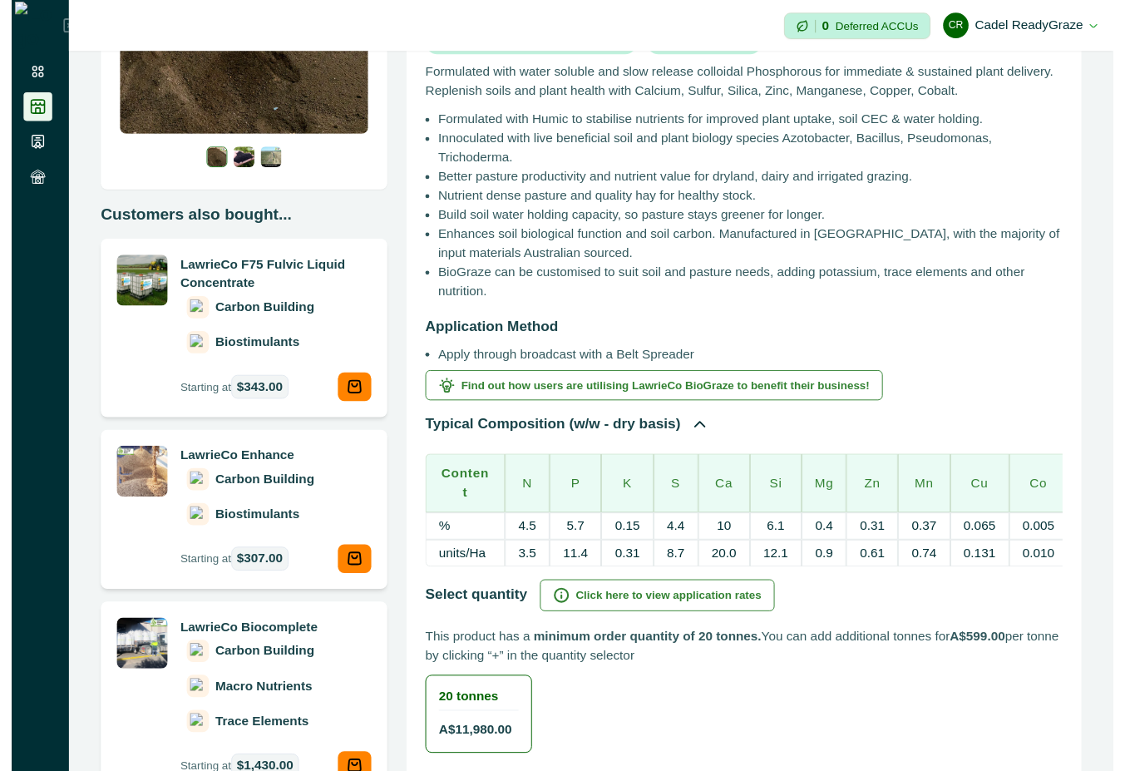
scroll to position [299, 0]
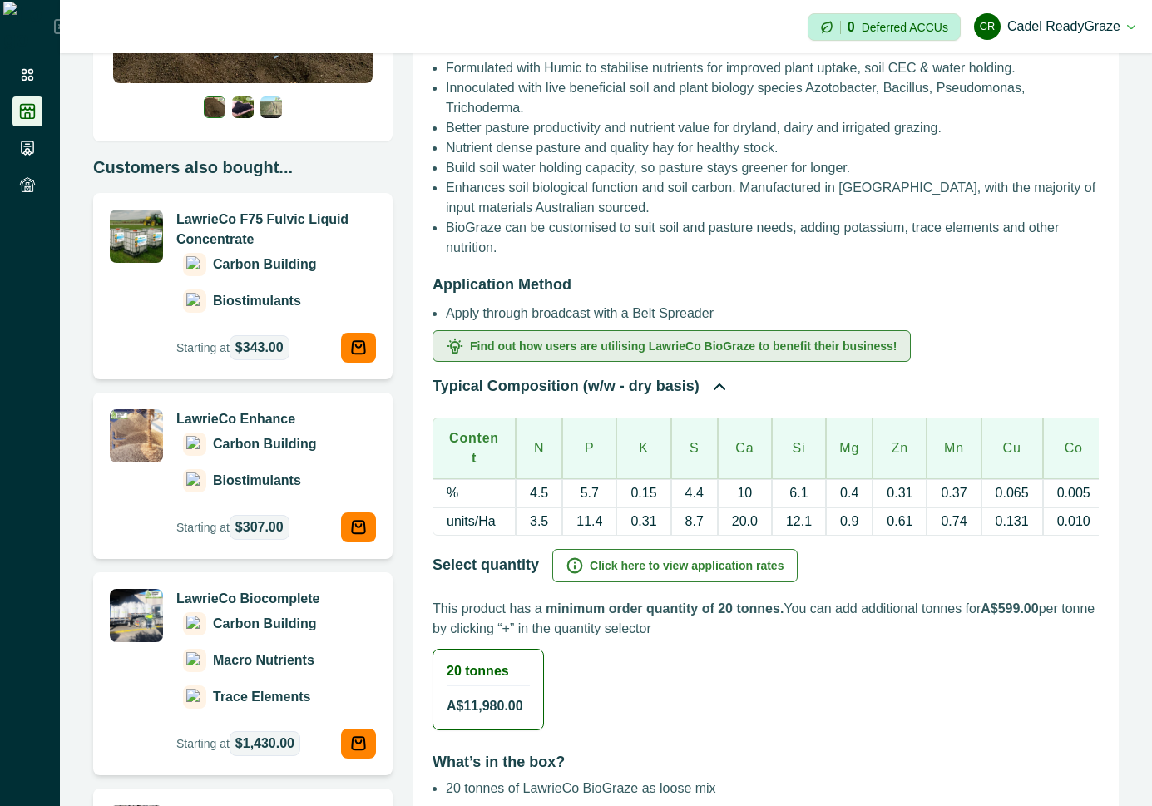
click at [811, 346] on button "Find out how users are utilising LawrieCo BioGraze to benefit their business!" at bounding box center [671, 346] width 478 height 32
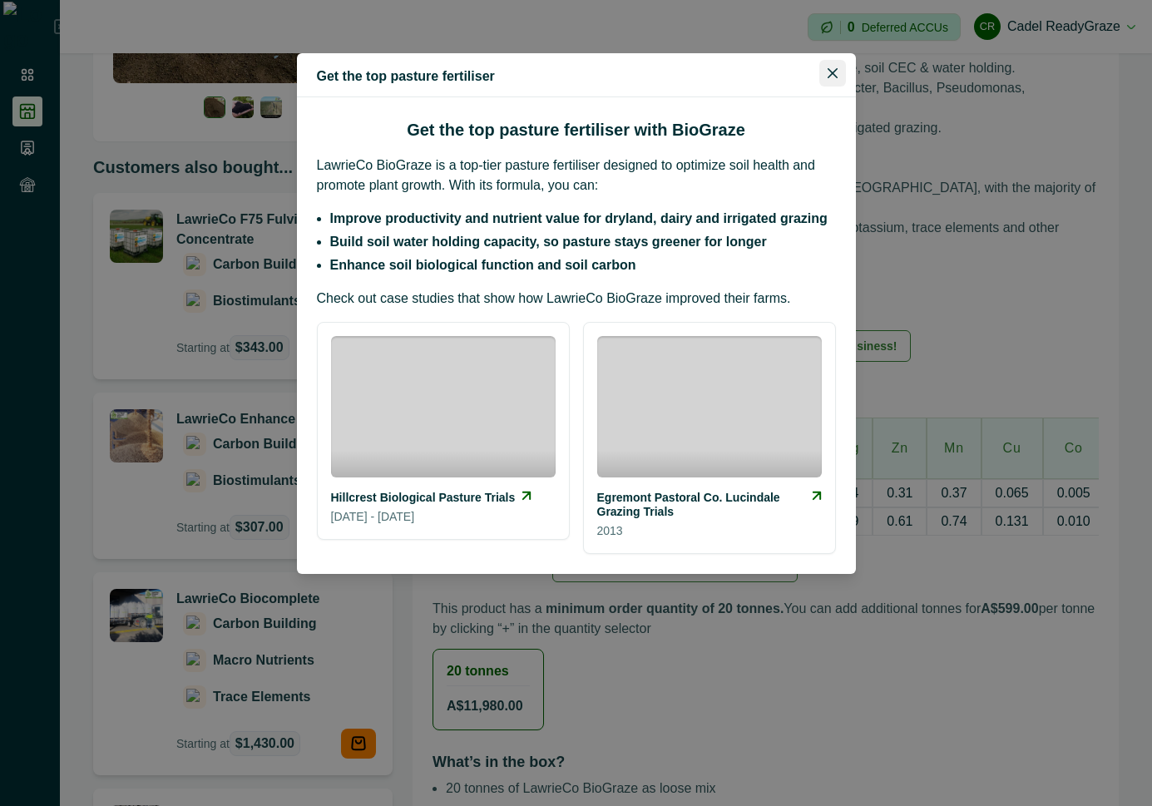
click at [842, 75] on button "Close" at bounding box center [832, 73] width 27 height 27
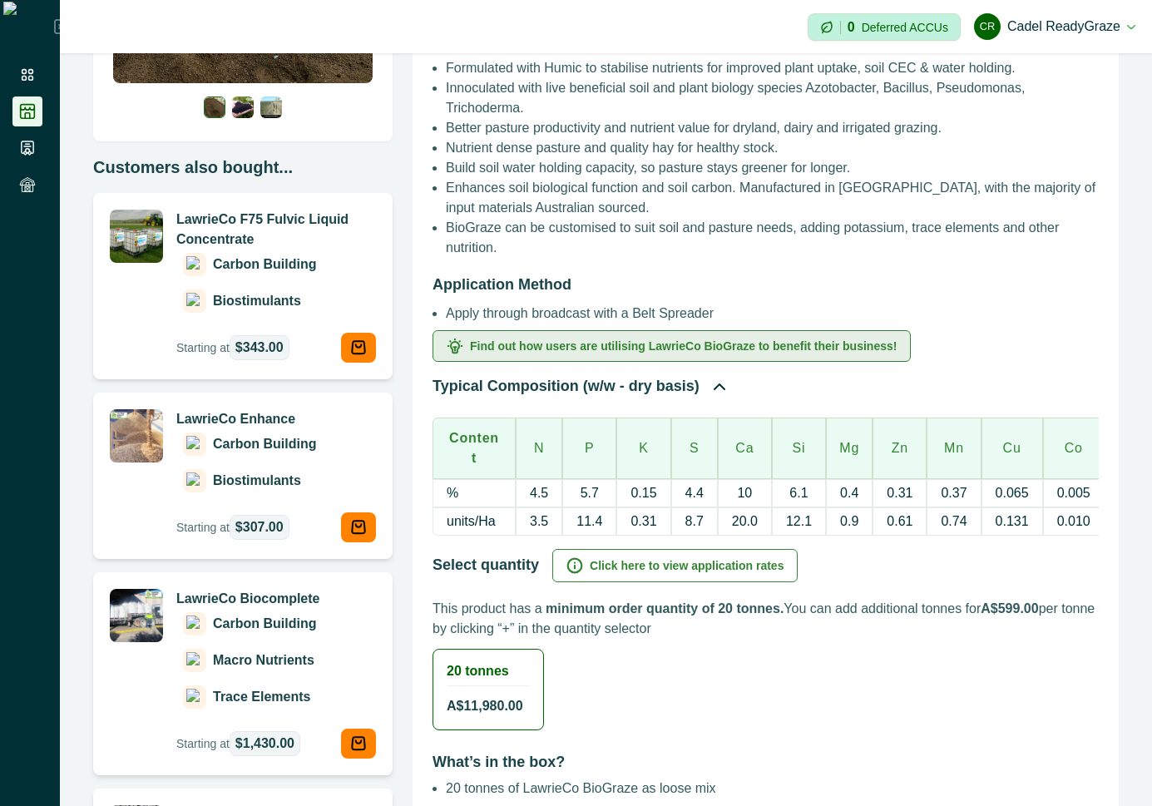
click at [803, 343] on button "Find out how users are utilising LawrieCo BioGraze to benefit their business!" at bounding box center [671, 346] width 478 height 32
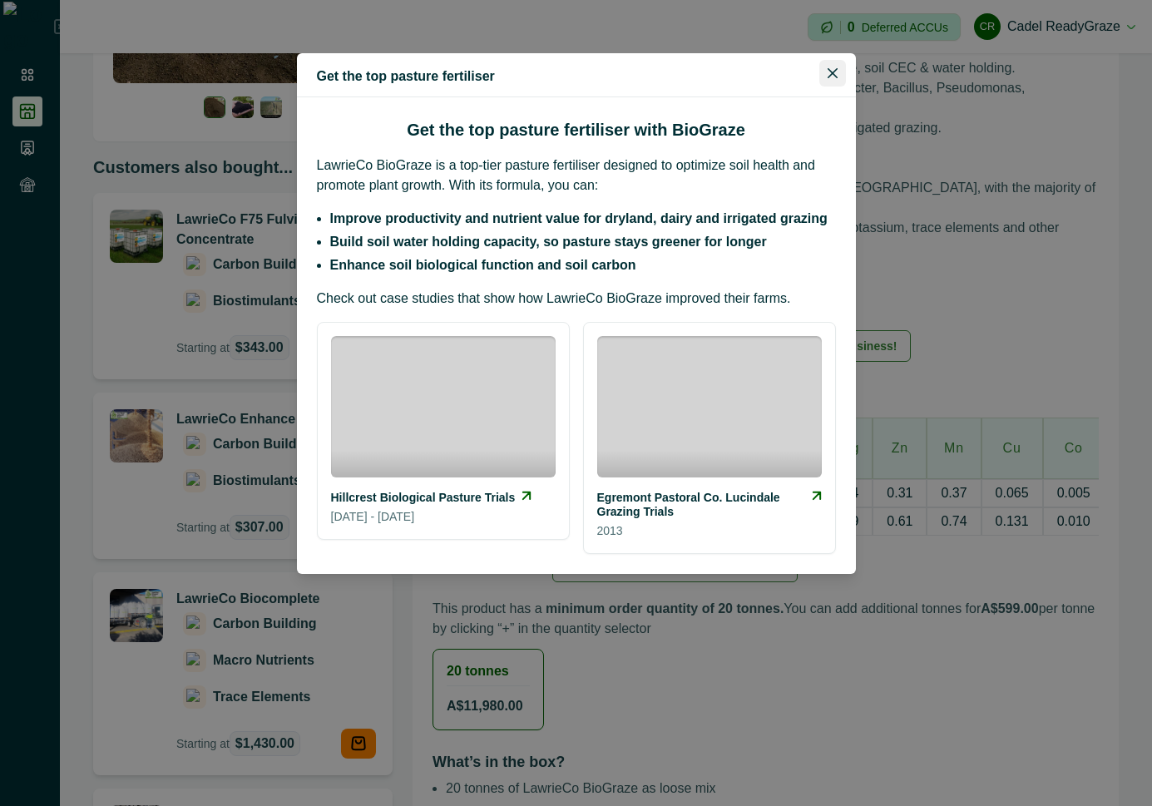
click at [836, 64] on button "Close" at bounding box center [832, 73] width 27 height 27
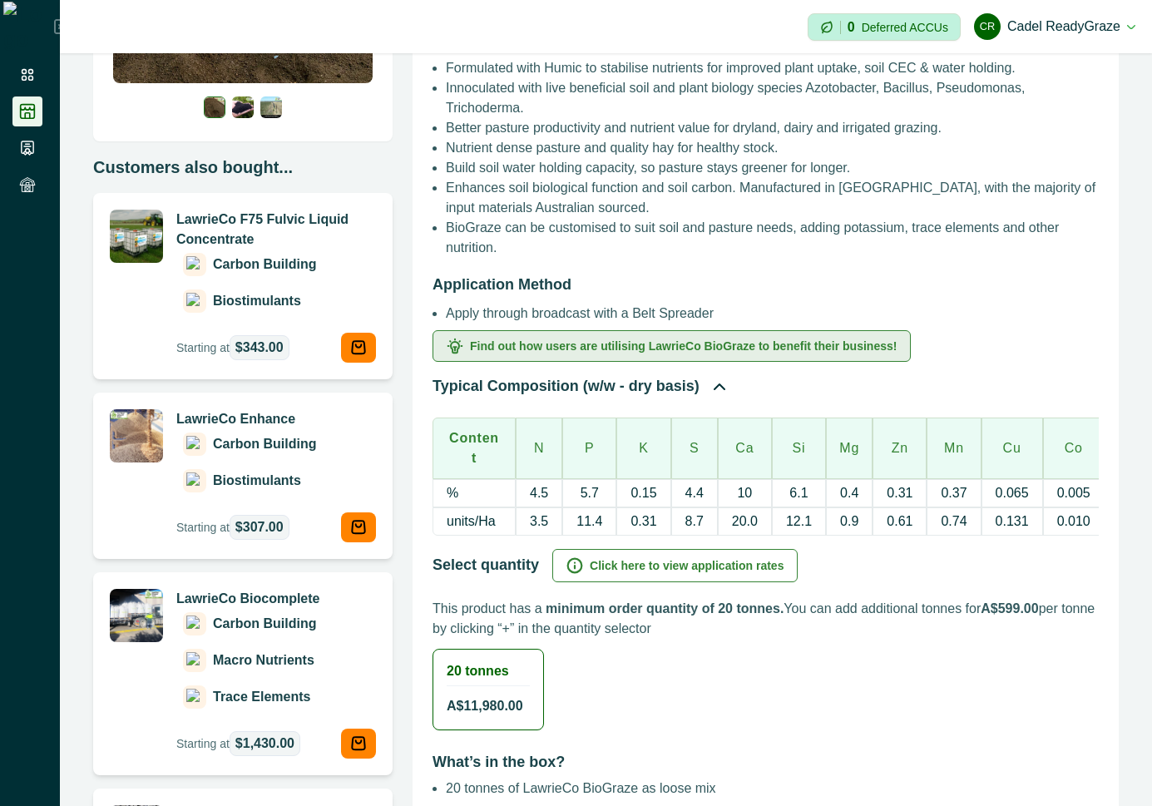
click at [651, 339] on button "Find out how users are utilising LawrieCo BioGraze to benefit their business!" at bounding box center [671, 346] width 478 height 32
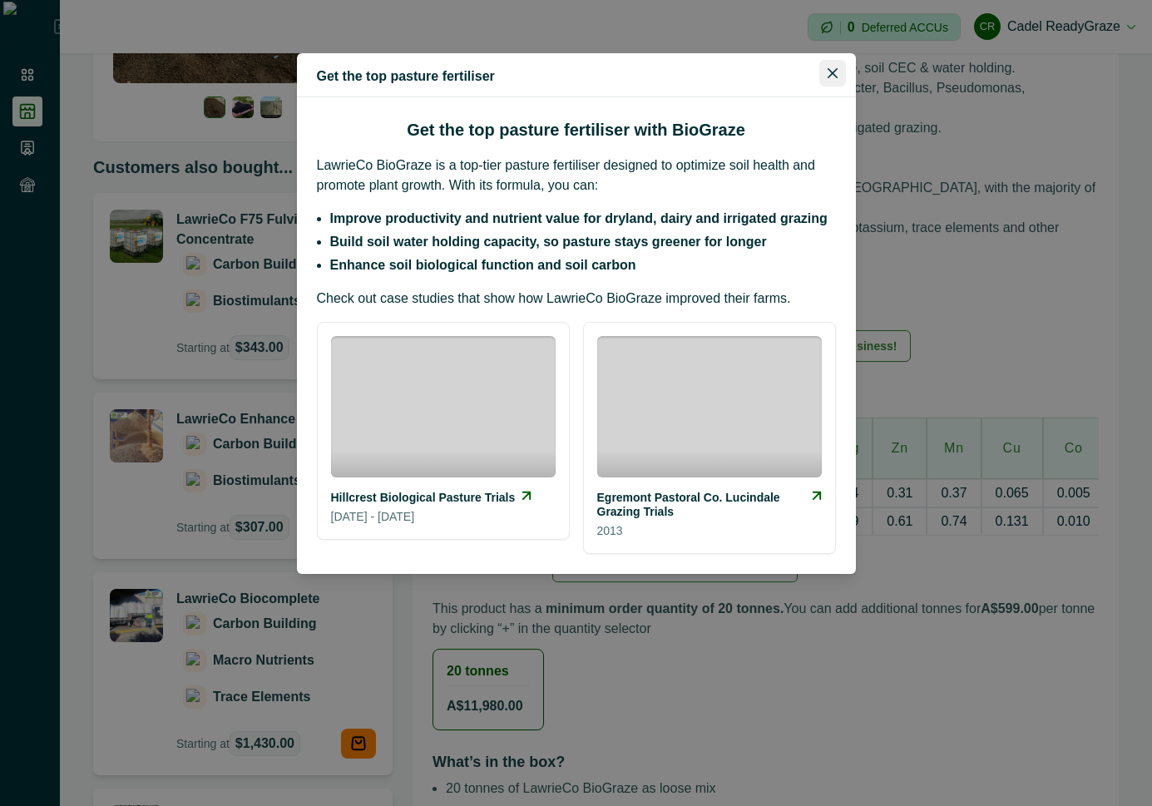
click at [829, 75] on icon "Close" at bounding box center [832, 73] width 10 height 10
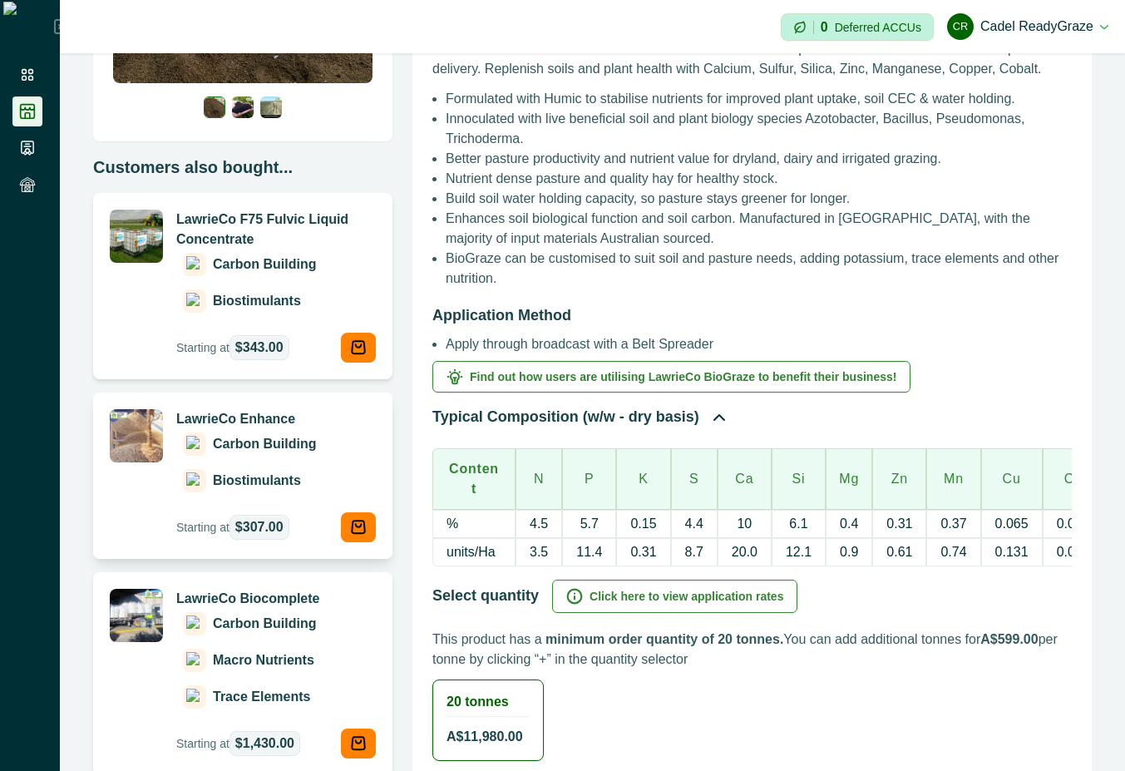
click at [274, 435] on p "Carbon Building" at bounding box center [264, 444] width 103 height 20
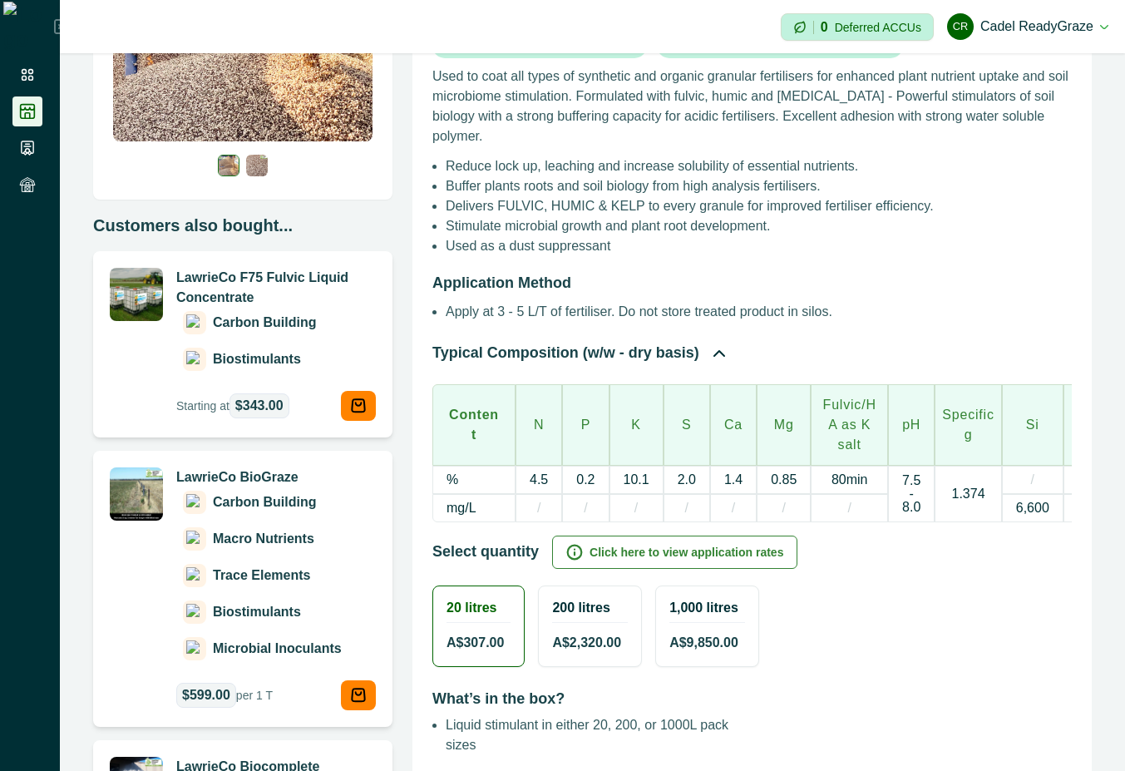
scroll to position [299, 0]
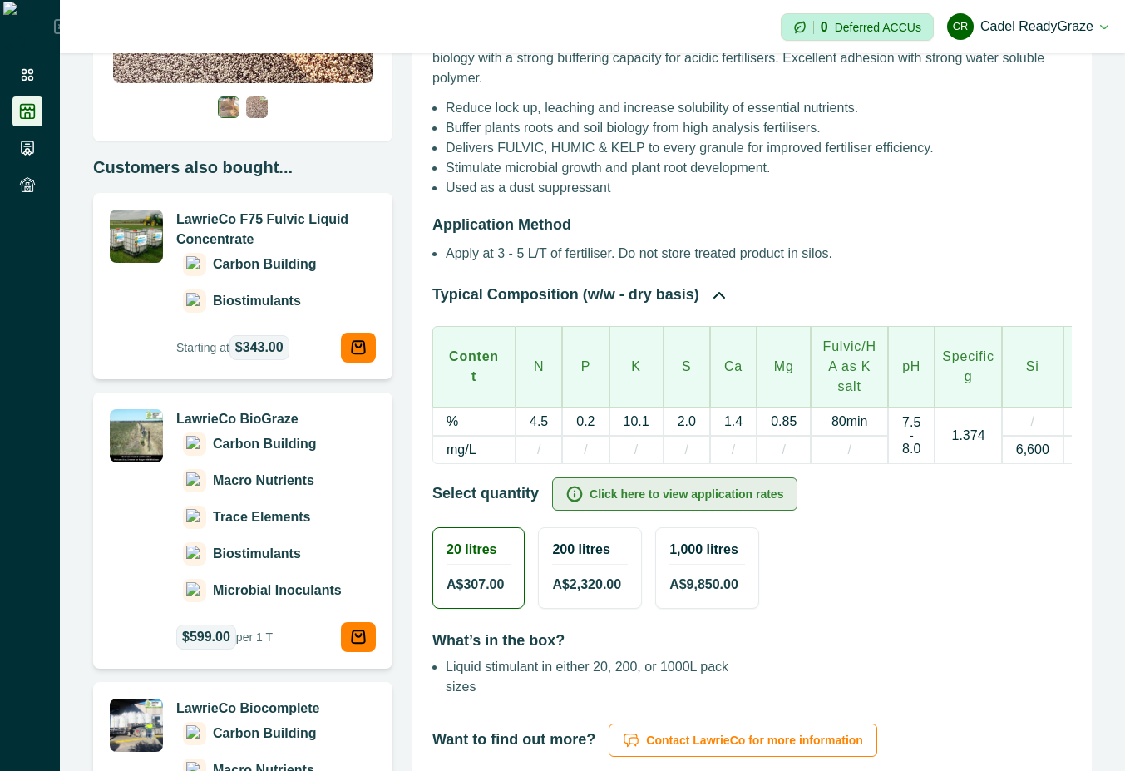
click at [743, 511] on button "Click here to view application rates" at bounding box center [674, 493] width 245 height 33
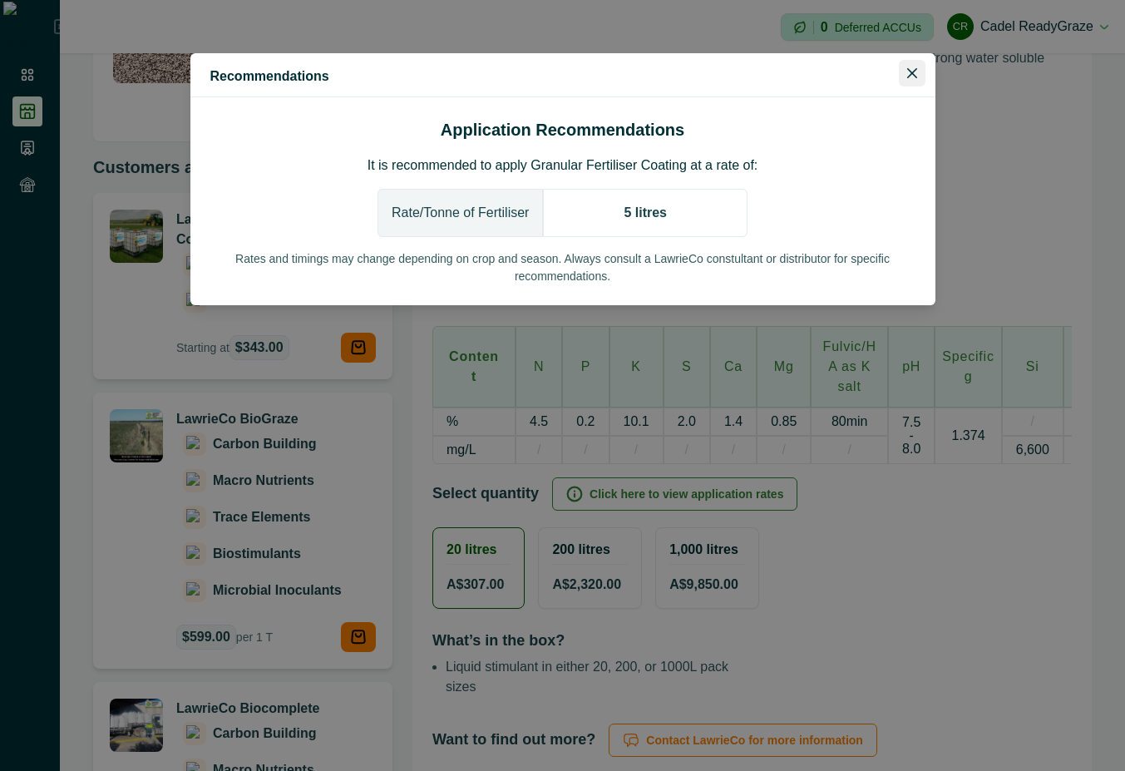
click at [922, 83] on button "Close" at bounding box center [912, 73] width 27 height 27
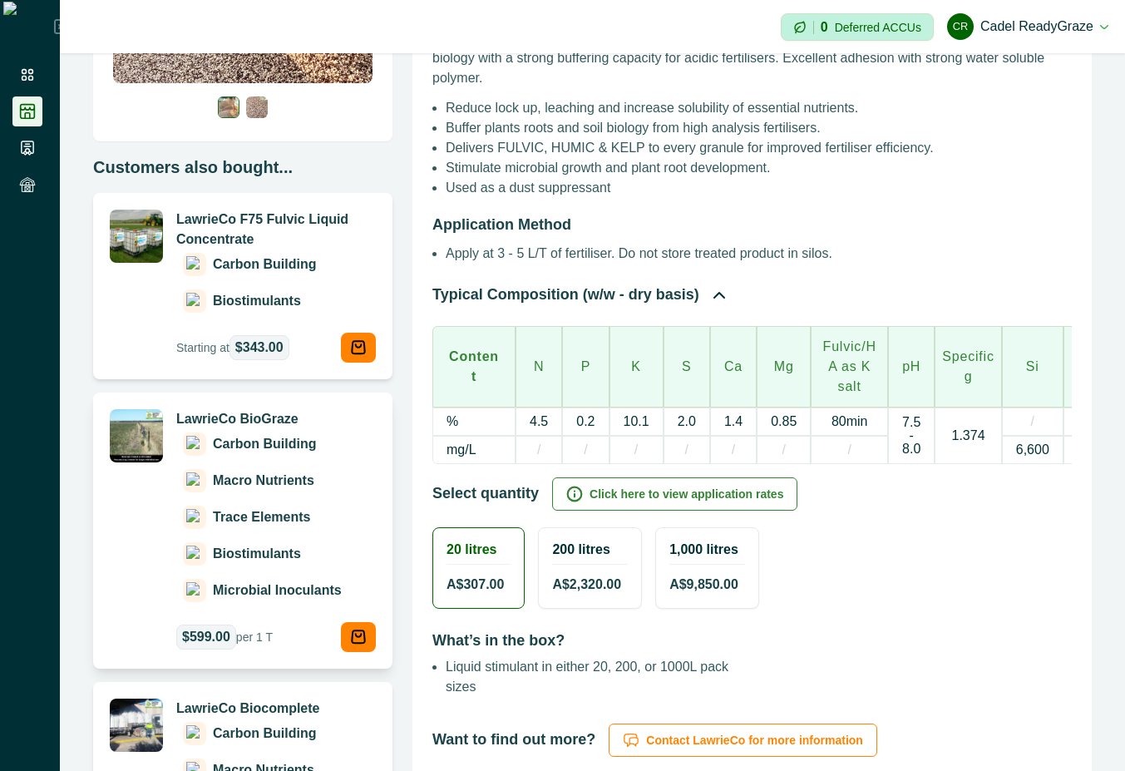
click at [288, 444] on p "Carbon Building" at bounding box center [264, 444] width 103 height 20
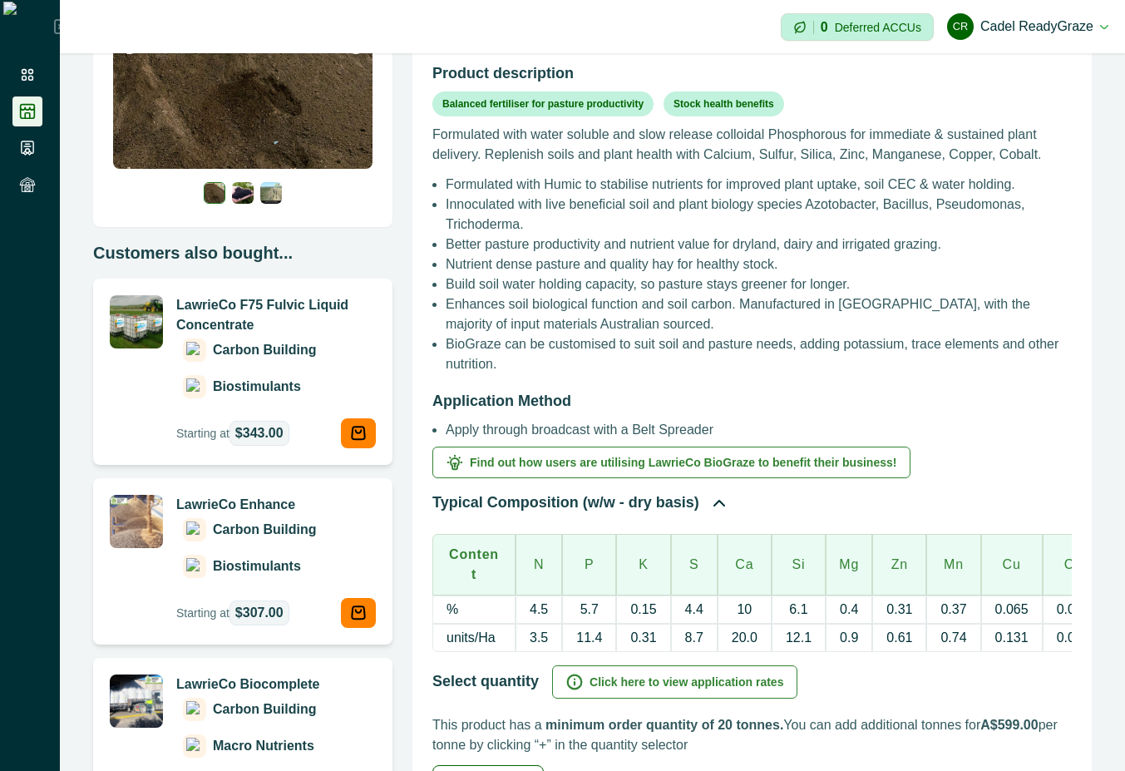
scroll to position [299, 0]
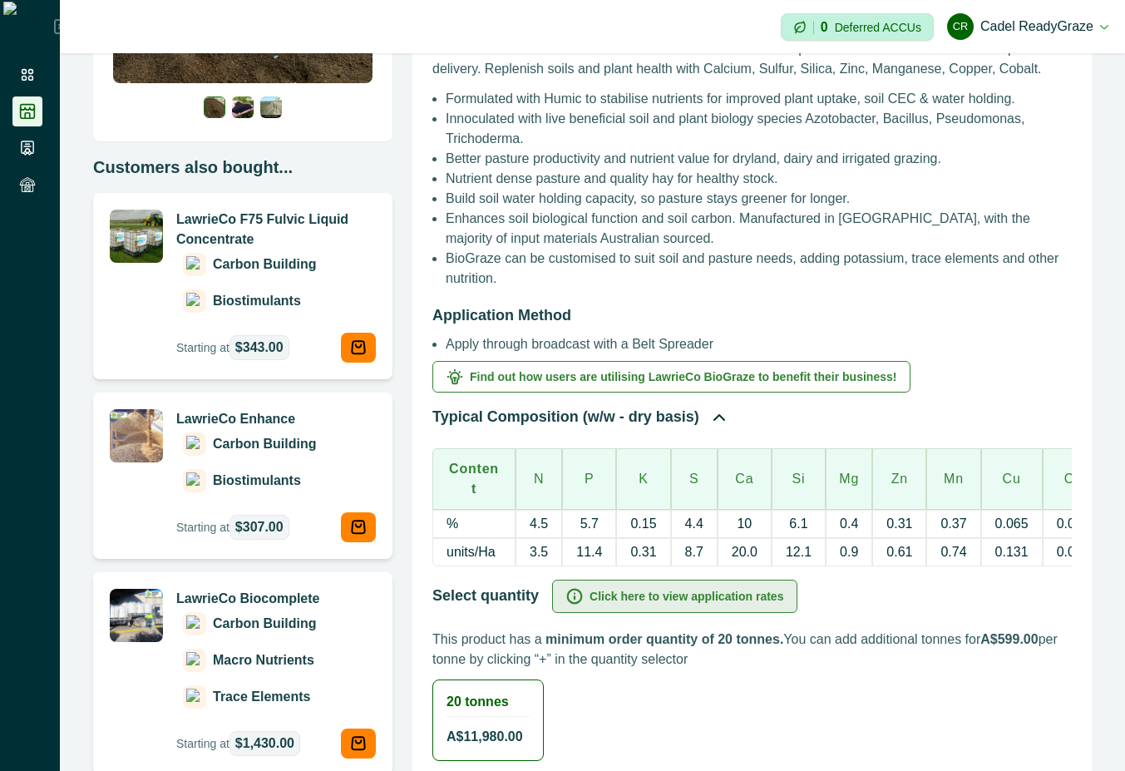
click at [747, 594] on button "Click here to view application rates" at bounding box center [674, 596] width 245 height 33
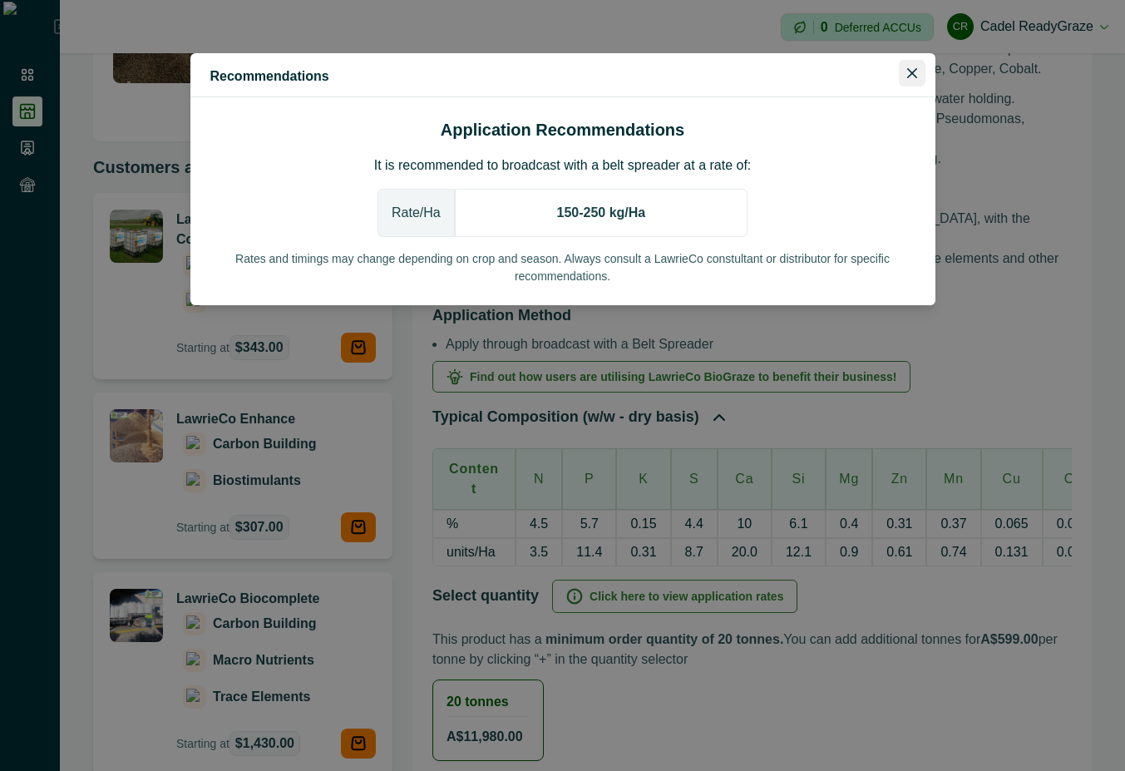
click at [921, 78] on button "Close" at bounding box center [912, 73] width 27 height 27
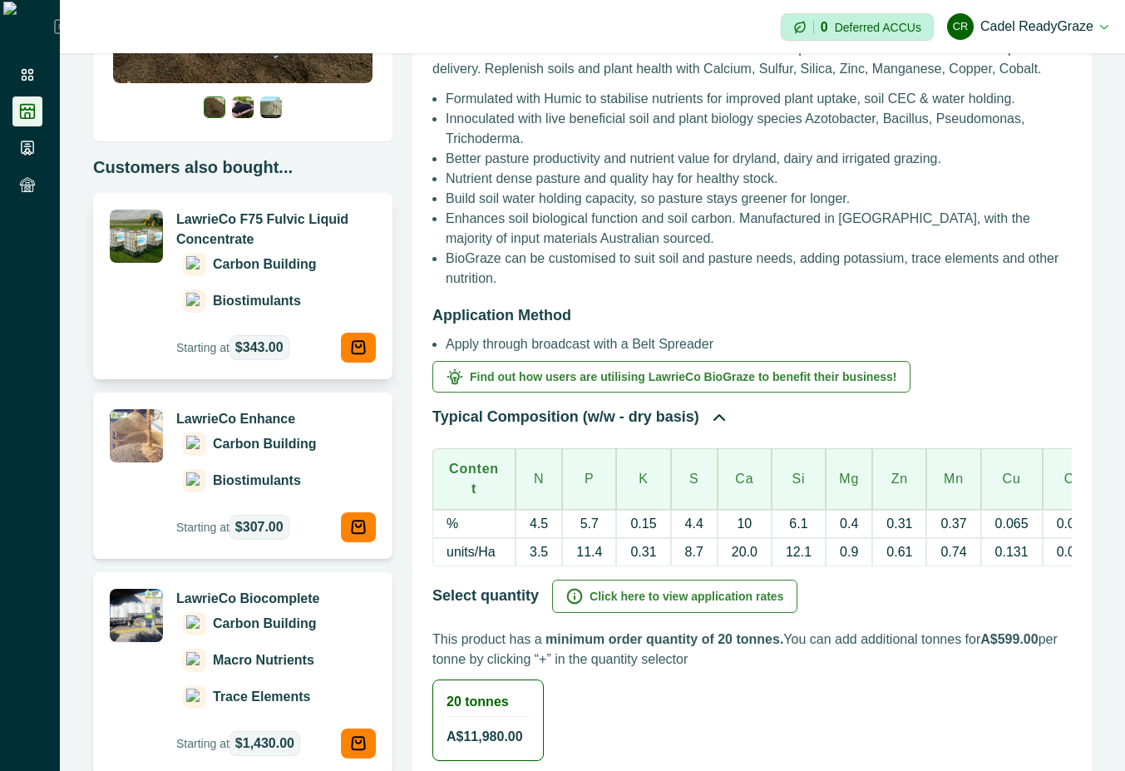
click at [290, 310] on p "Biostimulants" at bounding box center [257, 301] width 88 height 20
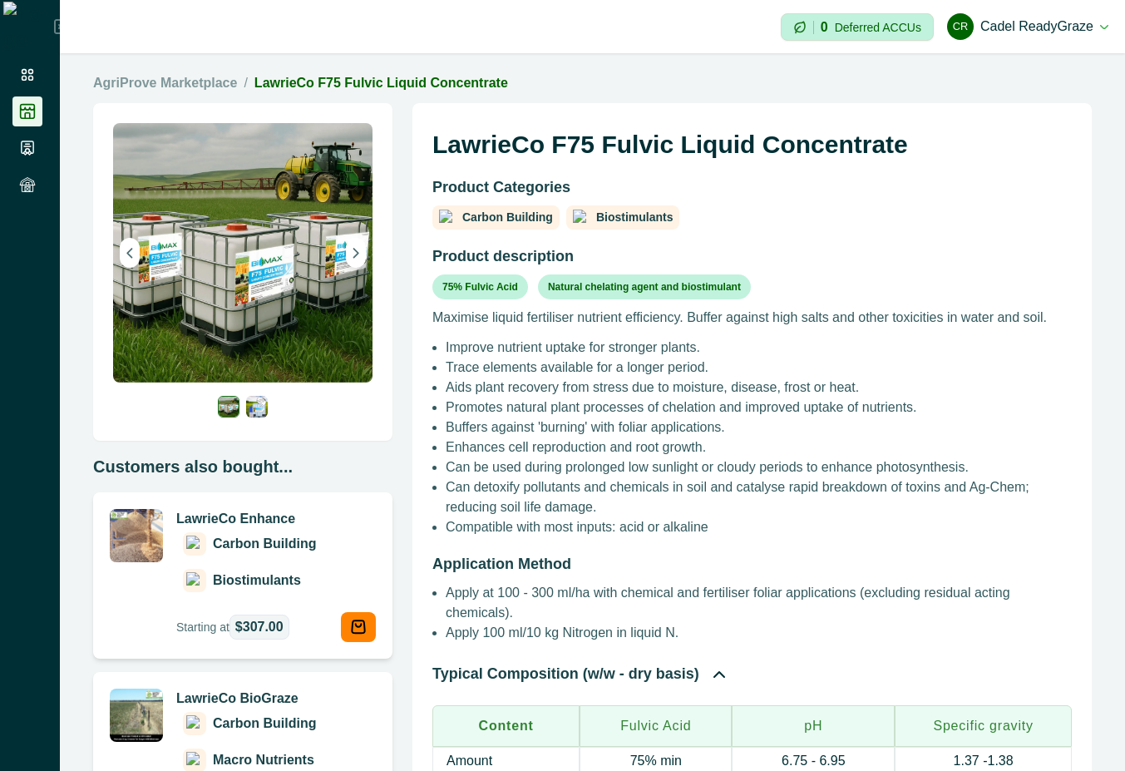
scroll to position [299, 0]
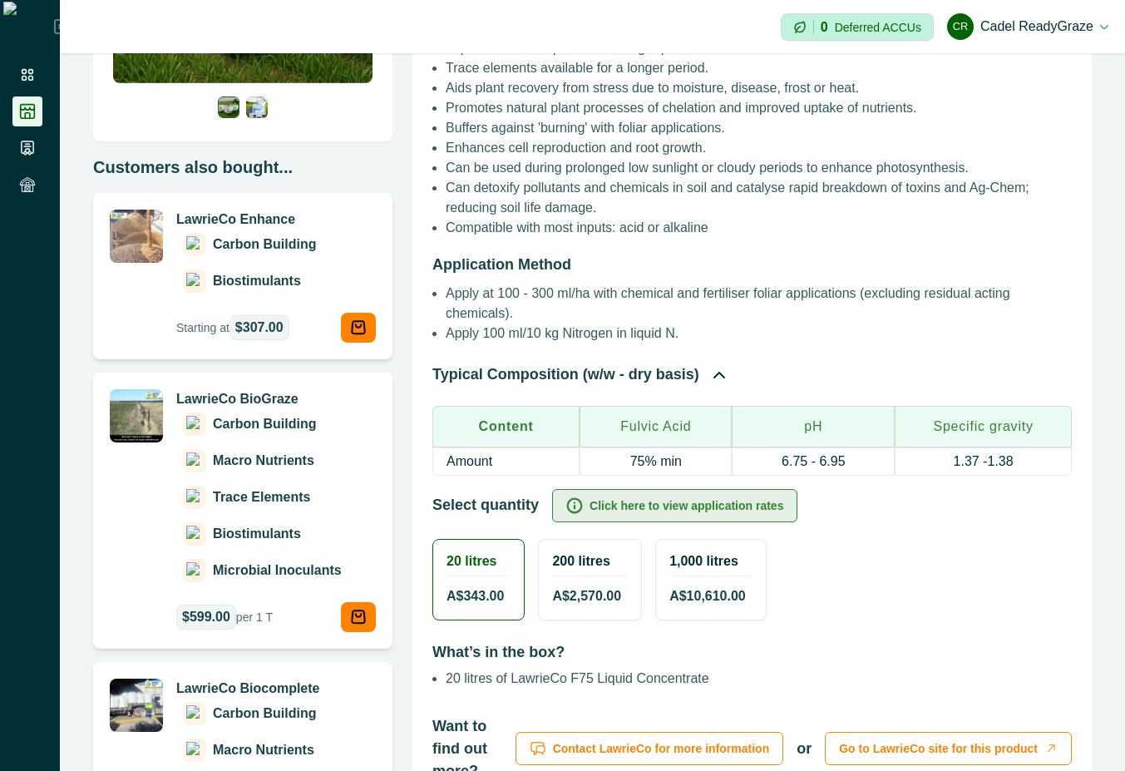
click at [702, 512] on button "Click here to view application rates" at bounding box center [674, 505] width 245 height 33
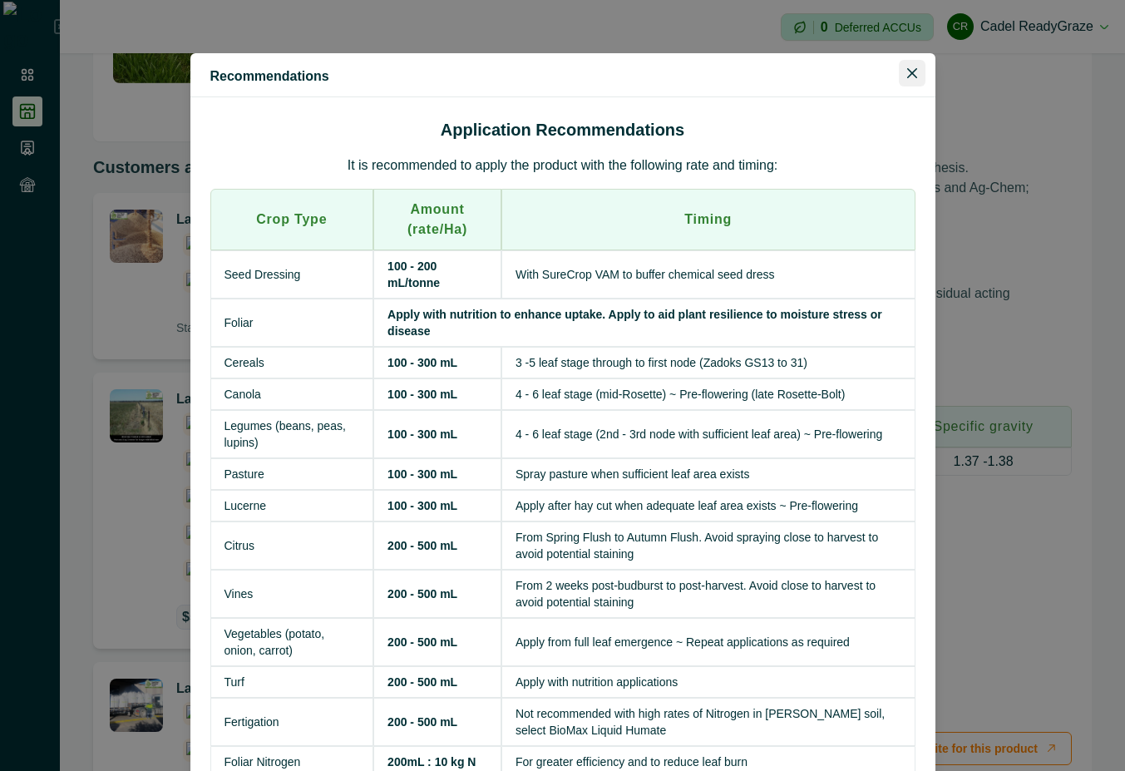
click at [912, 80] on button "Close" at bounding box center [912, 73] width 27 height 27
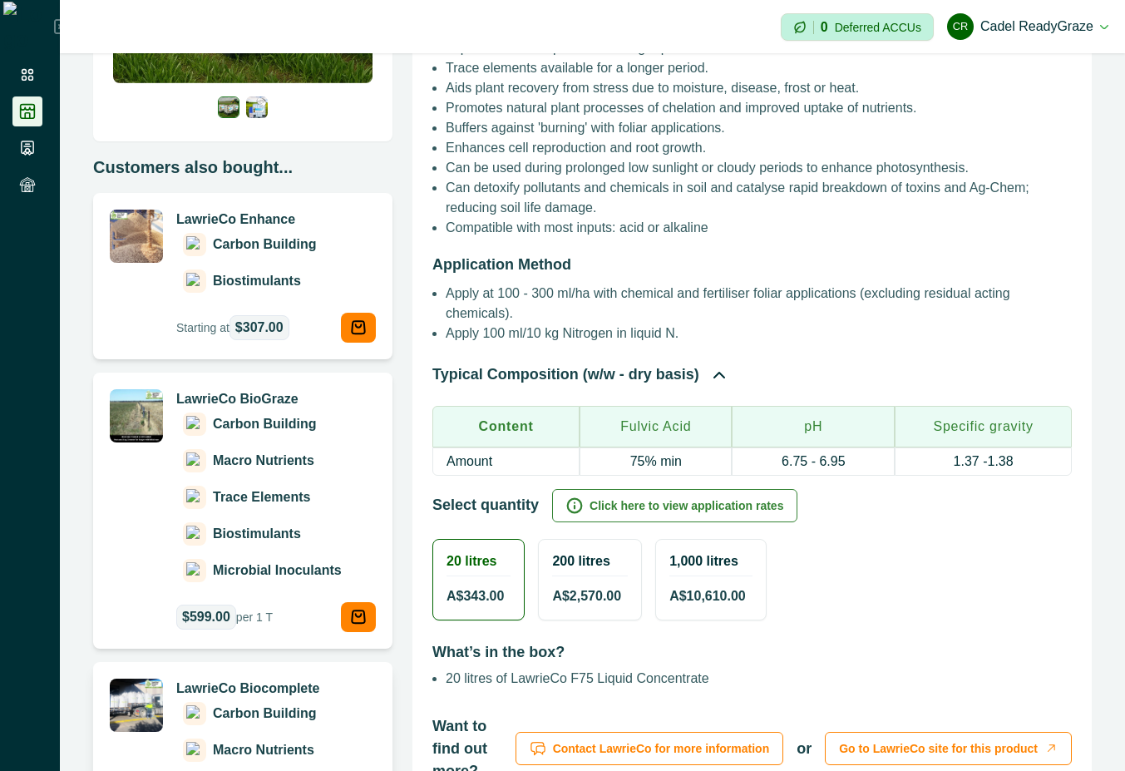
click at [304, 736] on div "Macro Nutrients" at bounding box center [248, 750] width 145 height 30
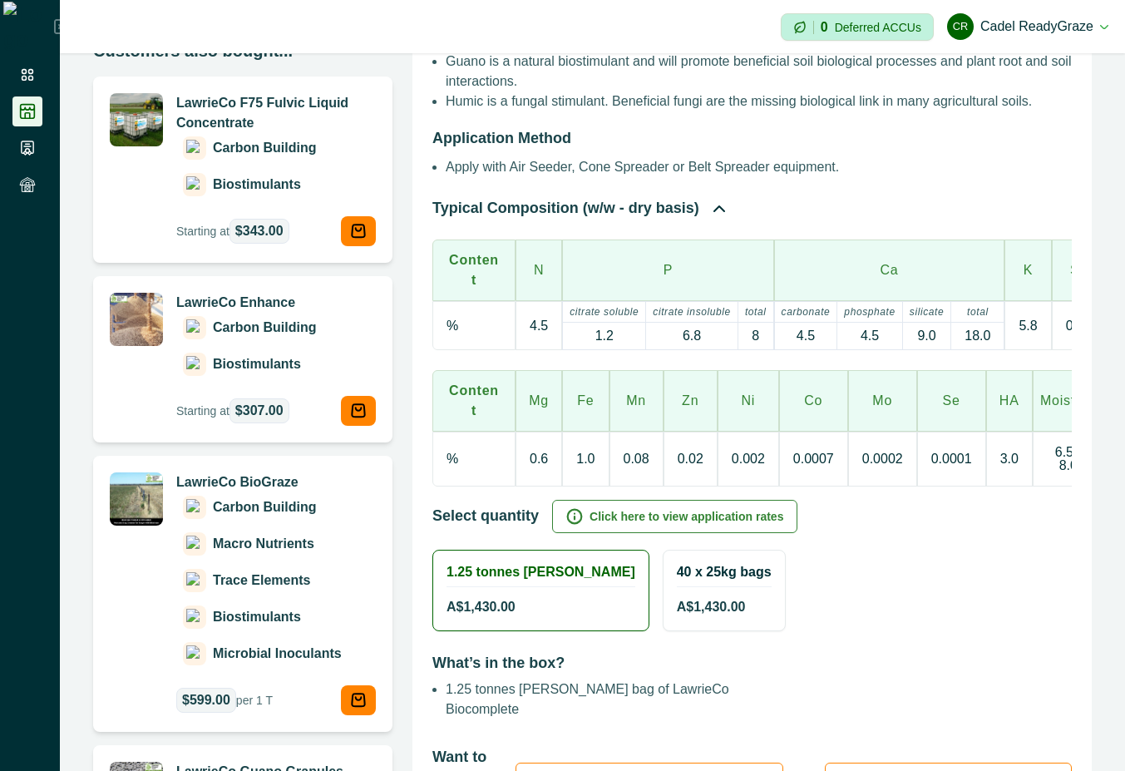
scroll to position [449, 0]
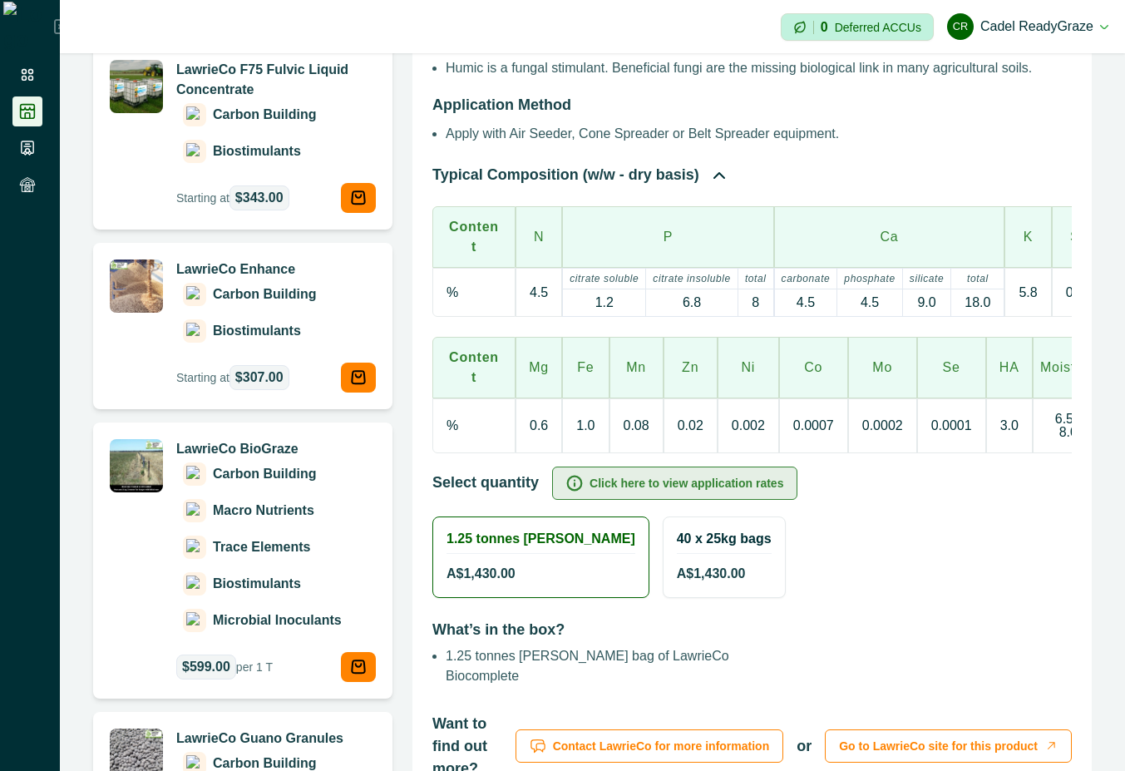
click at [736, 477] on button "Click here to view application rates" at bounding box center [674, 483] width 245 height 33
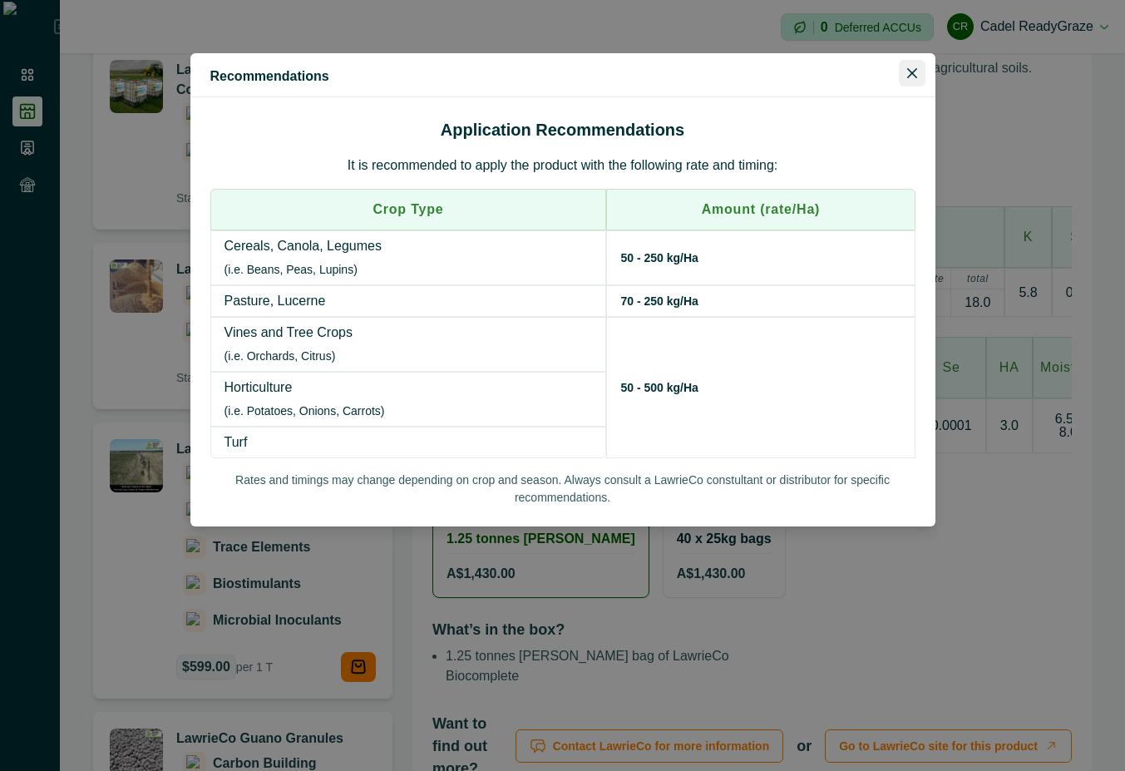
click at [922, 72] on button "Close" at bounding box center [912, 73] width 27 height 27
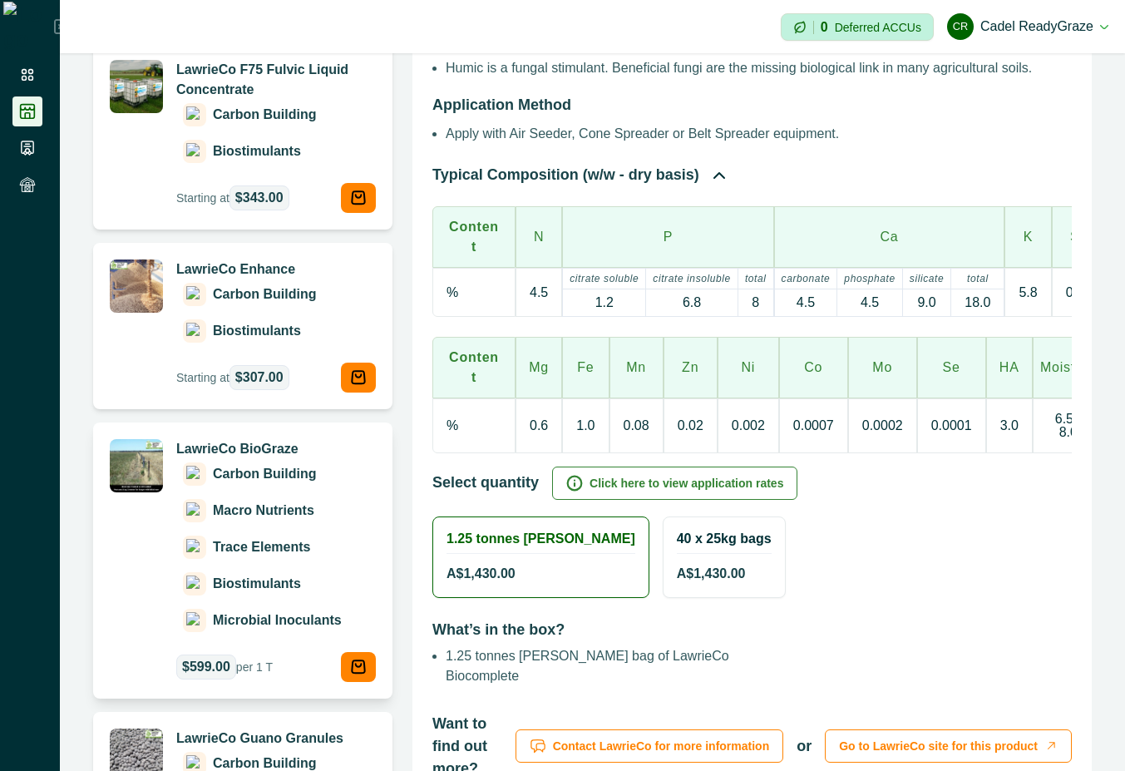
scroll to position [0, 0]
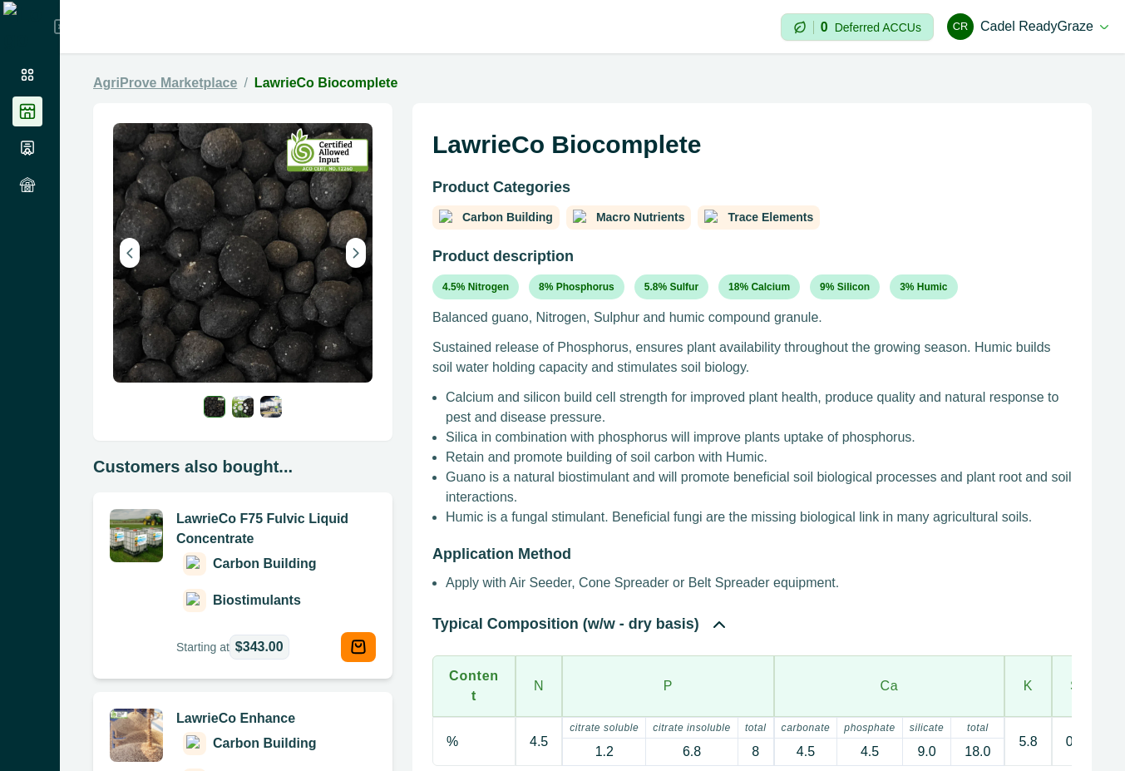
click at [216, 79] on link "AgriProve Marketplace" at bounding box center [165, 83] width 144 height 20
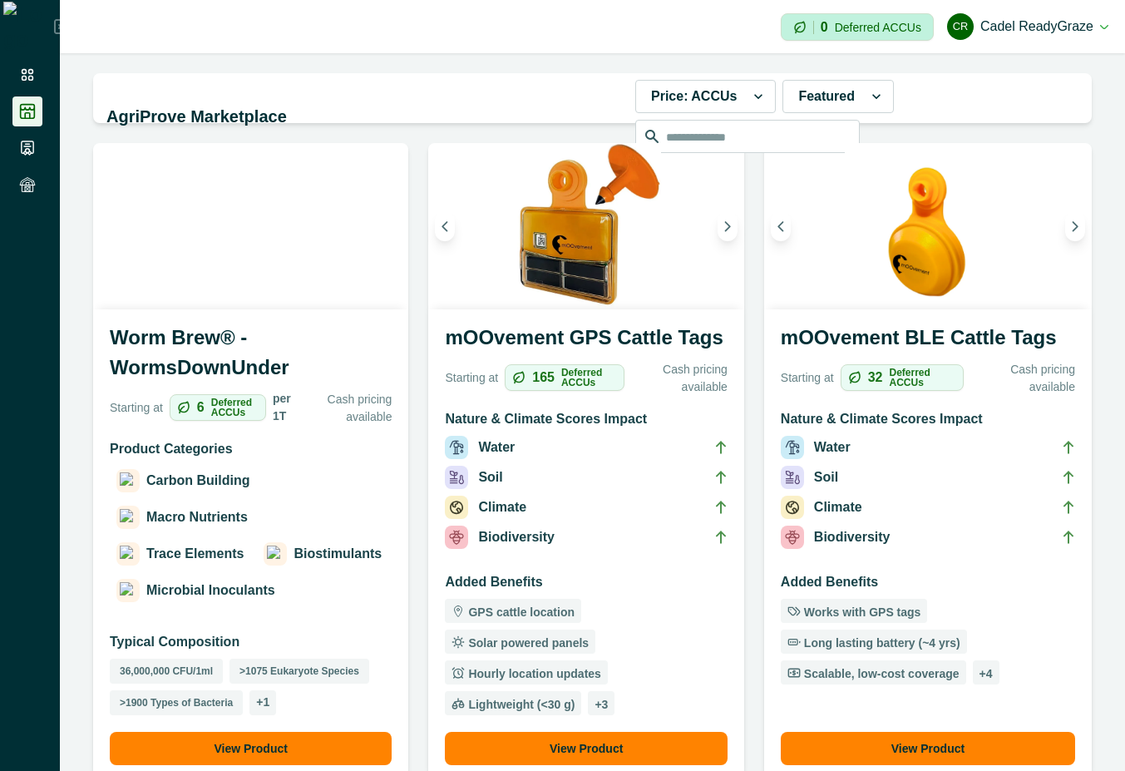
click at [296, 559] on div "Carbon Building Macro Nutrients Trace Elements Biostimulants Microbial Inoculan…" at bounding box center [251, 536] width 282 height 140
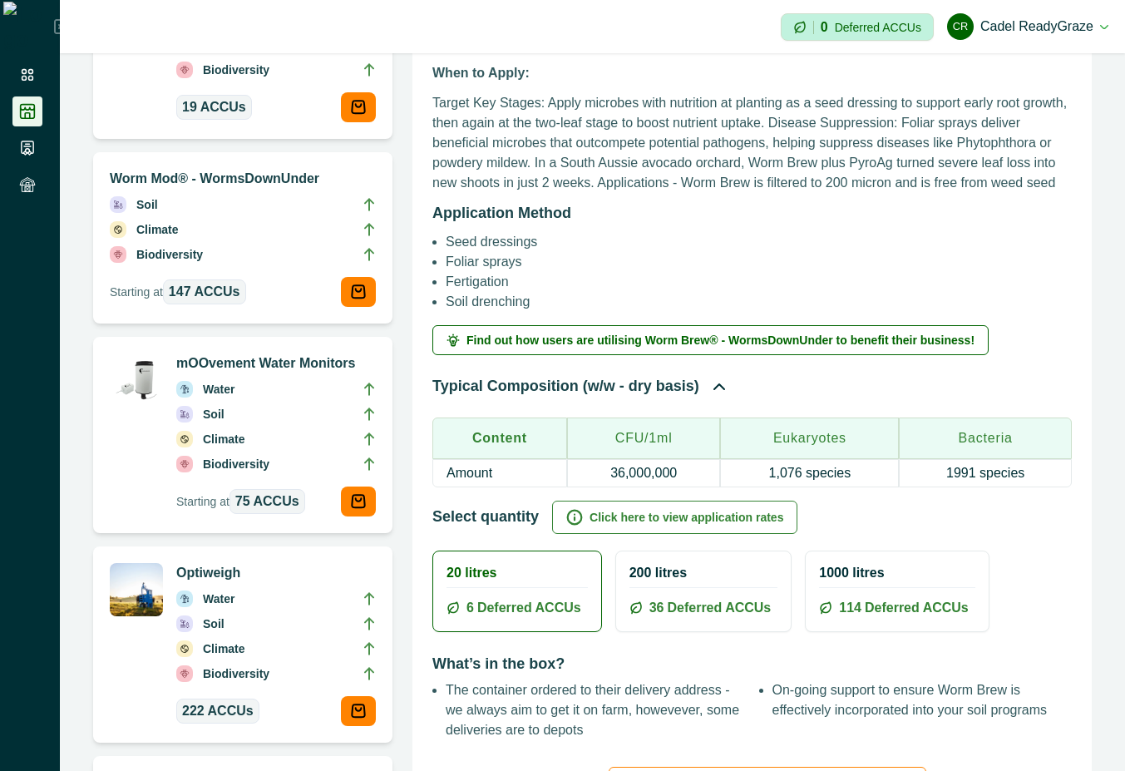
scroll to position [898, 0]
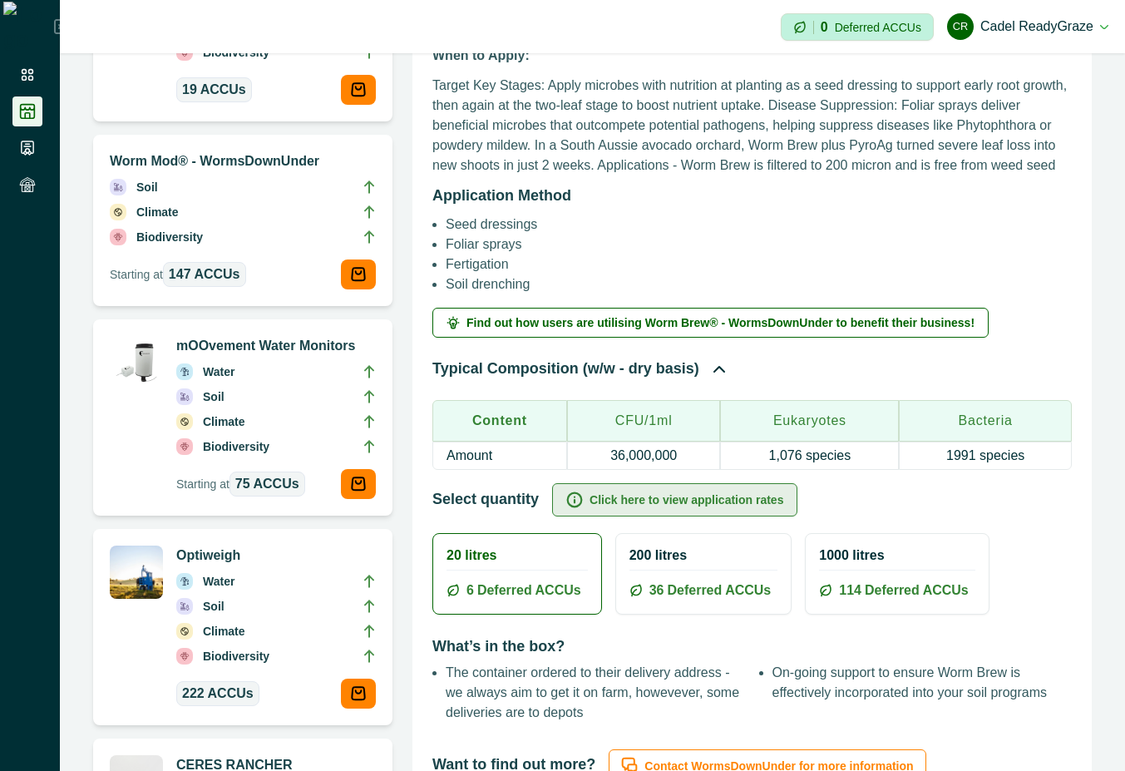
click at [715, 503] on button "Click here to view application rates" at bounding box center [674, 499] width 245 height 33
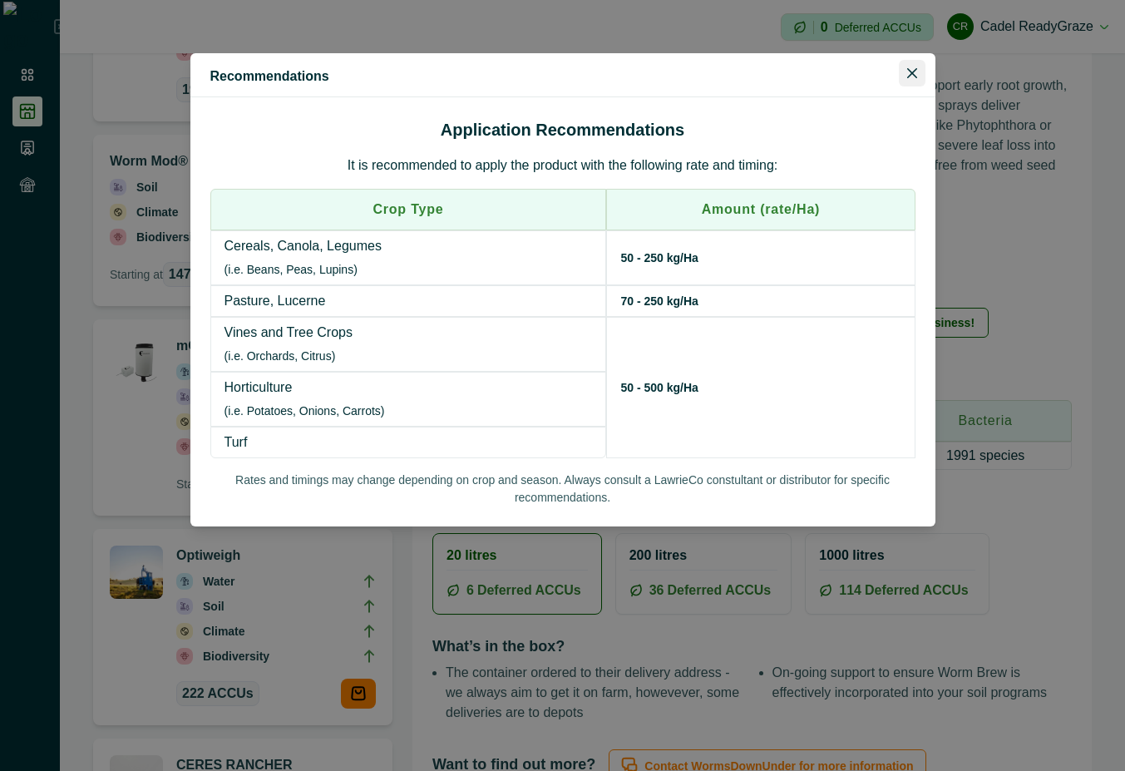
click at [913, 72] on icon "Close" at bounding box center [912, 73] width 10 height 10
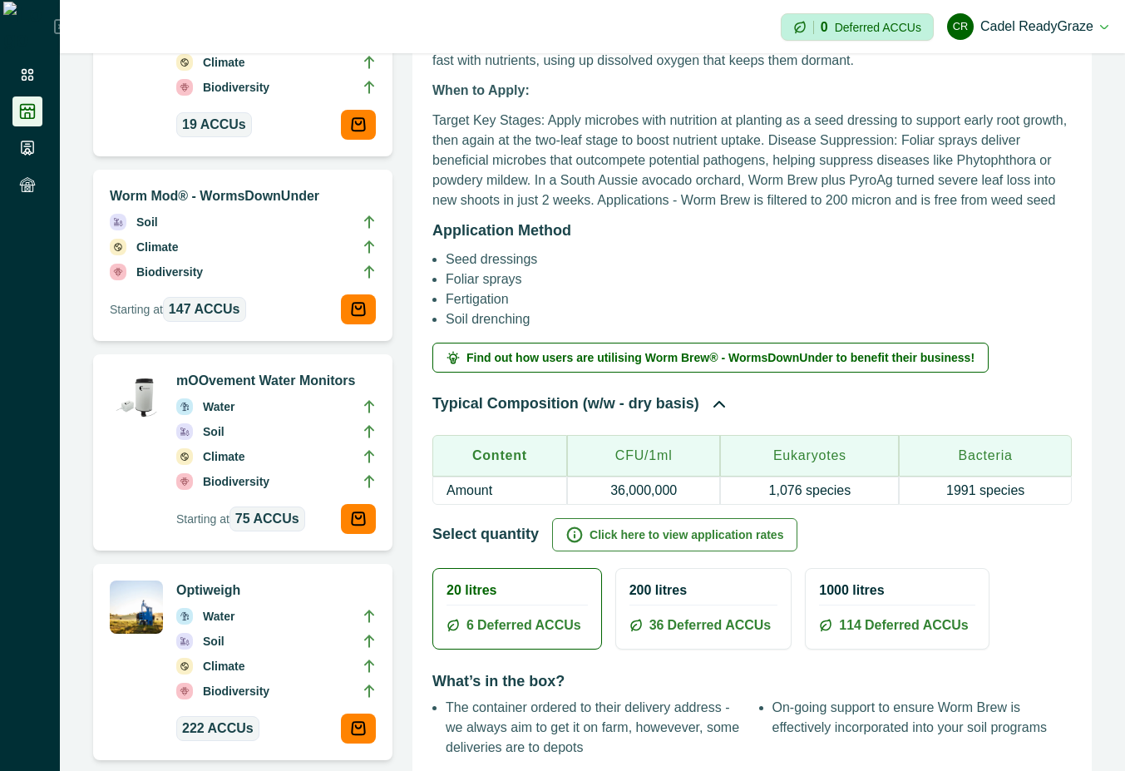
scroll to position [898, 0]
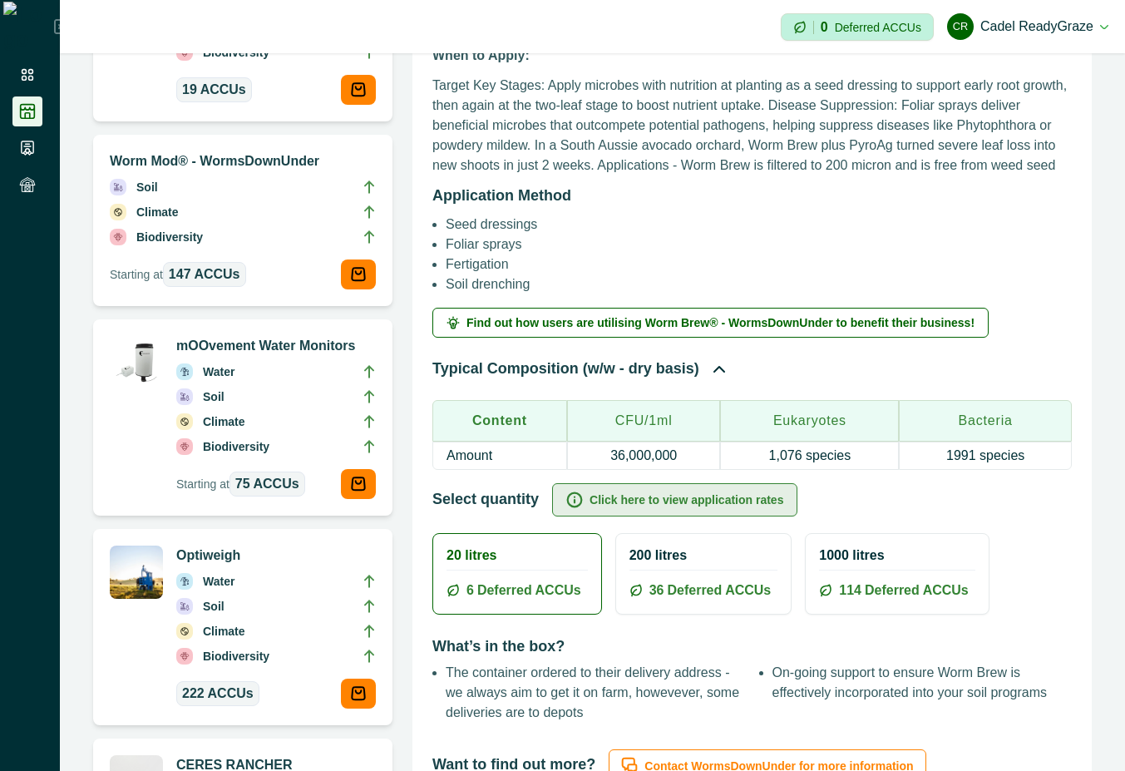
click at [732, 501] on button "Click here to view application rates" at bounding box center [674, 499] width 245 height 33
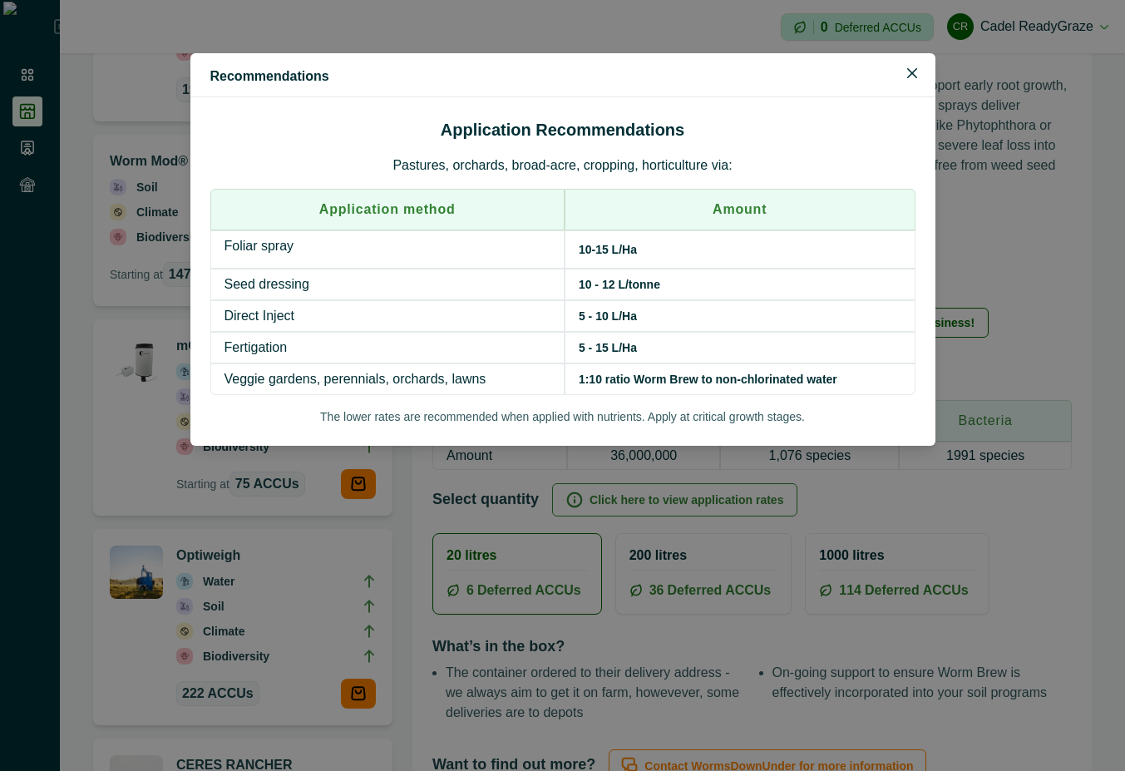
click at [578, 127] on h2 "Application Recommendations" at bounding box center [562, 129] width 705 height 25
copy h2 "Application Recommendations"
click at [909, 67] on button "Close" at bounding box center [912, 73] width 27 height 27
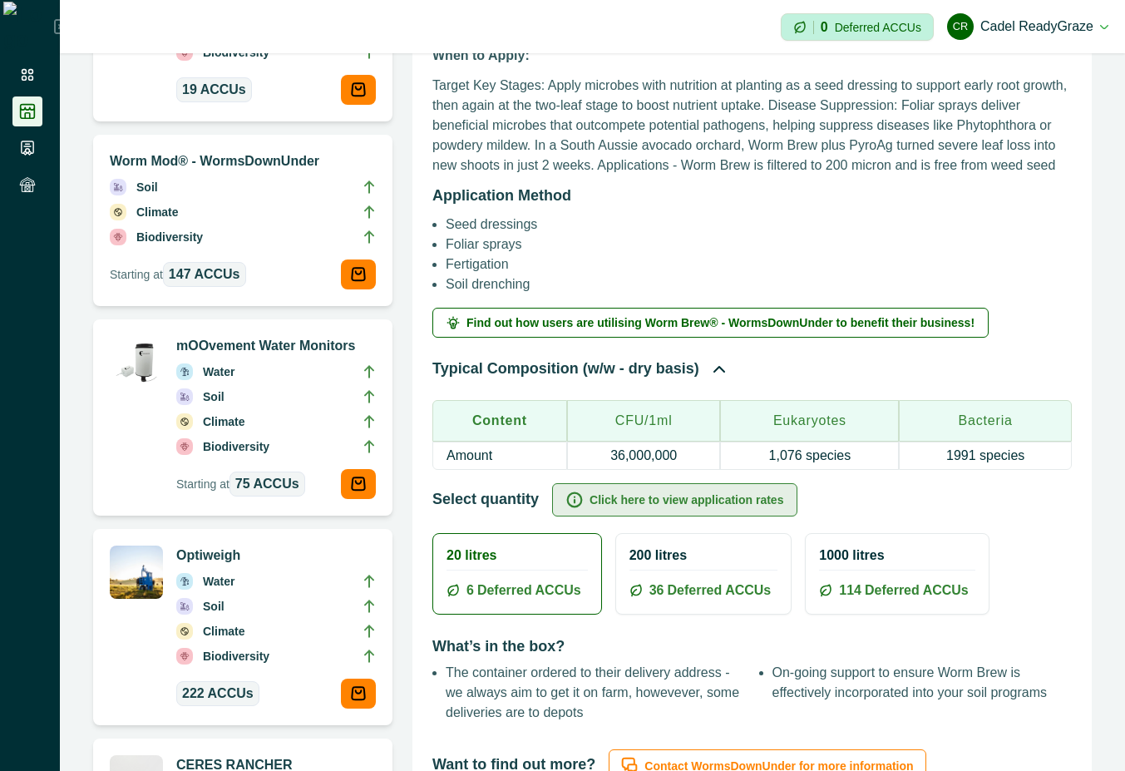
click at [676, 491] on button "Click here to view application rates" at bounding box center [674, 499] width 245 height 33
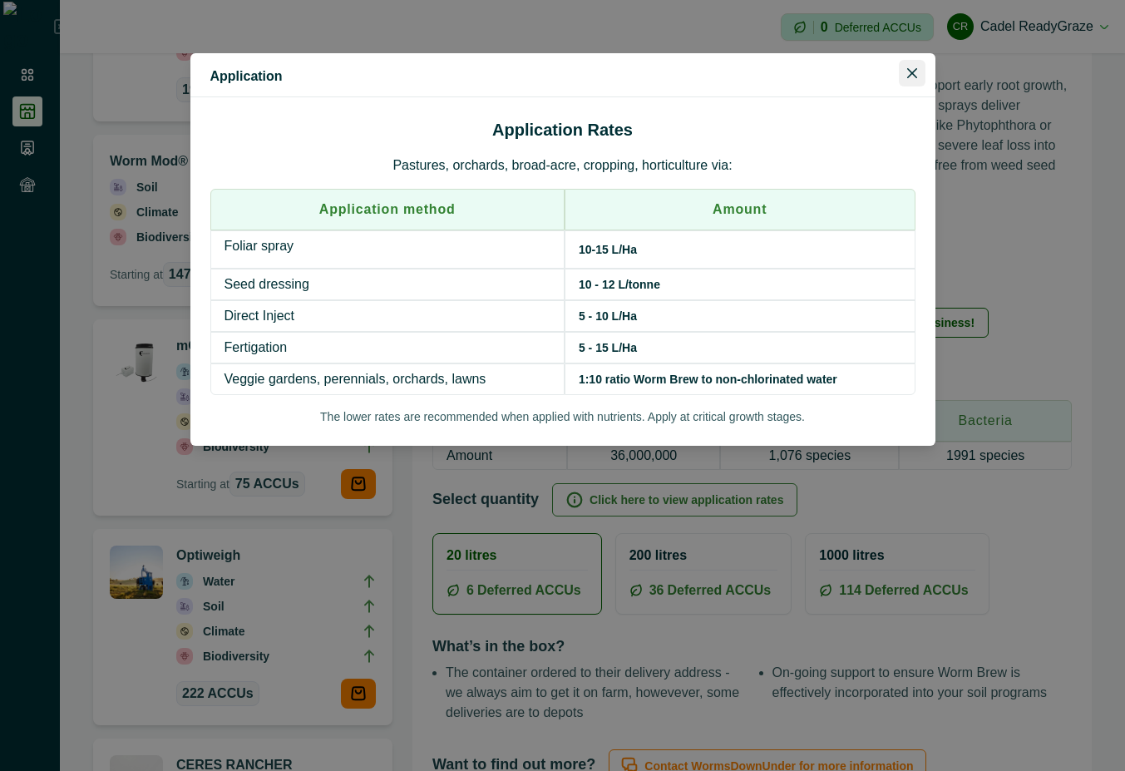
click at [913, 81] on button "Close" at bounding box center [912, 73] width 27 height 27
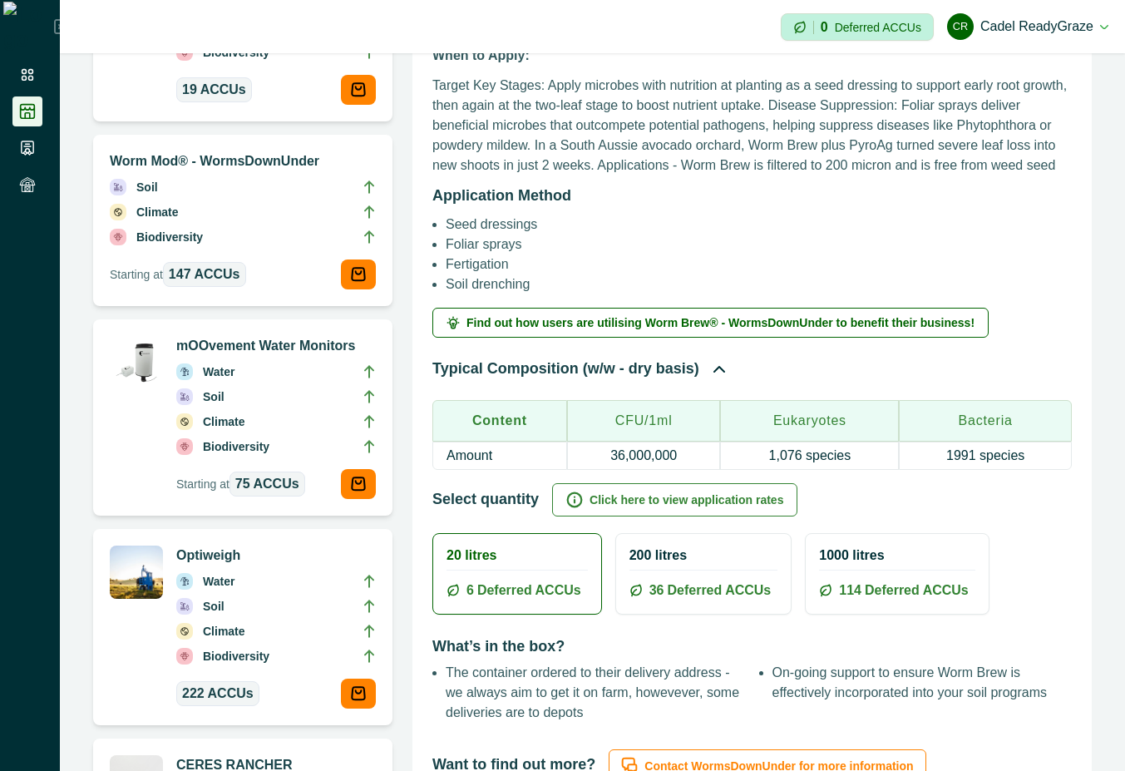
click at [529, 368] on p "Typical Composition (w/w - dry basis)" at bounding box center [565, 369] width 267 height 22
copy div "Typical Composition (w/w - dry basis)"
click at [755, 368] on div "Typical Composition (w/v)" at bounding box center [752, 369] width 640 height 22
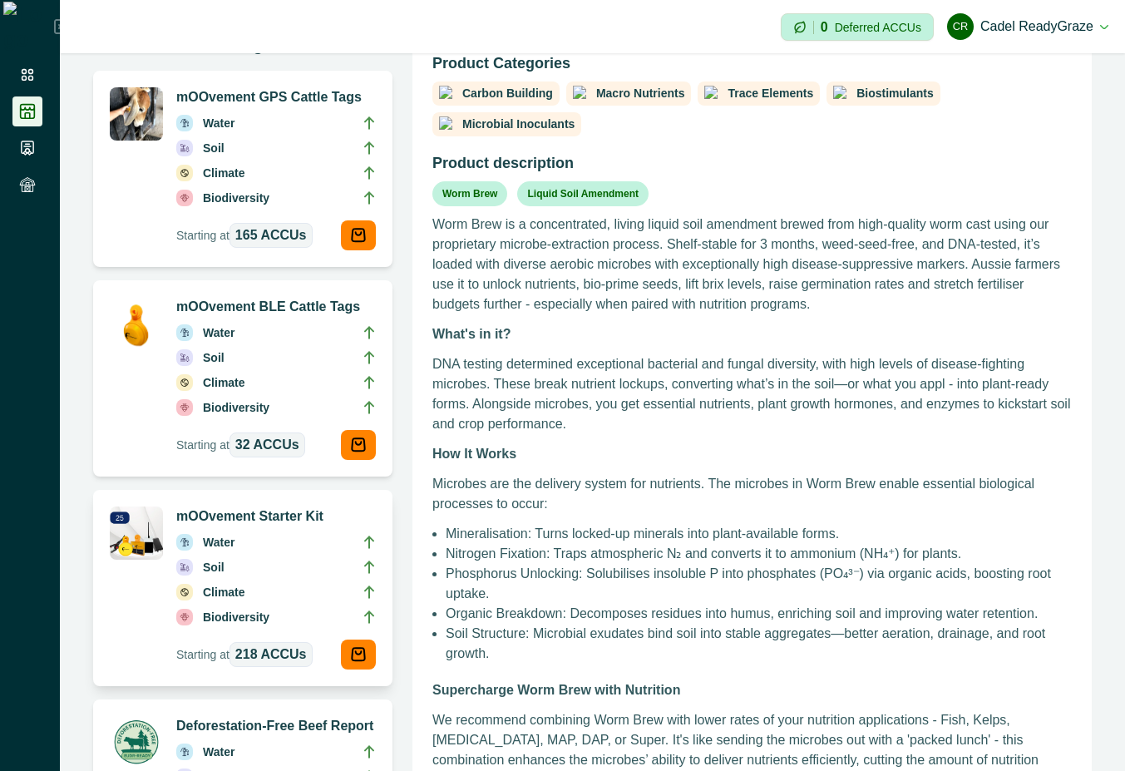
scroll to position [0, 0]
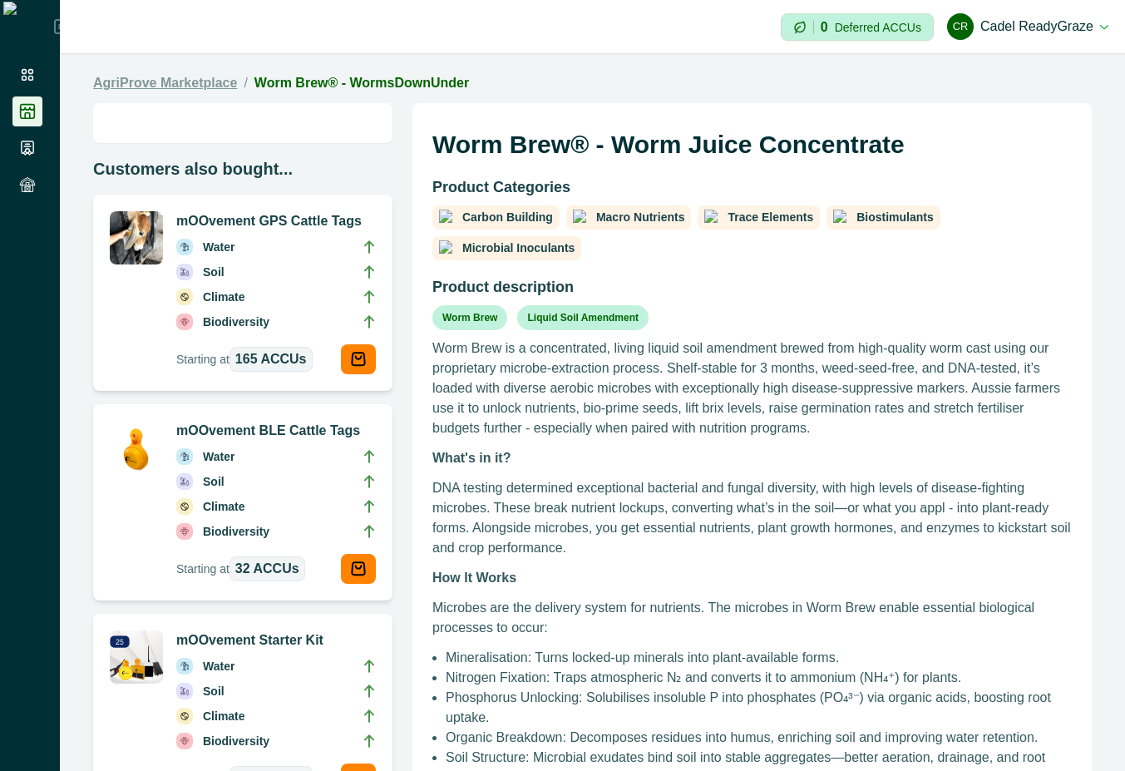
click at [199, 83] on link "AgriProve Marketplace" at bounding box center [165, 83] width 144 height 20
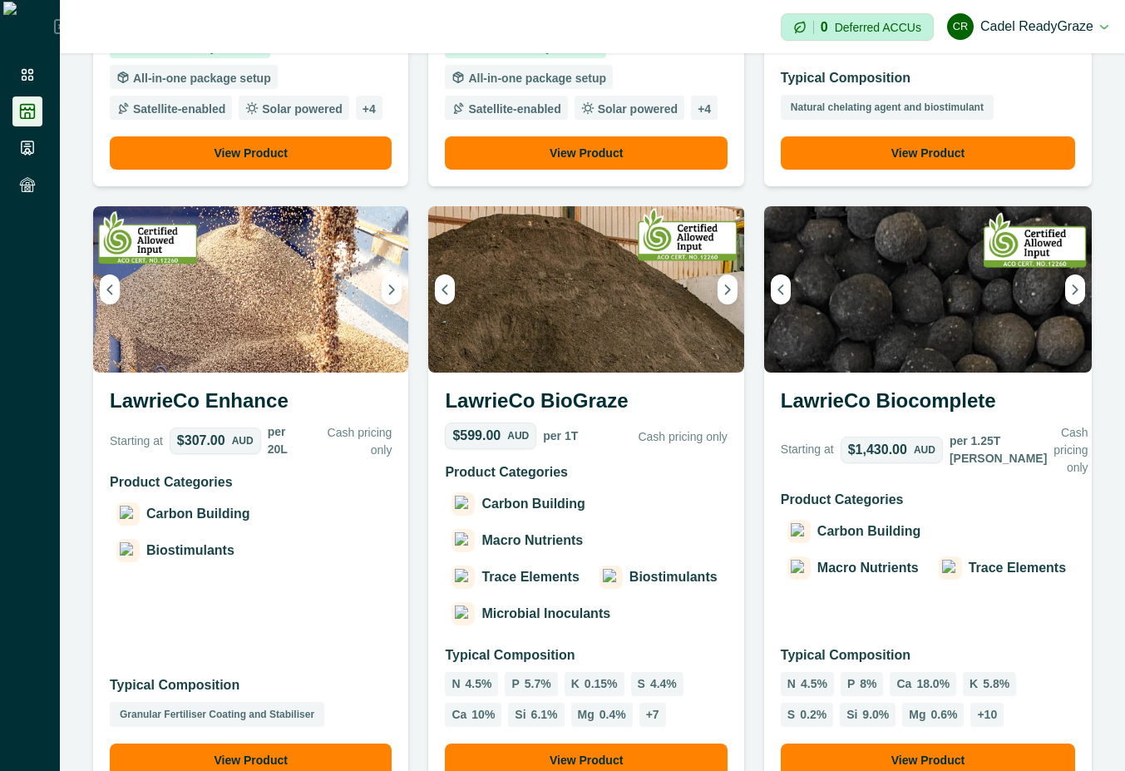
scroll to position [2545, 0]
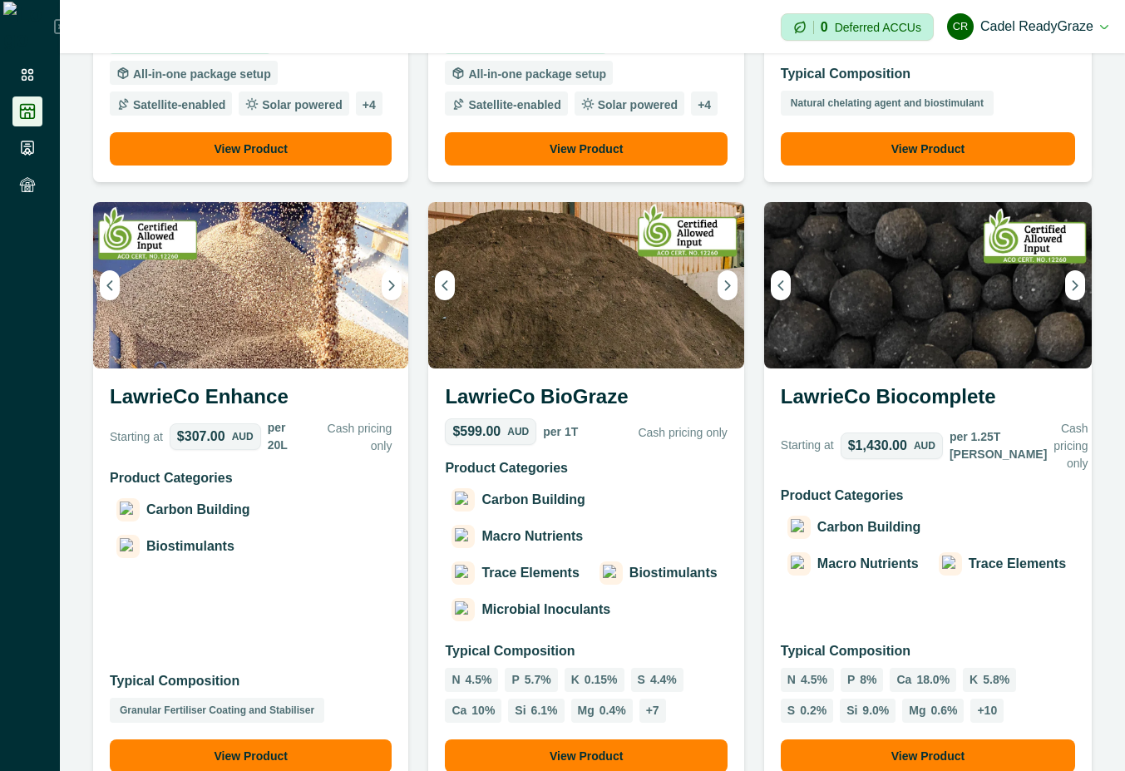
click at [609, 485] on div "Carbon Building Macro Nutrients Trace Elements Biostimulants Microbial Inoculan…" at bounding box center [586, 555] width 282 height 140
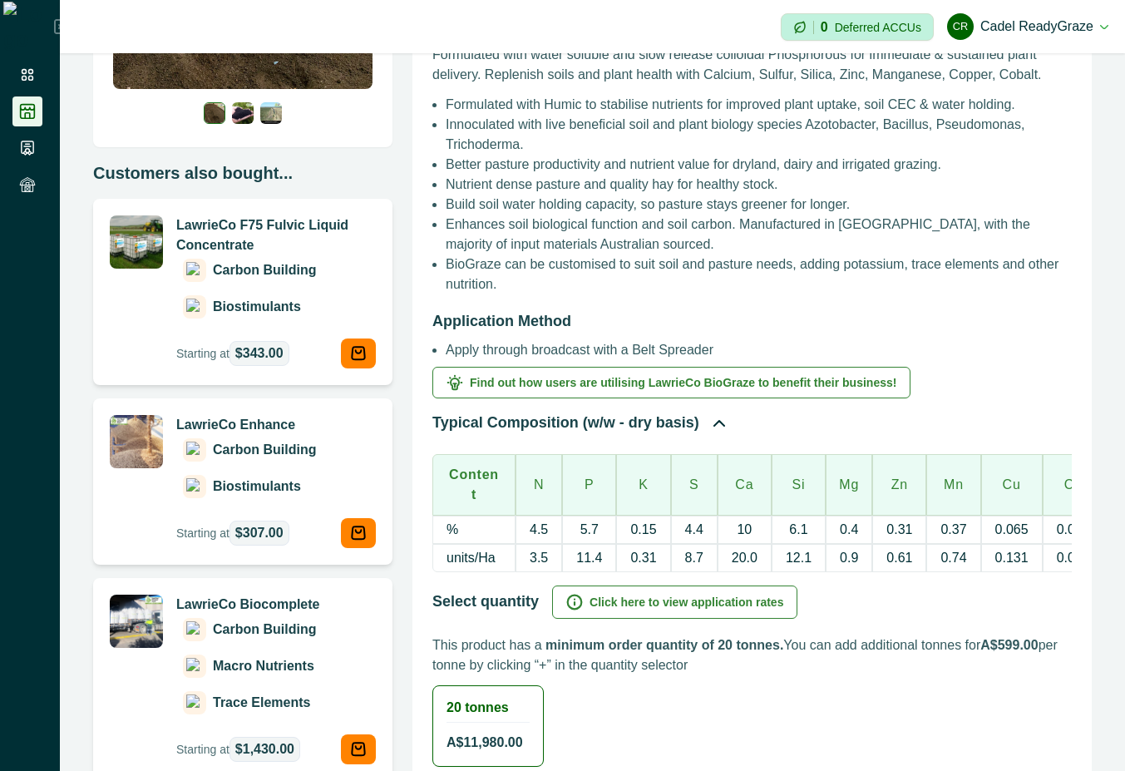
scroll to position [299, 0]
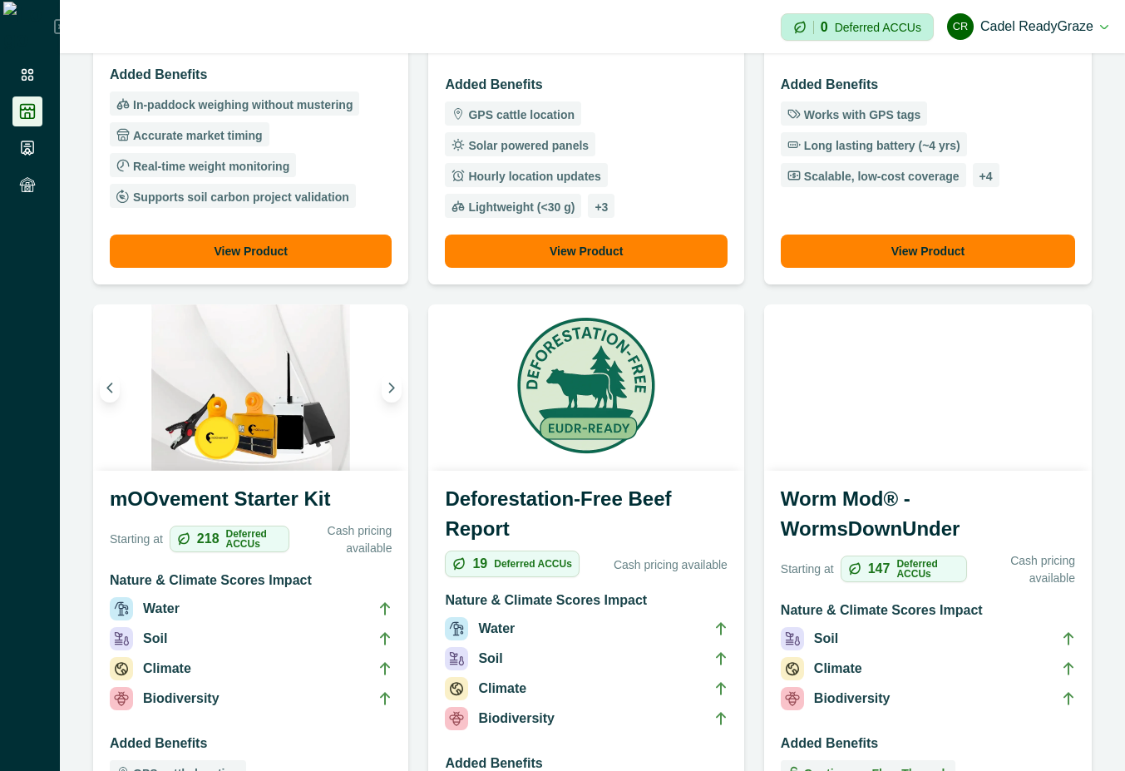
scroll to position [898, 0]
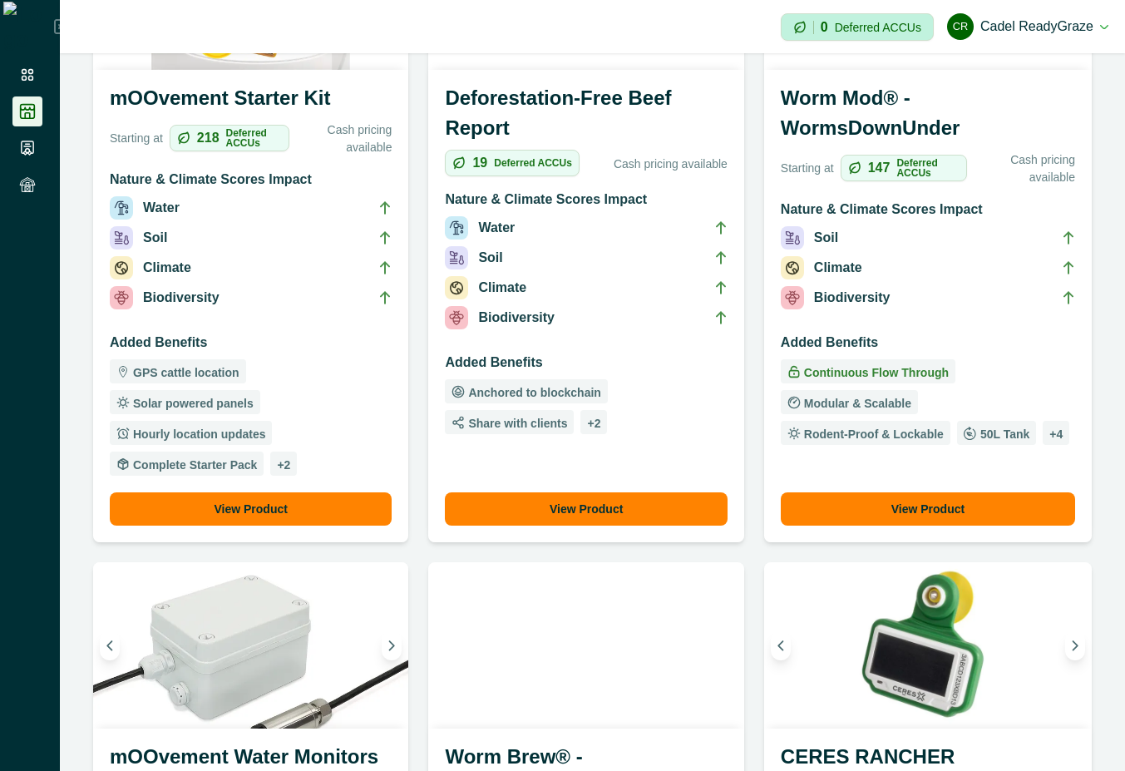
click at [930, 268] on li "Climate" at bounding box center [928, 271] width 294 height 30
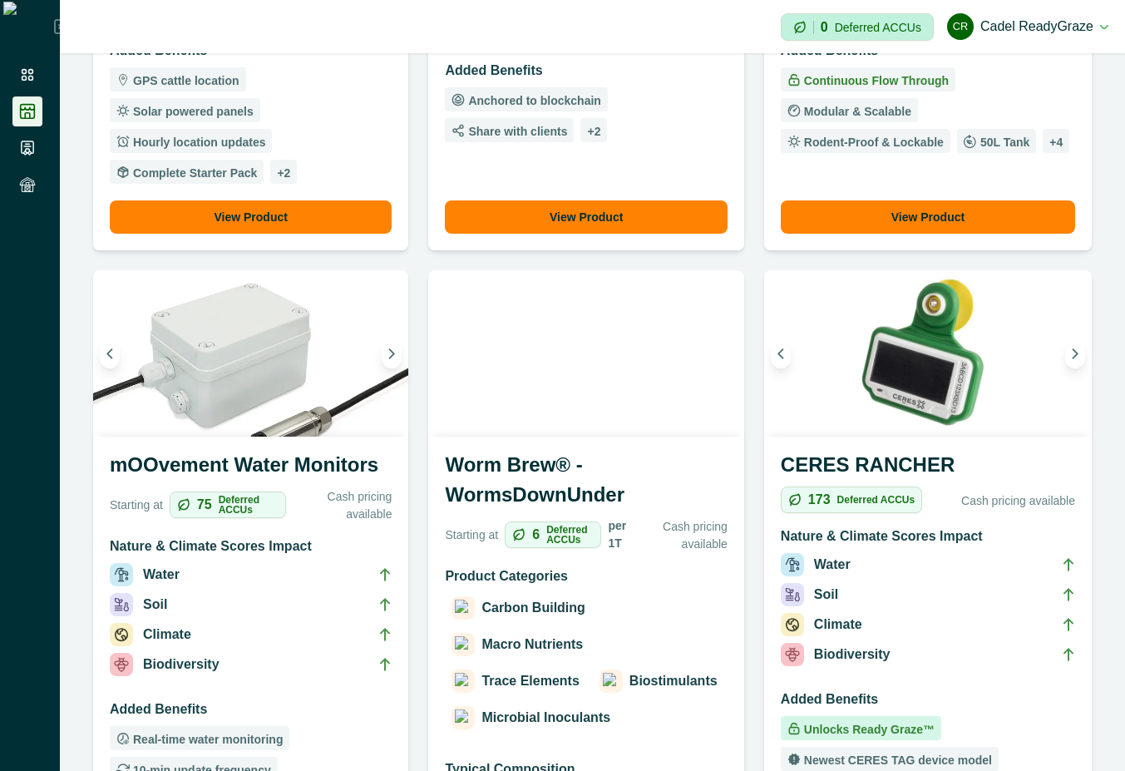
scroll to position [1198, 0]
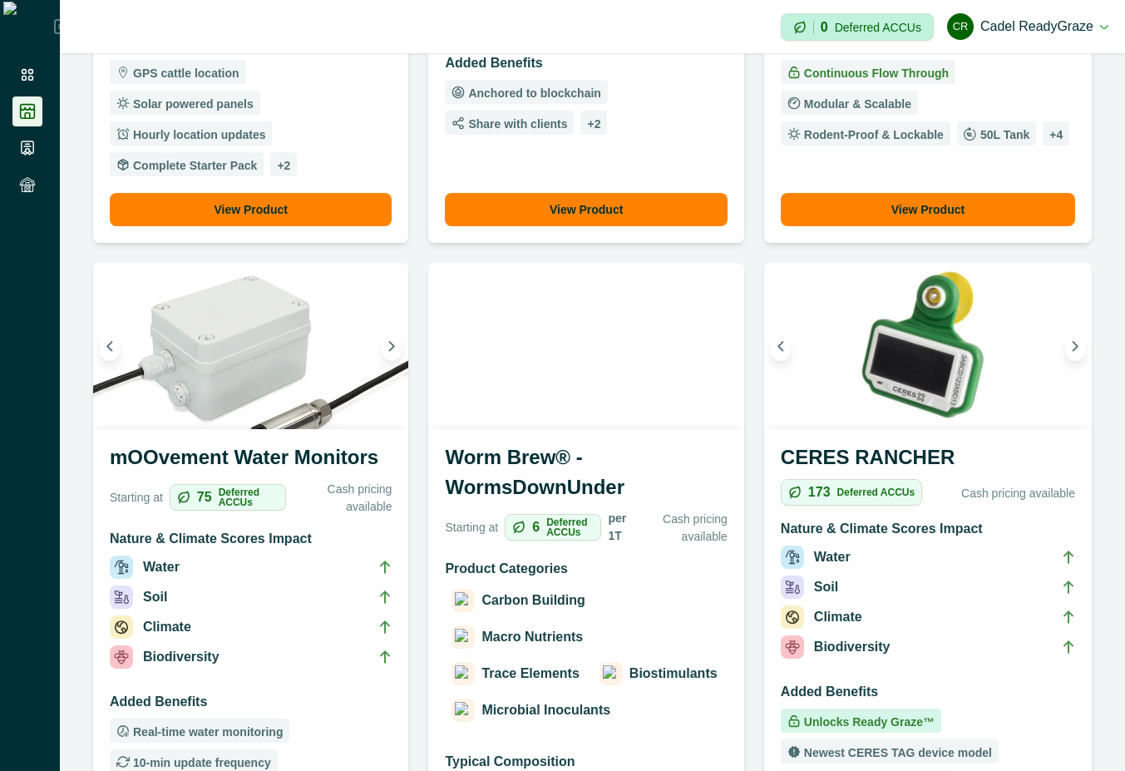
click at [590, 602] on div "Carbon Building Macro Nutrients Trace Elements Biostimulants Microbial Inoculan…" at bounding box center [586, 656] width 282 height 140
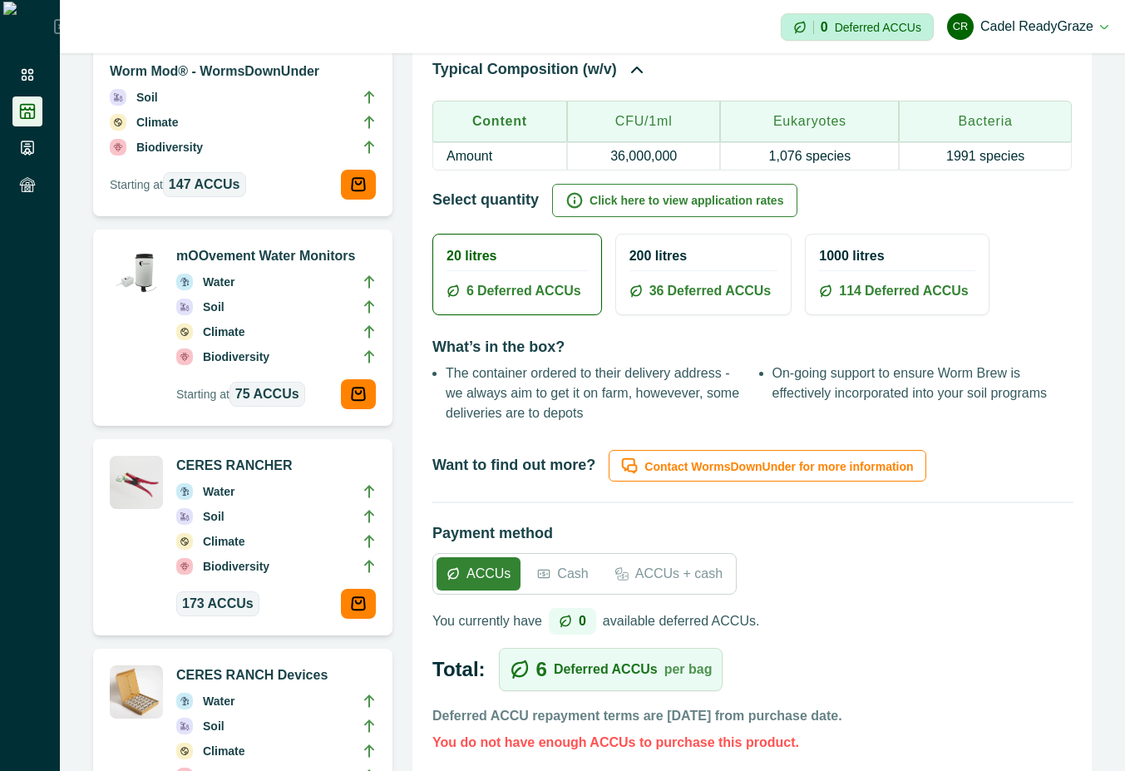
scroll to position [1347, 0]
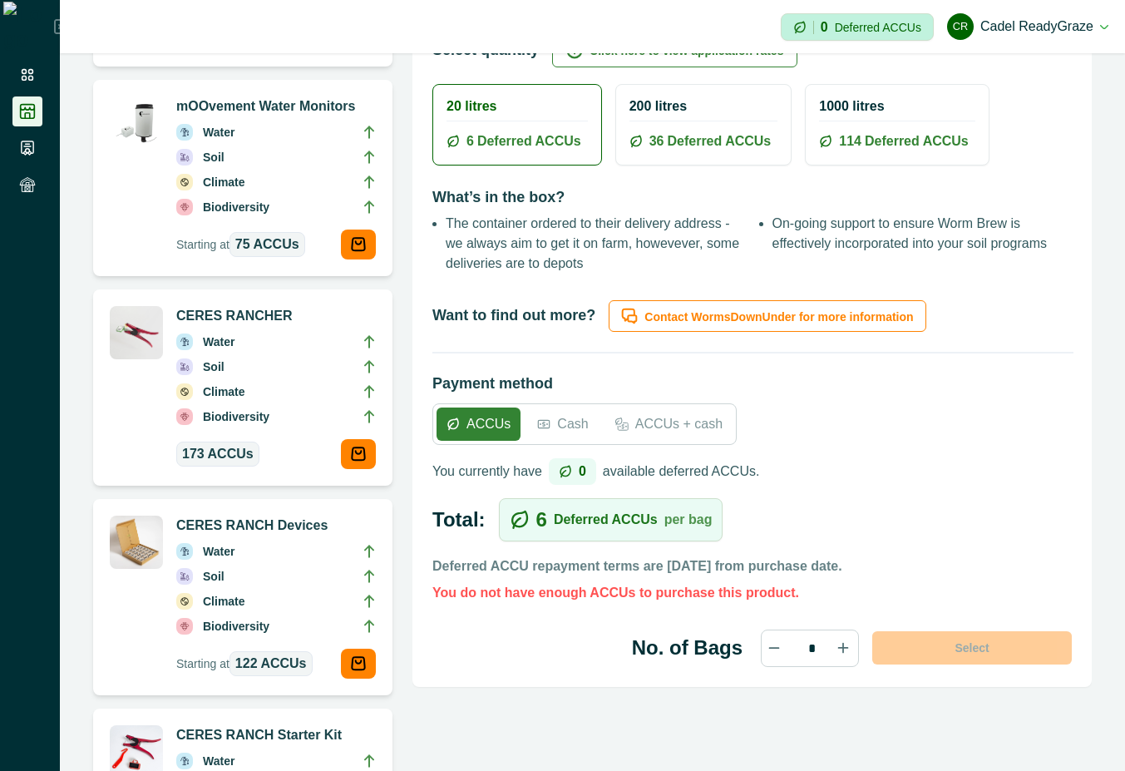
click at [550, 415] on div "Cash" at bounding box center [562, 424] width 71 height 33
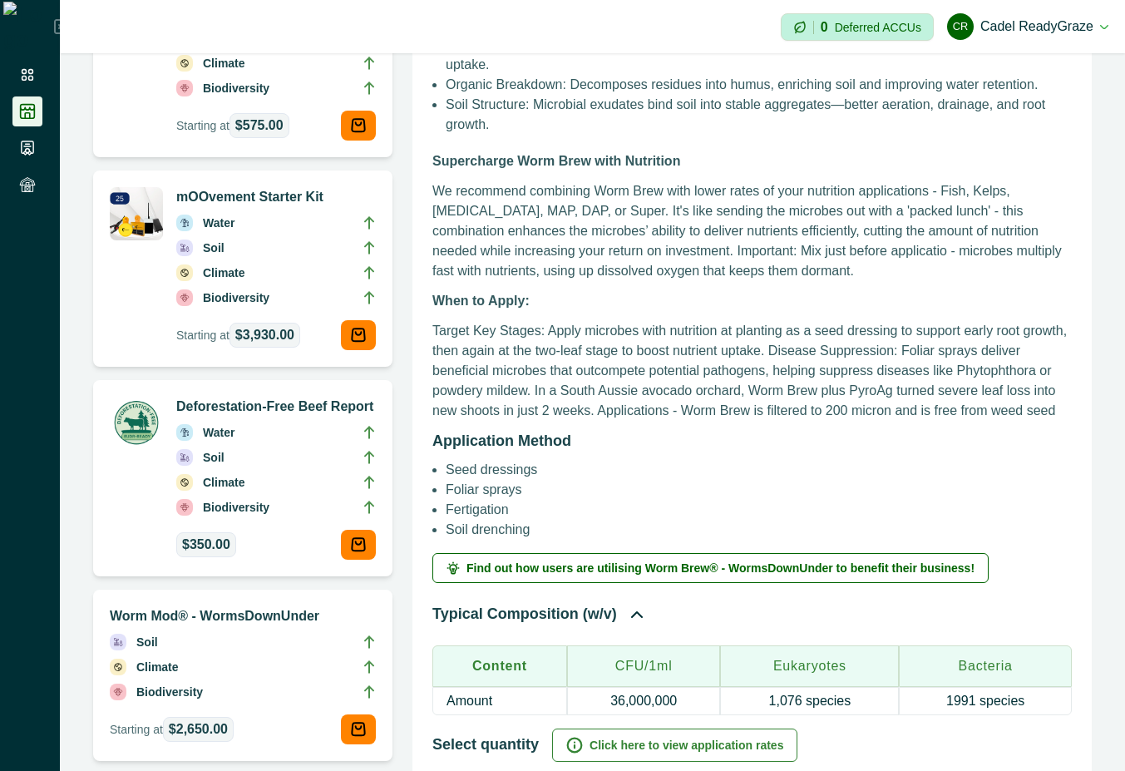
scroll to position [449, 0]
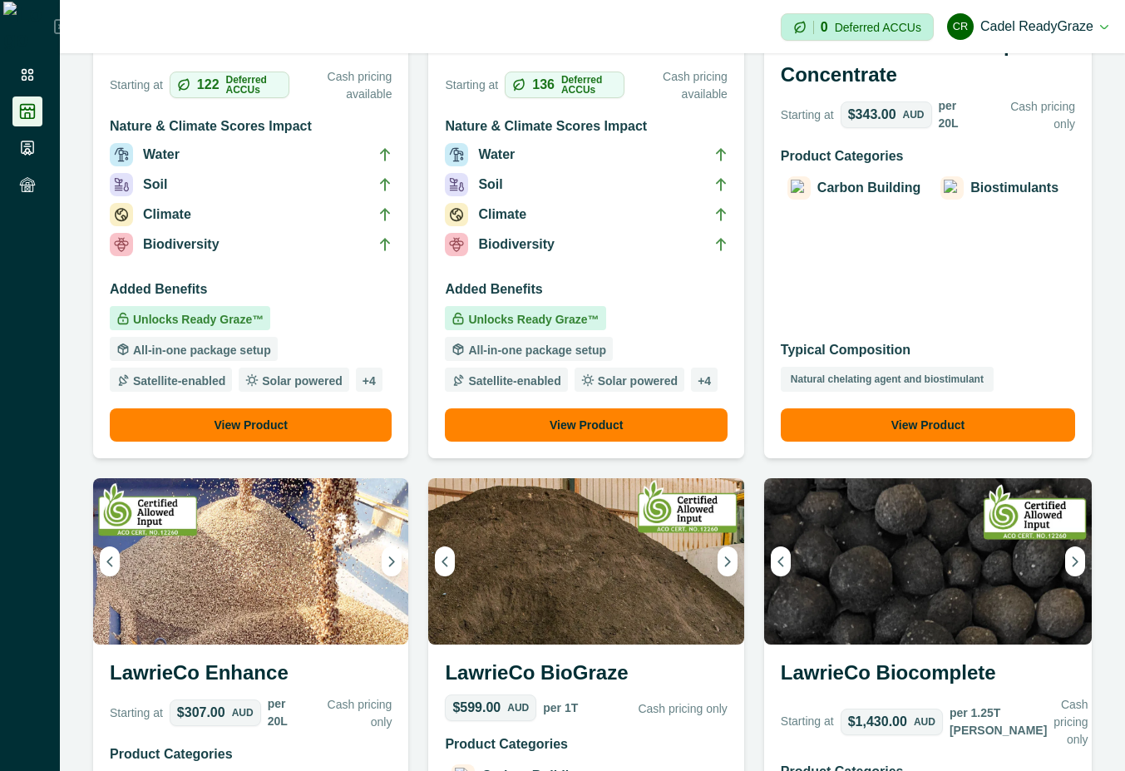
scroll to position [1985, 0]
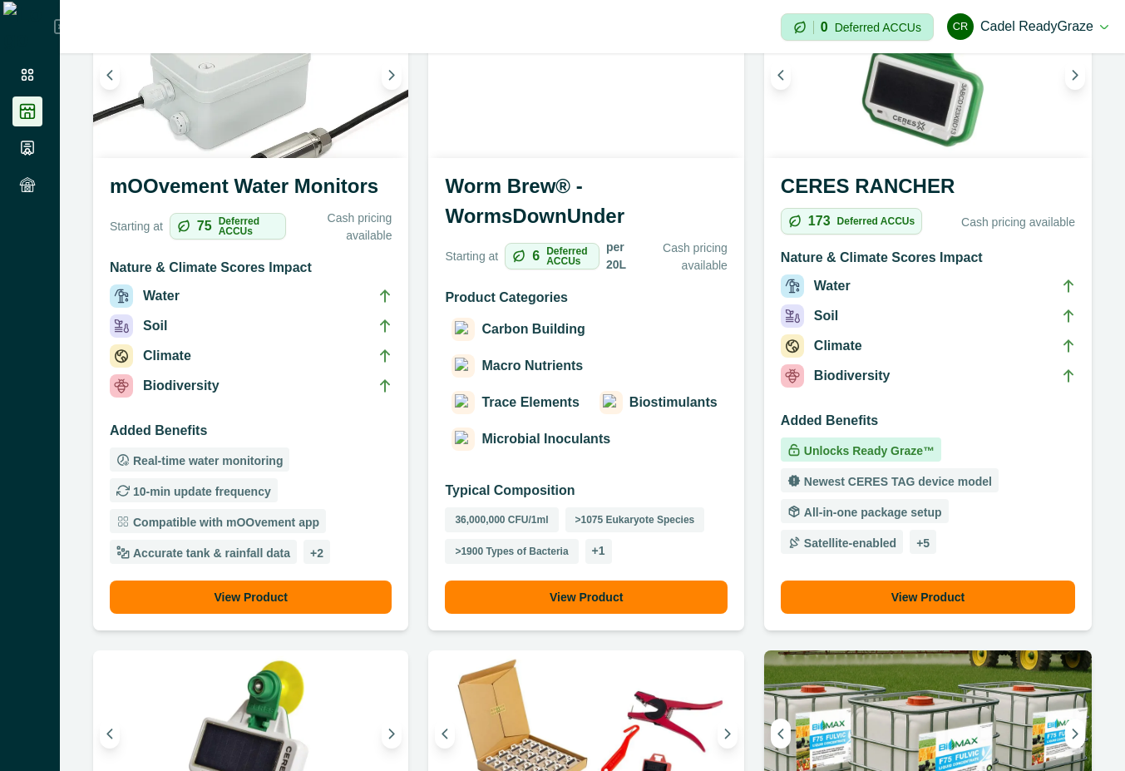
scroll to position [1497, 0]
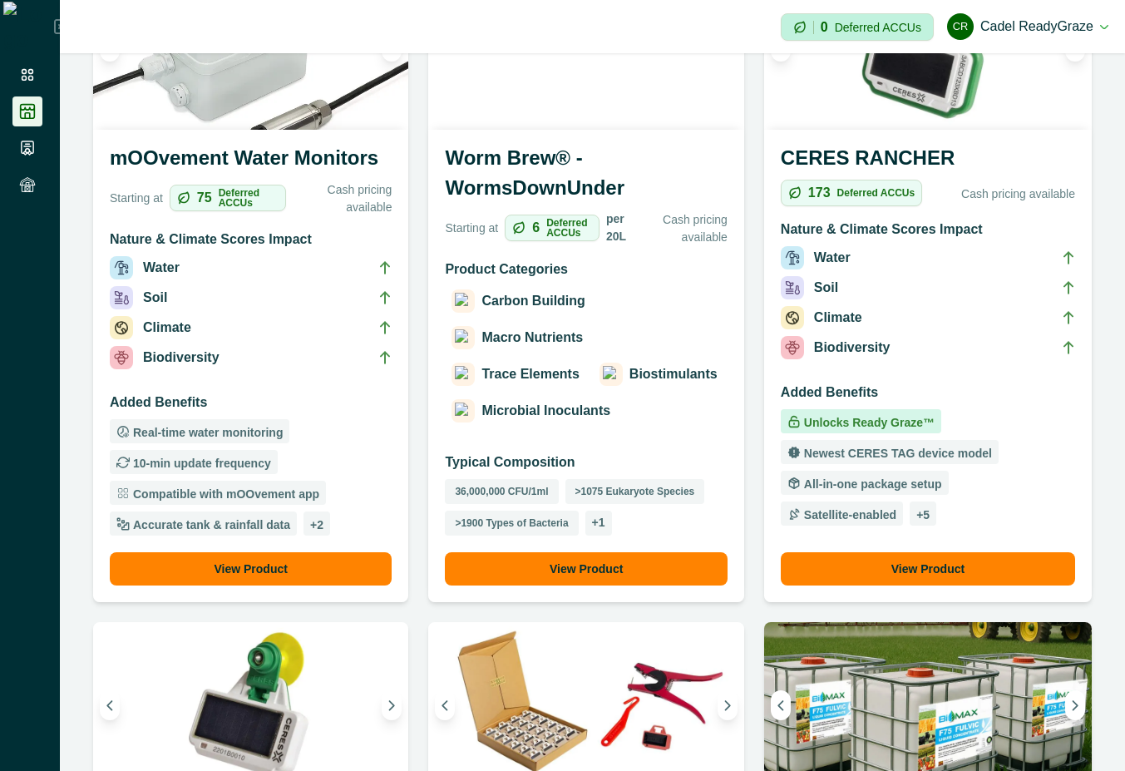
click at [598, 401] on p "Microbial Inoculants" at bounding box center [546, 411] width 129 height 20
